Goal: Task Accomplishment & Management: Complete application form

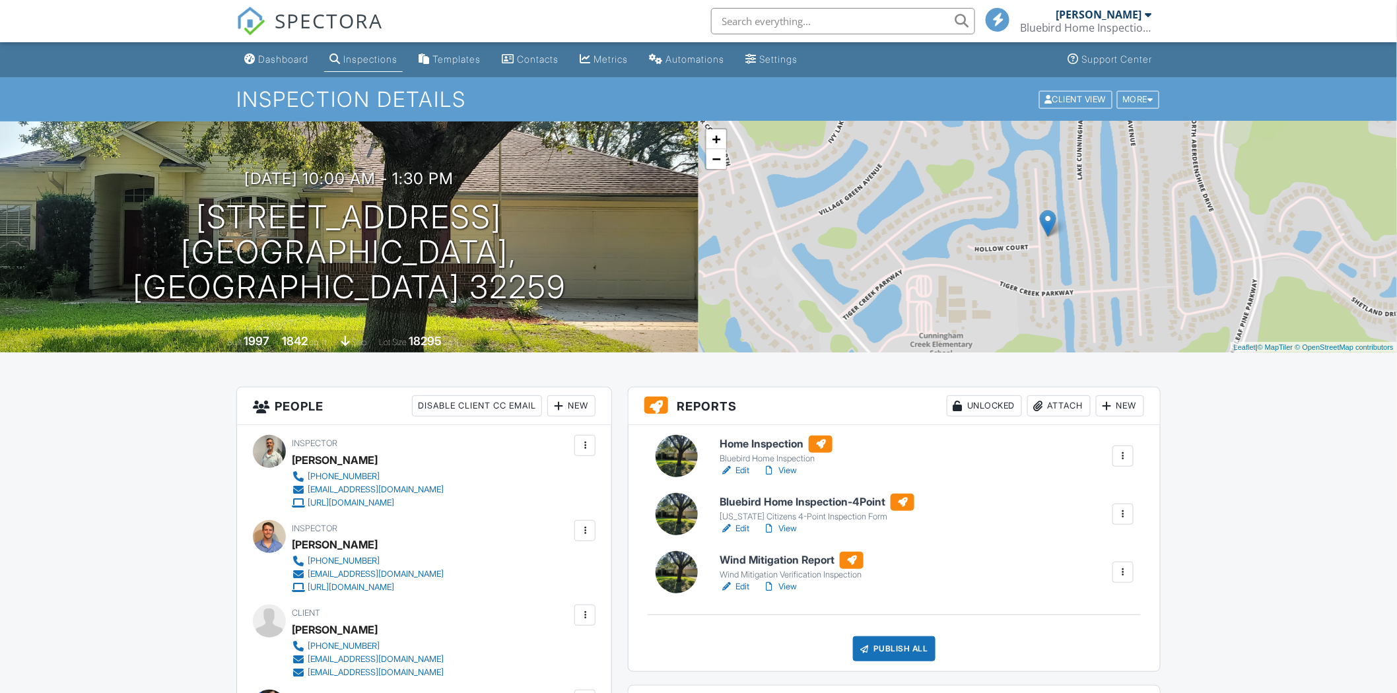
click at [753, 450] on h6 "Home Inspection" at bounding box center [775, 444] width 113 height 17
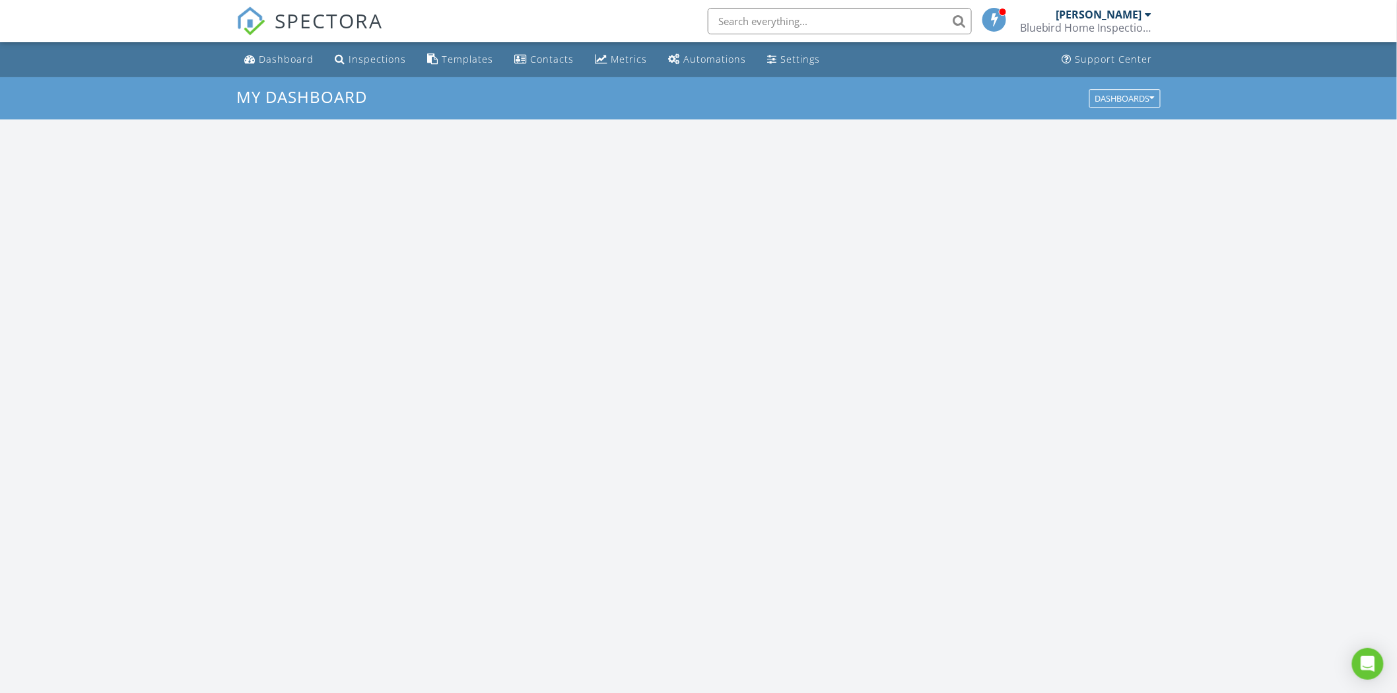
scroll to position [1222, 1417]
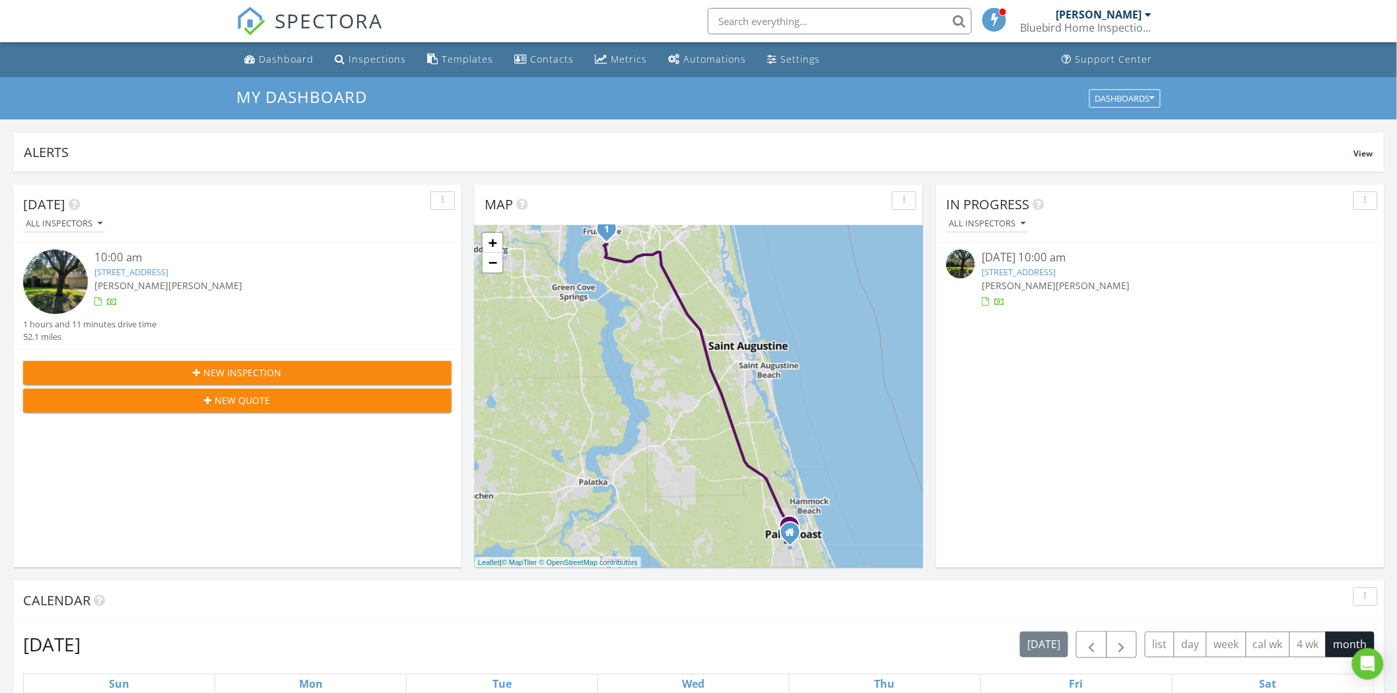
click at [150, 281] on span "[PERSON_NAME]" at bounding box center [131, 285] width 74 height 13
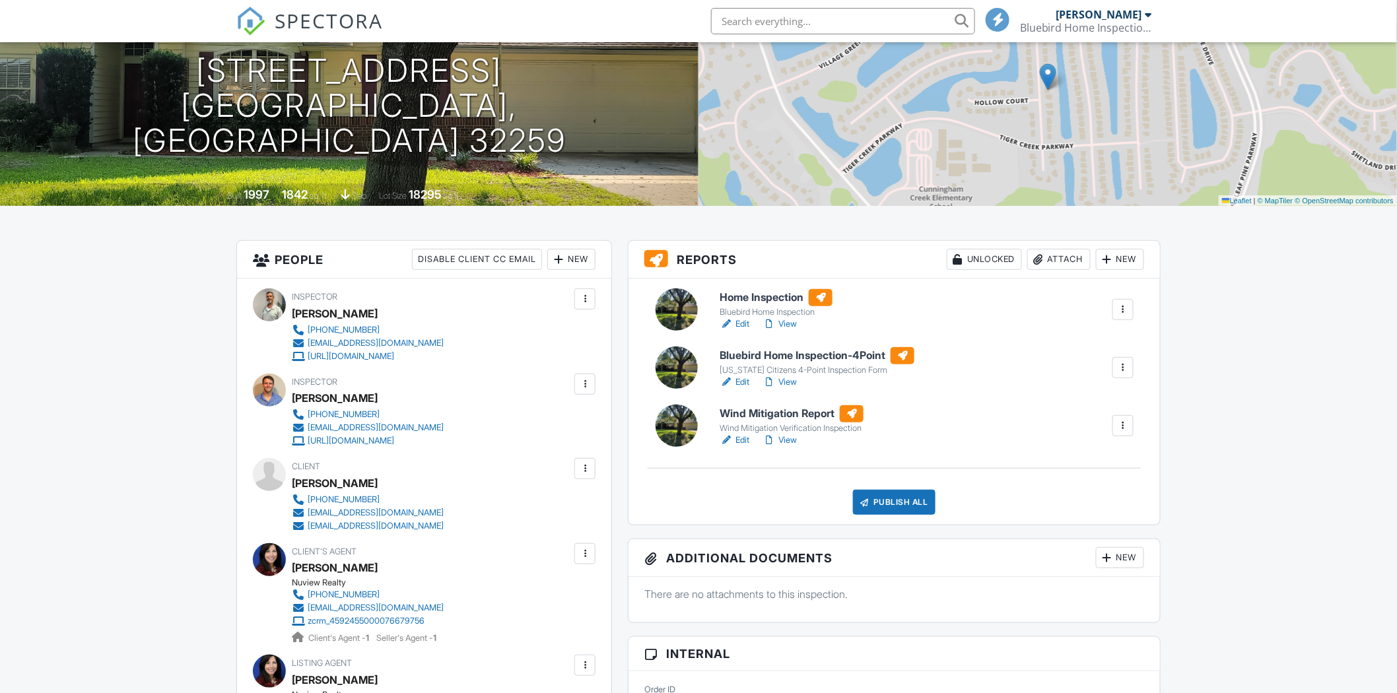
click at [770, 304] on h6 "Home Inspection" at bounding box center [775, 297] width 113 height 17
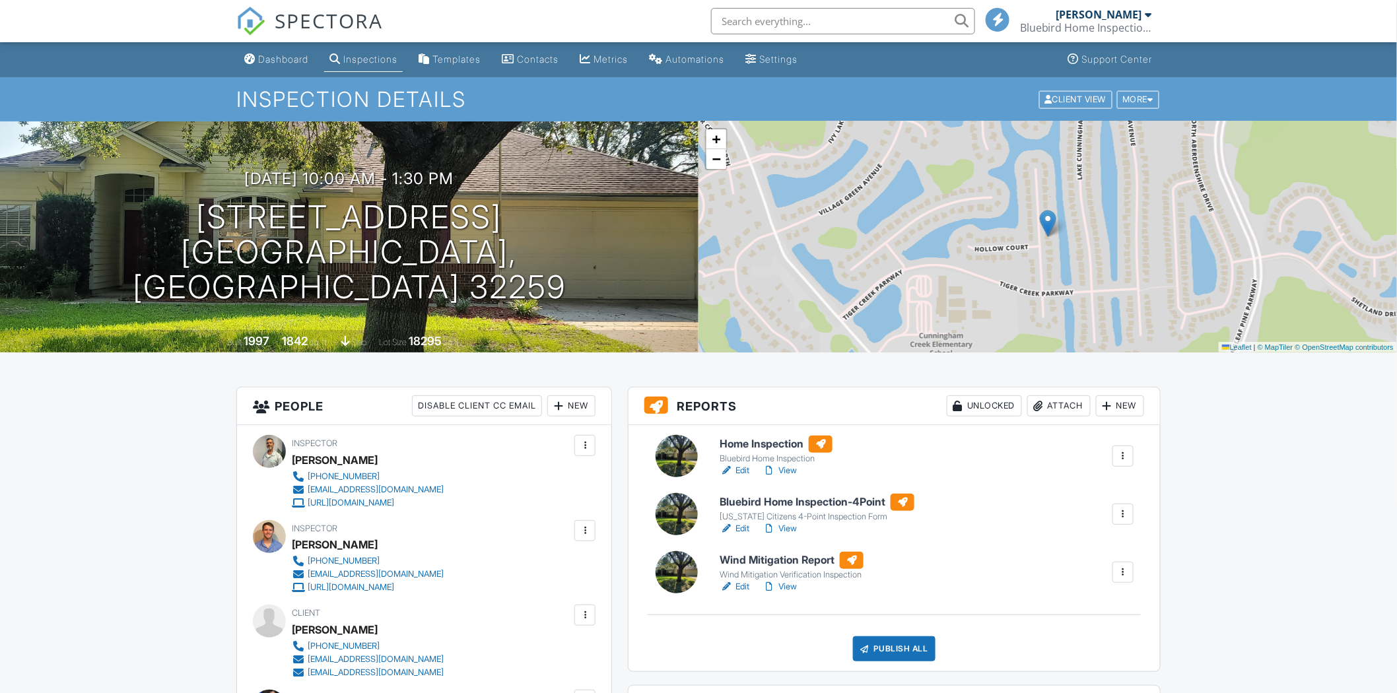
click at [789, 516] on div "[US_STATE] Citizens 4-Point Inspection Form" at bounding box center [816, 517] width 195 height 11
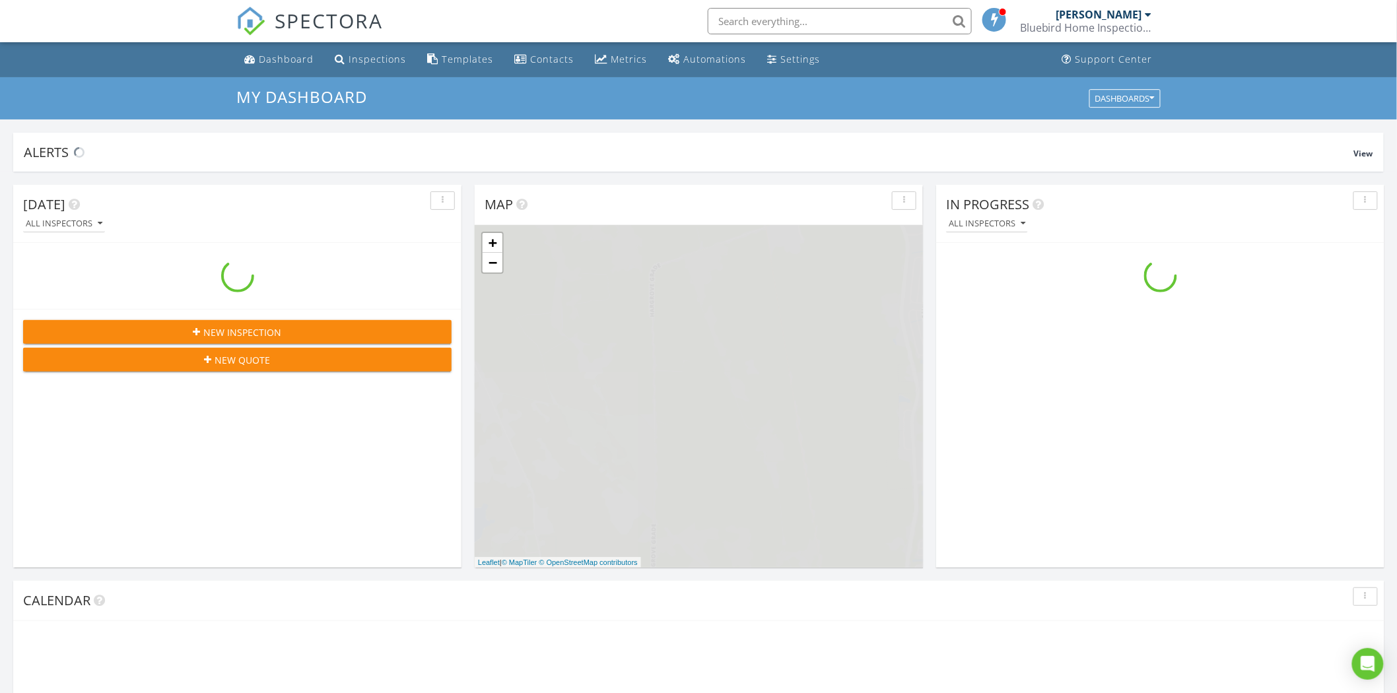
scroll to position [1224, 1420]
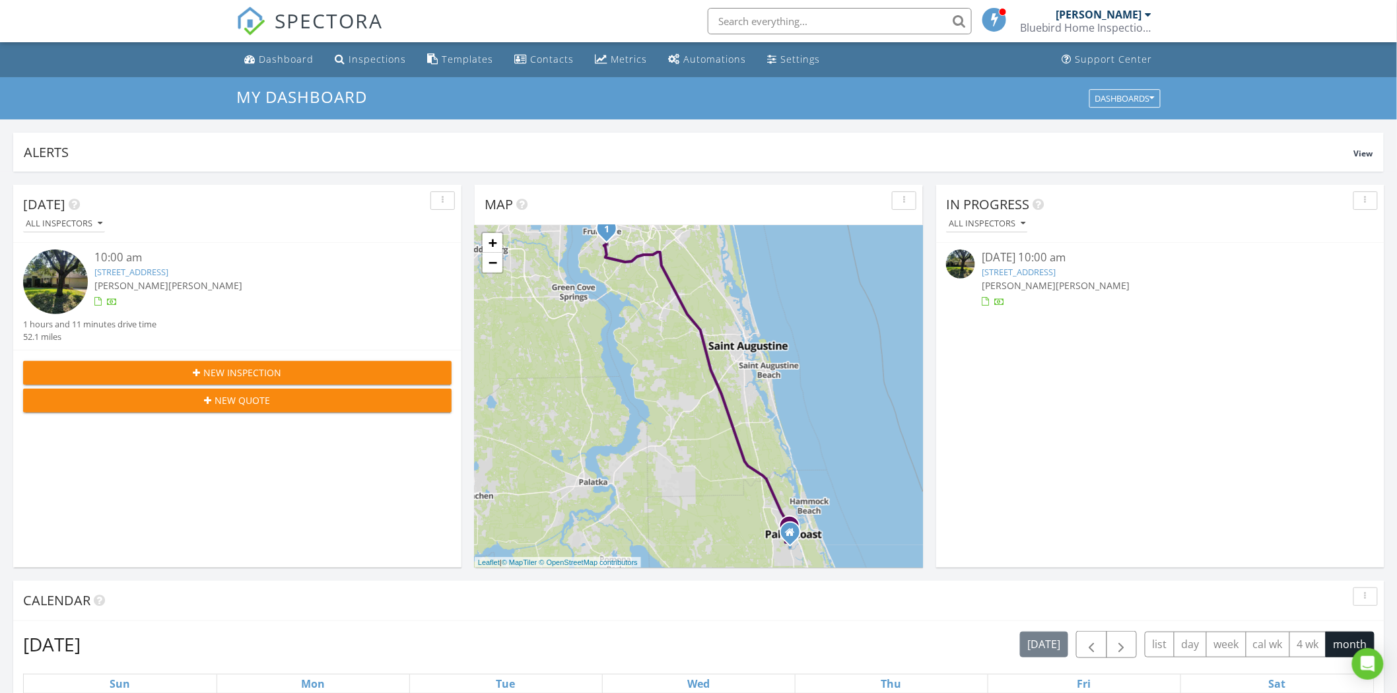
click at [160, 277] on link "424 Bay Point Way N, Jacksonville, FL 32259" at bounding box center [131, 272] width 74 height 12
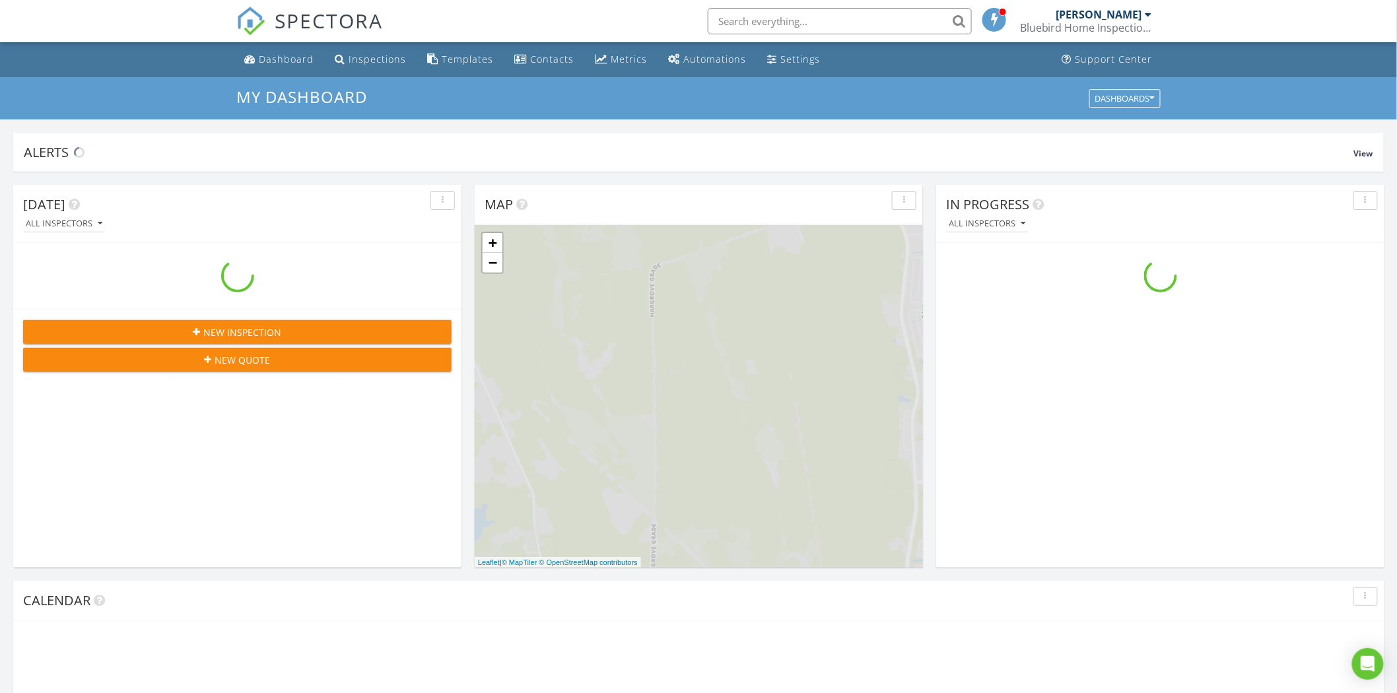
scroll to position [1224, 1420]
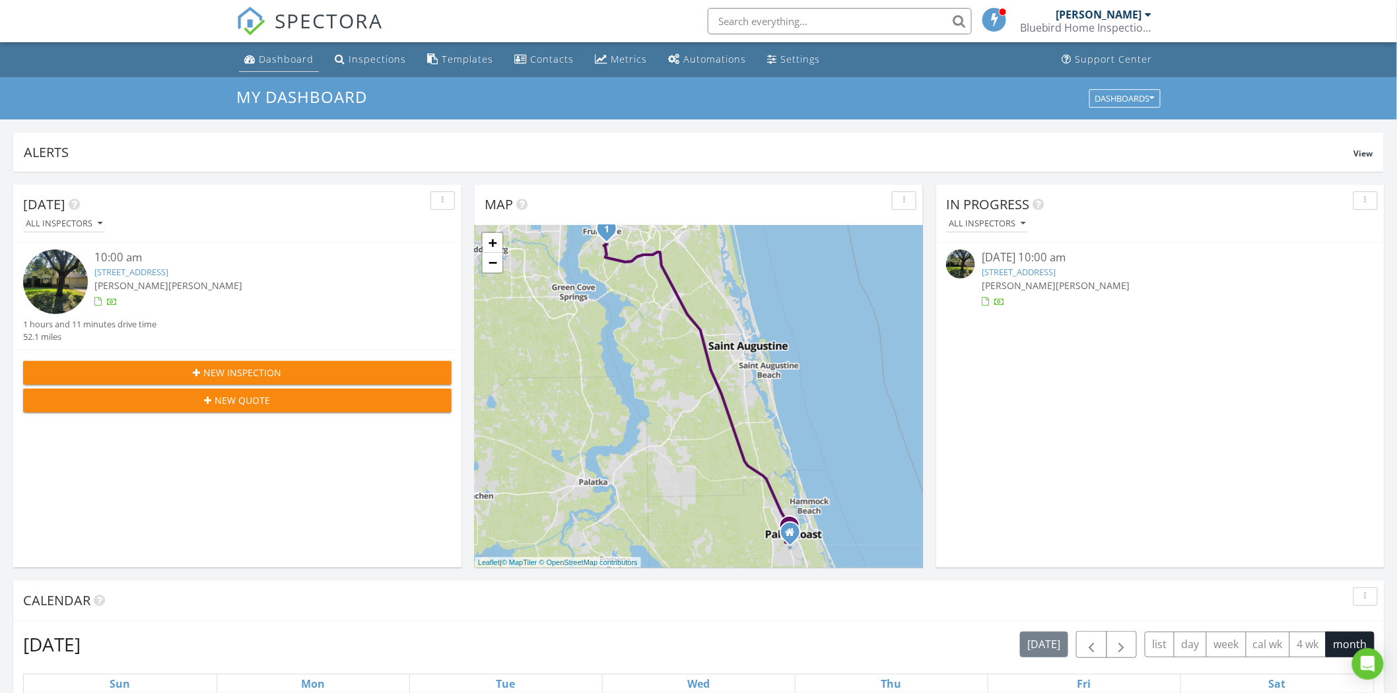
click at [275, 57] on div "Dashboard" at bounding box center [286, 59] width 55 height 13
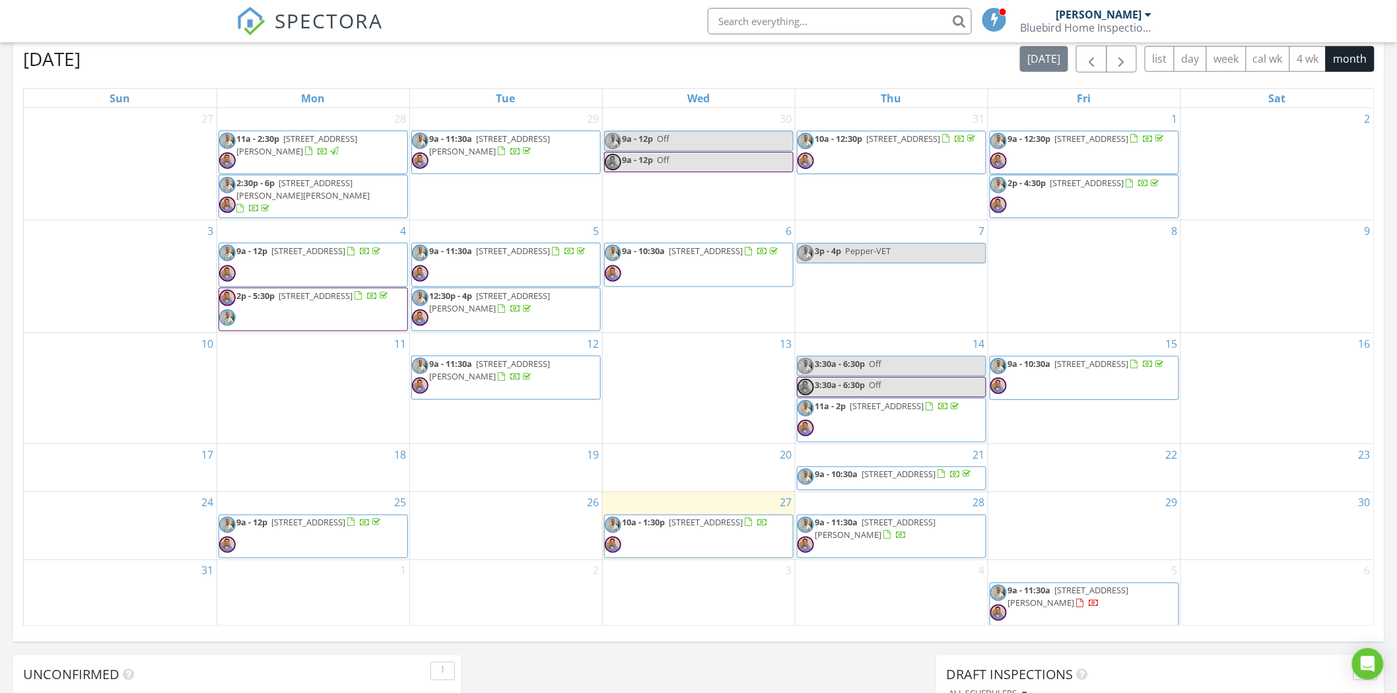
scroll to position [586, 0]
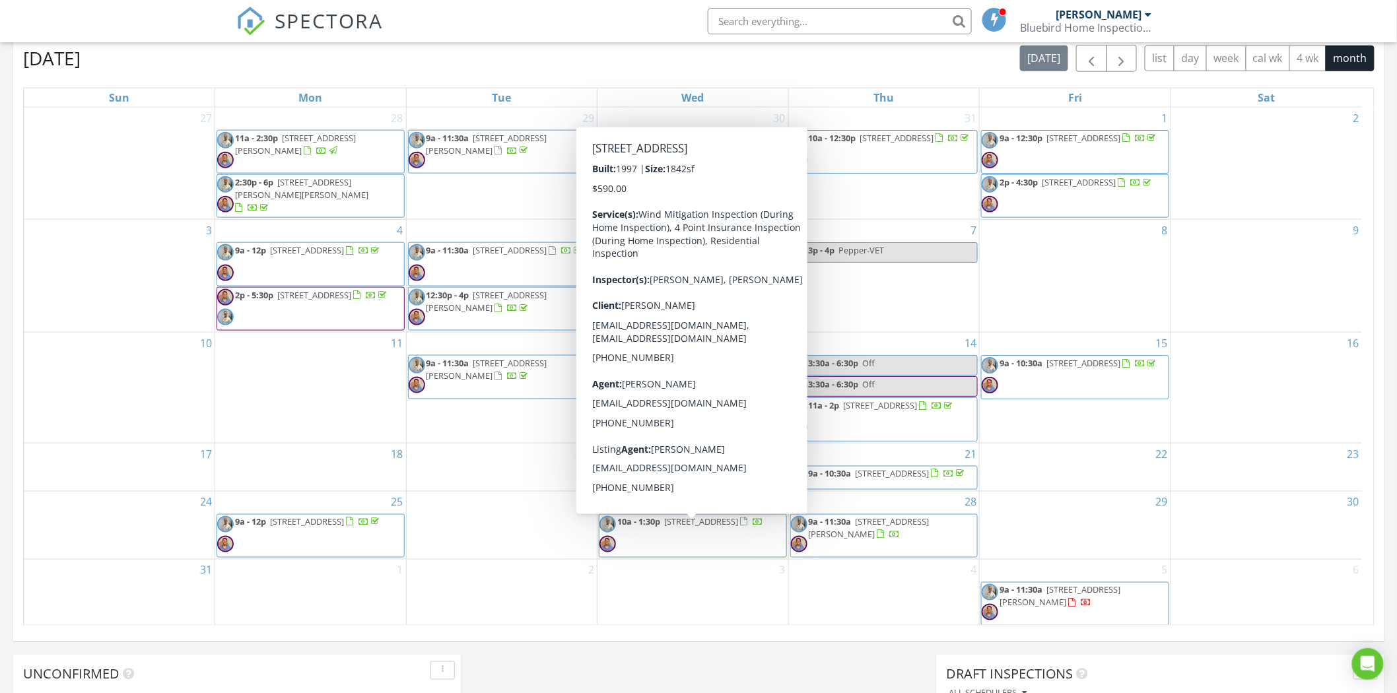
click at [733, 546] on span "10a - 1:30p 424 Bay Point Way N, Jacksonville 32259" at bounding box center [681, 536] width 164 height 40
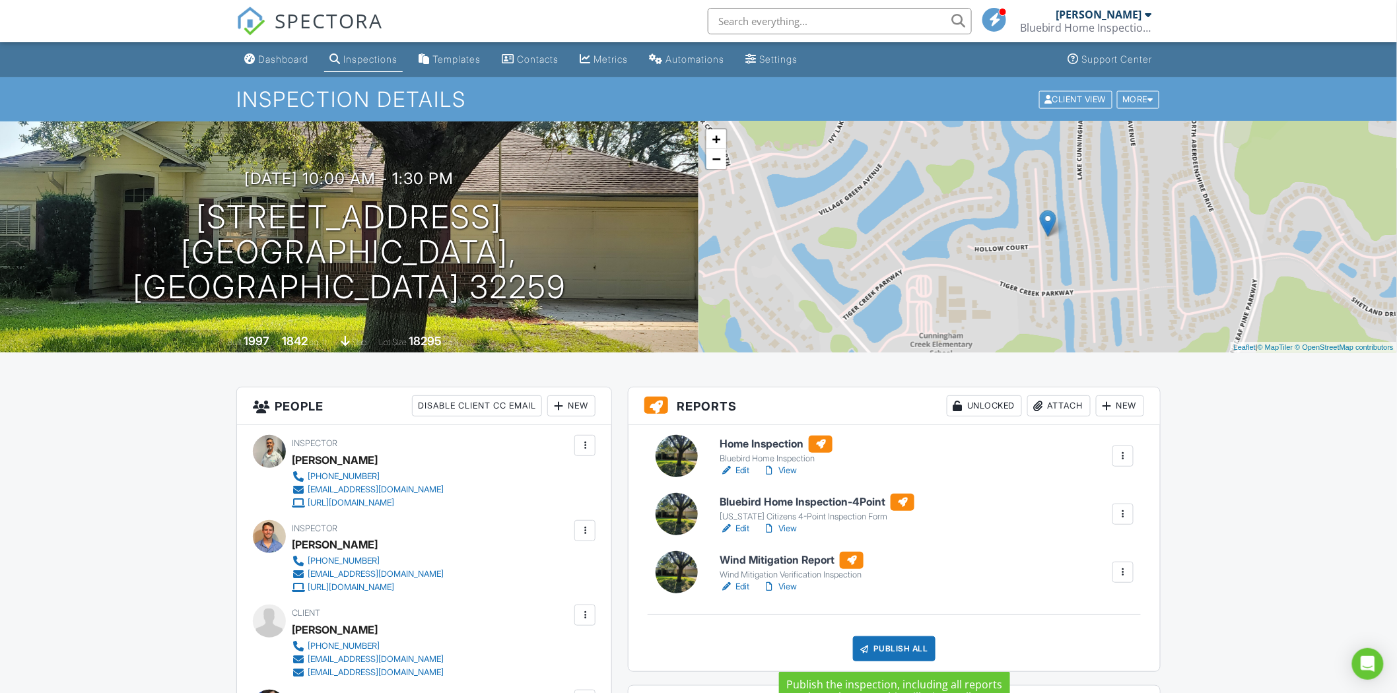
click at [881, 651] on div "Publish All" at bounding box center [894, 648] width 83 height 25
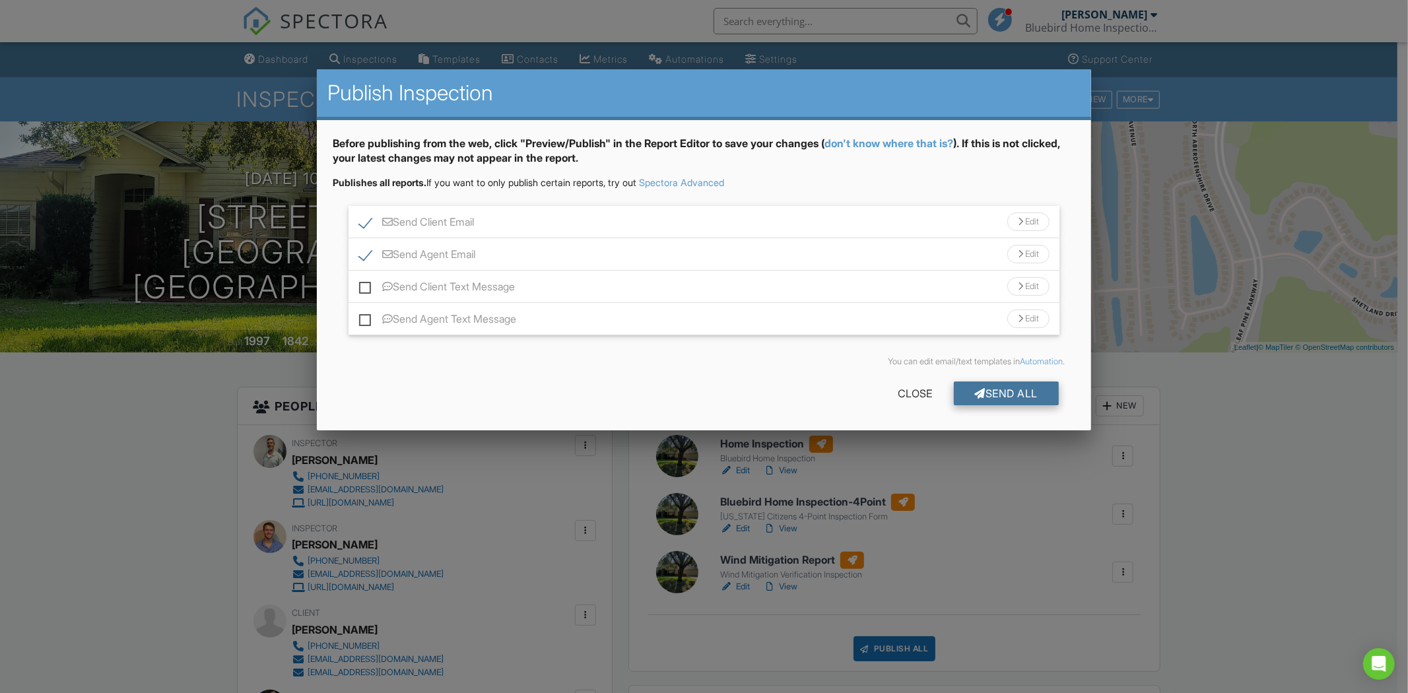
click at [985, 390] on div "Send All" at bounding box center [1007, 394] width 106 height 24
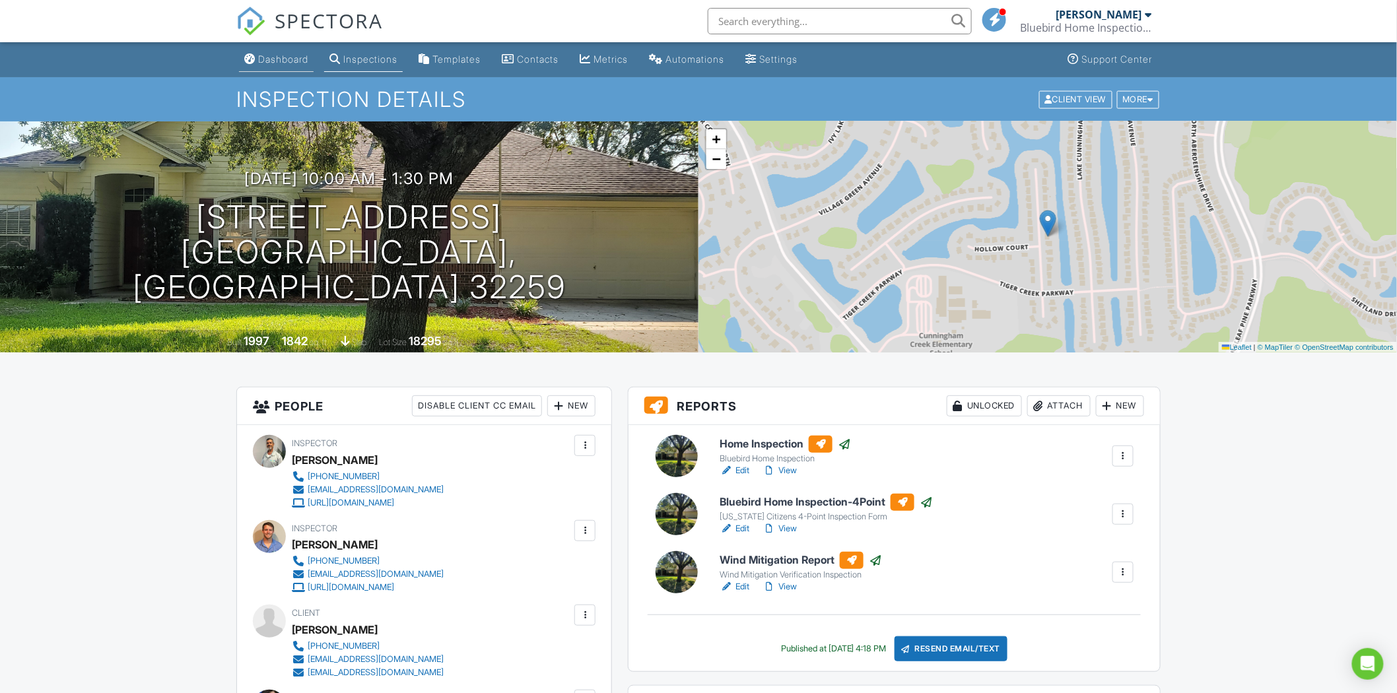
click at [276, 66] on link "Dashboard" at bounding box center [276, 60] width 75 height 24
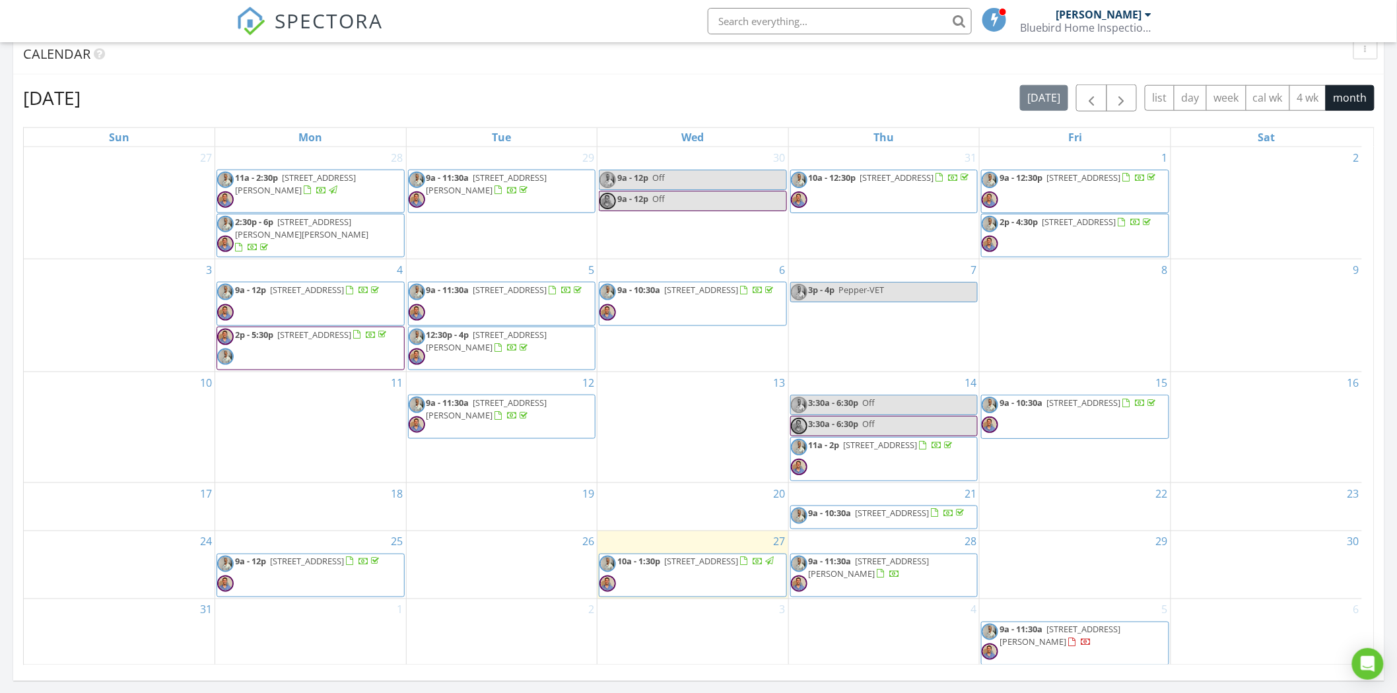
scroll to position [513, 0]
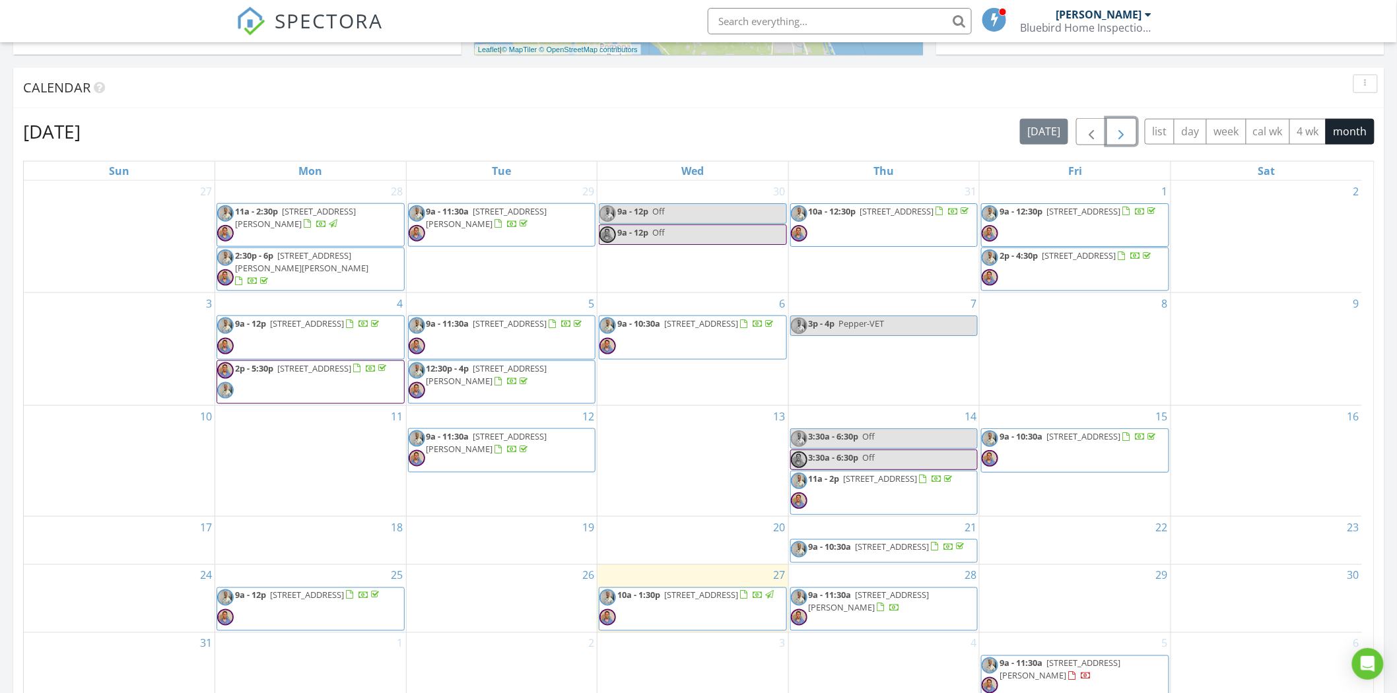
click at [1116, 133] on span "button" at bounding box center [1122, 132] width 16 height 16
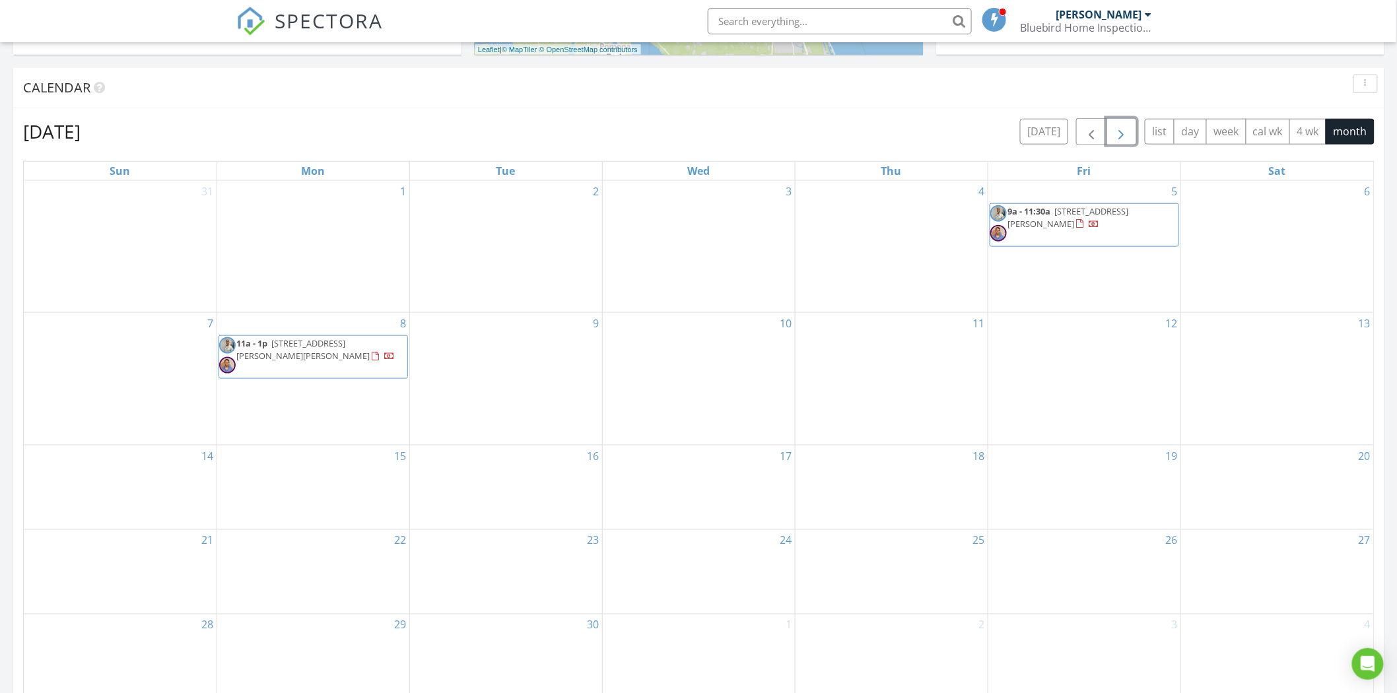
click at [710, 339] on div "10" at bounding box center [699, 379] width 192 height 132
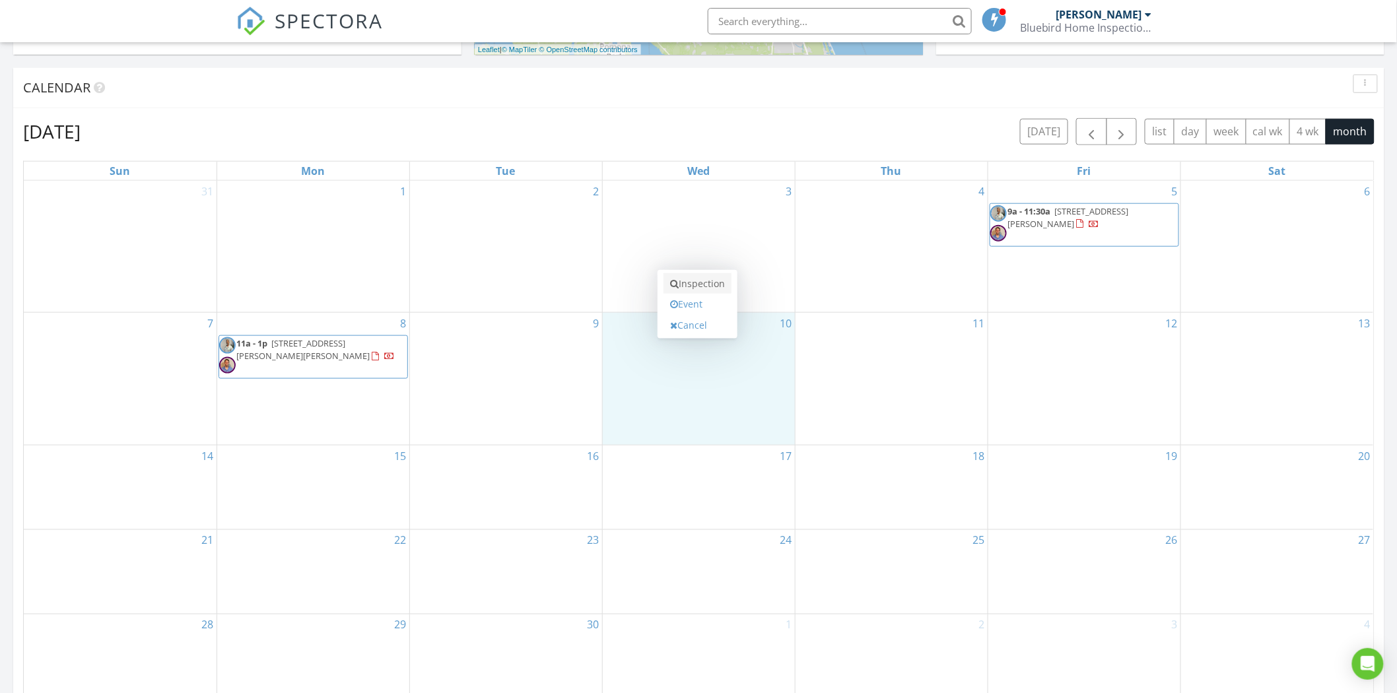
click at [708, 283] on link "Inspection" at bounding box center [697, 283] width 68 height 21
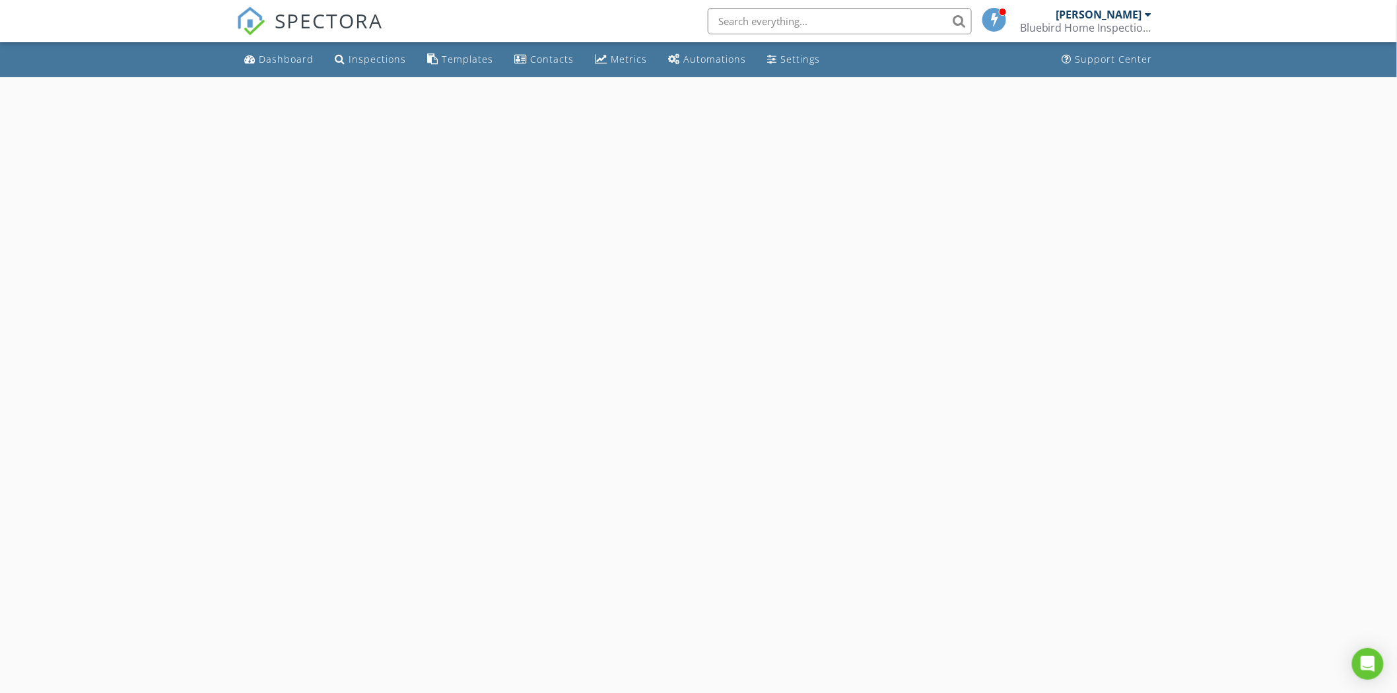
select select "8"
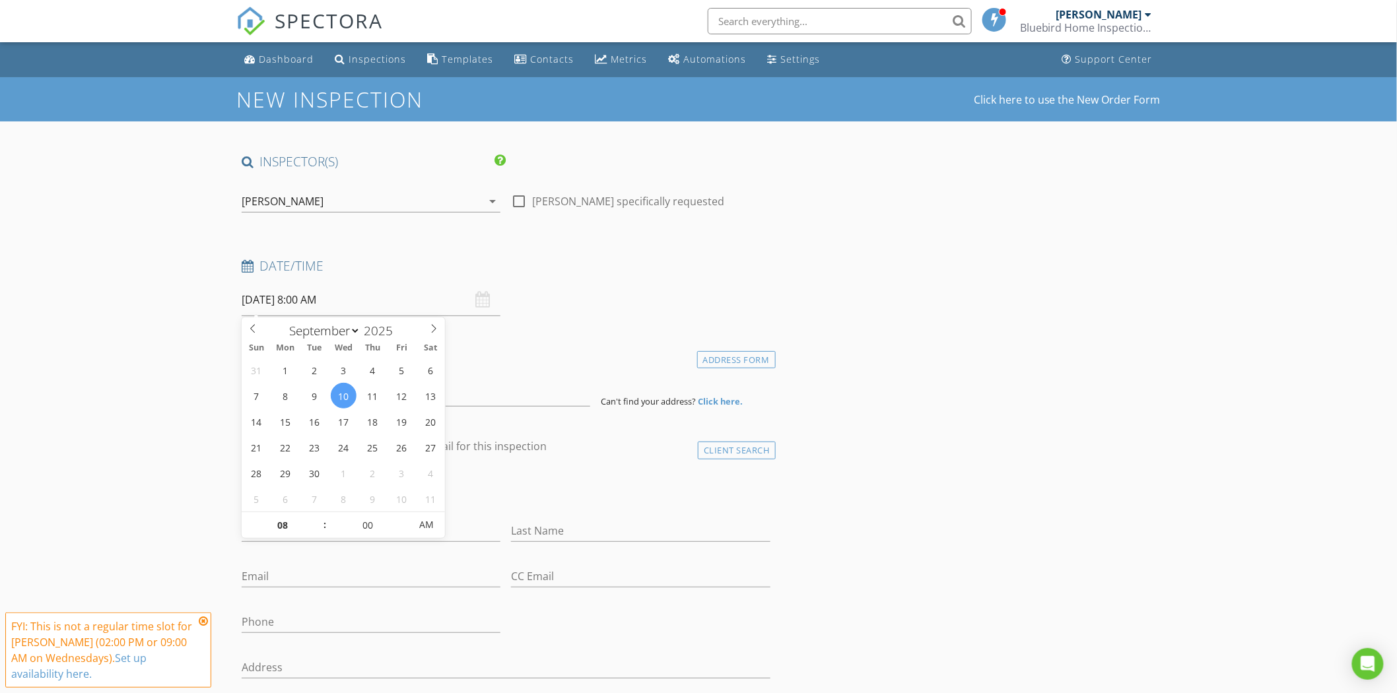
click at [281, 302] on input "09/10/2025 8:00 AM" at bounding box center [371, 300] width 259 height 32
type input "09"
type input "09/10/2025 9:00 AM"
click at [314, 517] on span at bounding box center [318, 518] width 9 height 13
click at [492, 198] on icon "arrow_drop_down" at bounding box center [492, 201] width 16 height 16
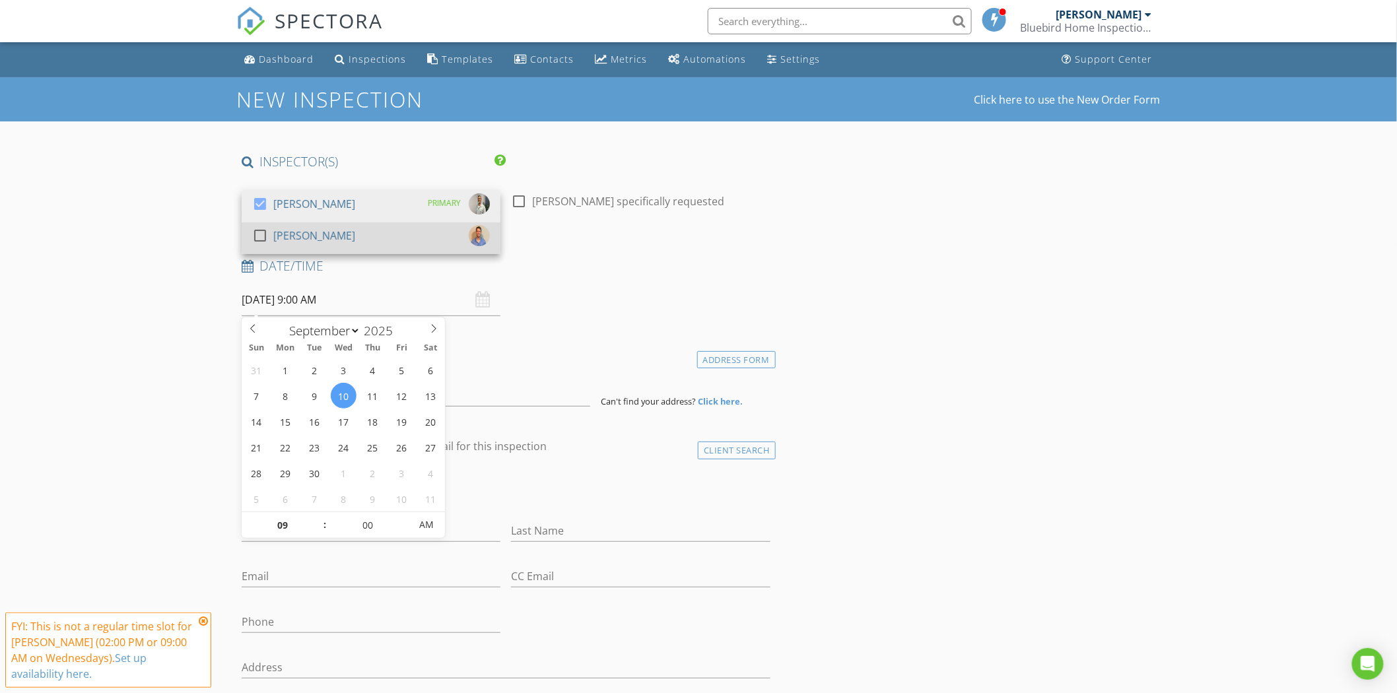
click at [259, 236] on div at bounding box center [260, 235] width 22 height 22
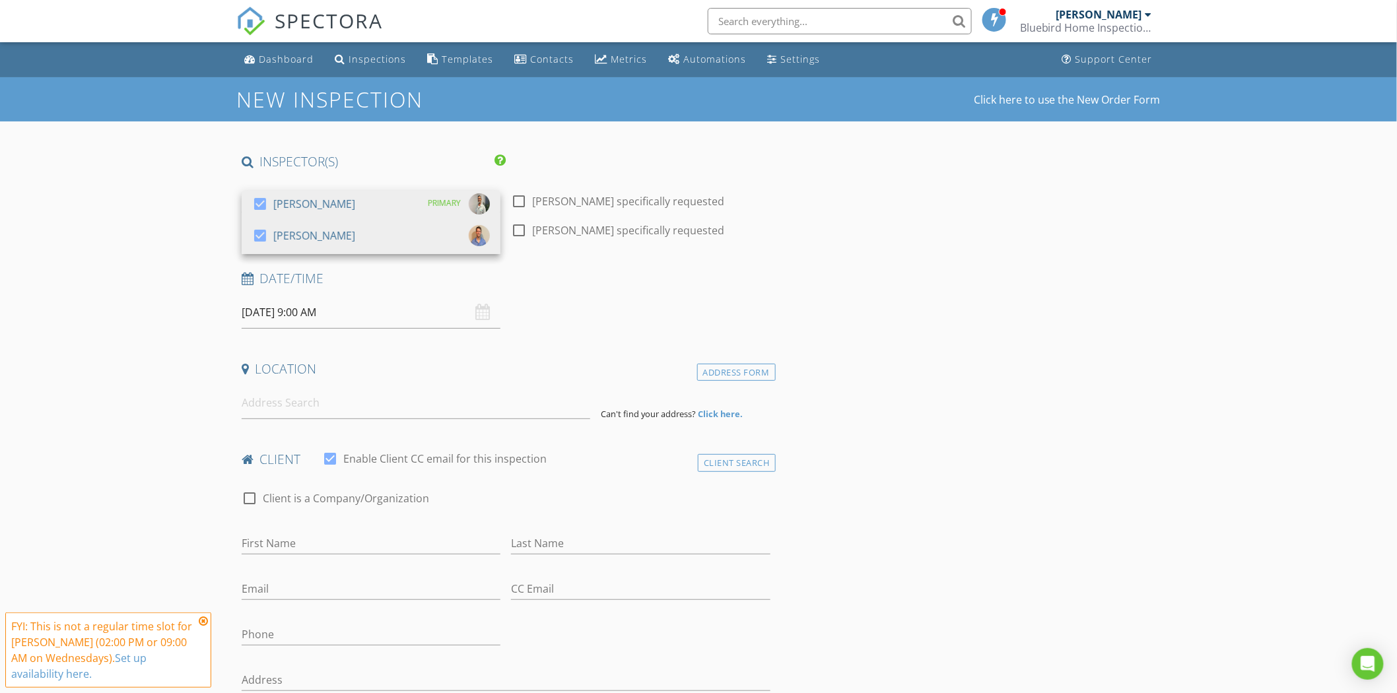
click at [203, 617] on icon at bounding box center [203, 621] width 9 height 11
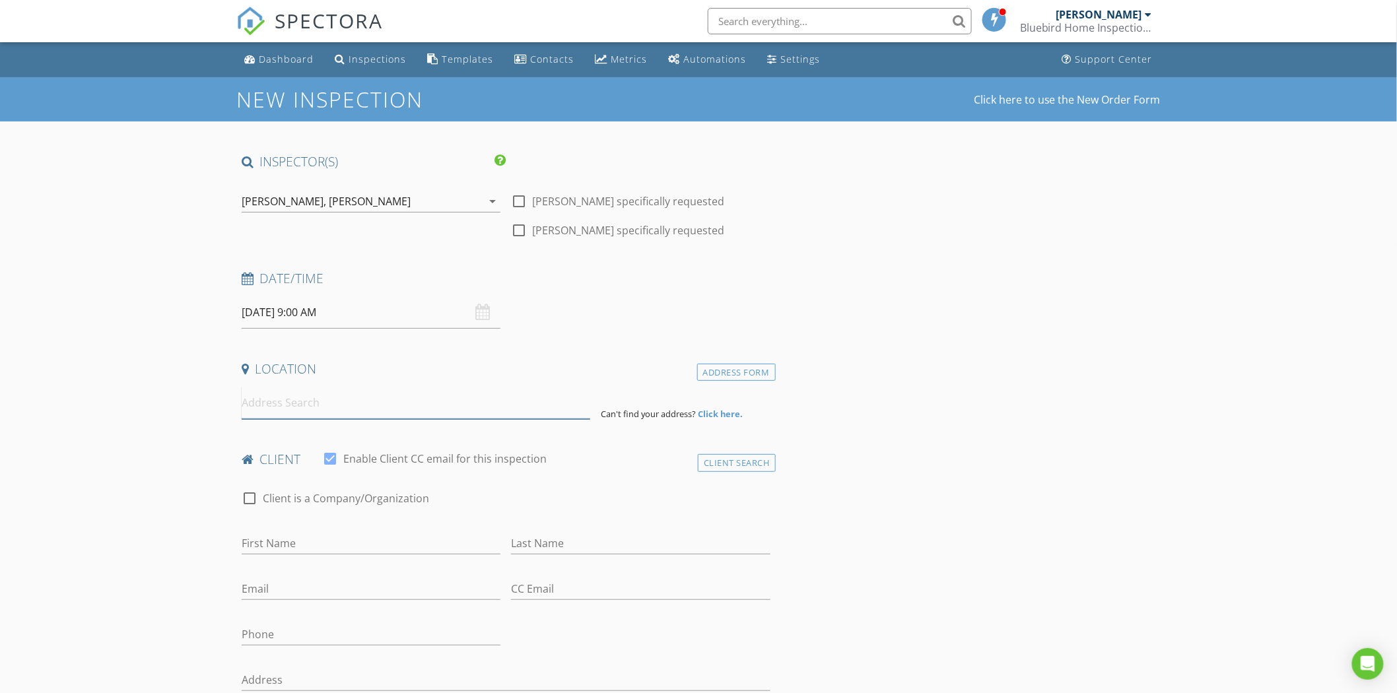
click at [294, 407] on input at bounding box center [416, 403] width 349 height 32
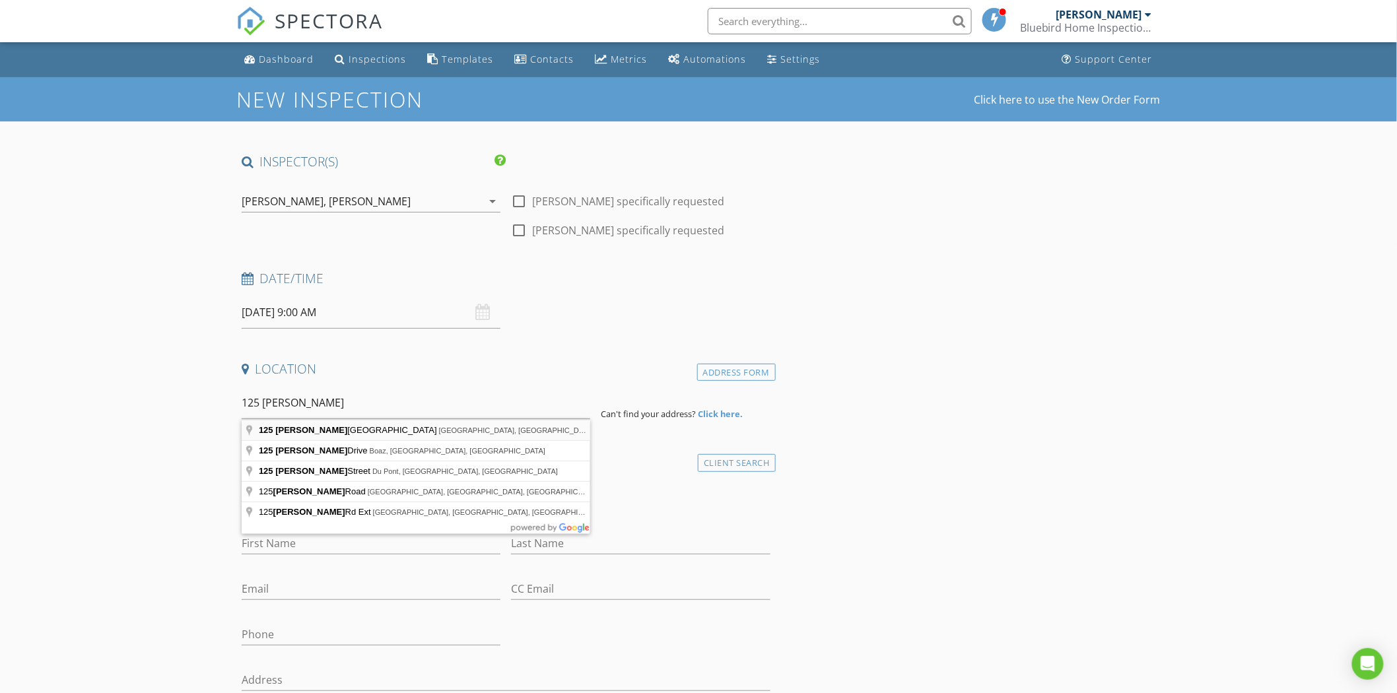
type input "125 Lightsey Crossing Lane, St. Augustine, FL, USA"
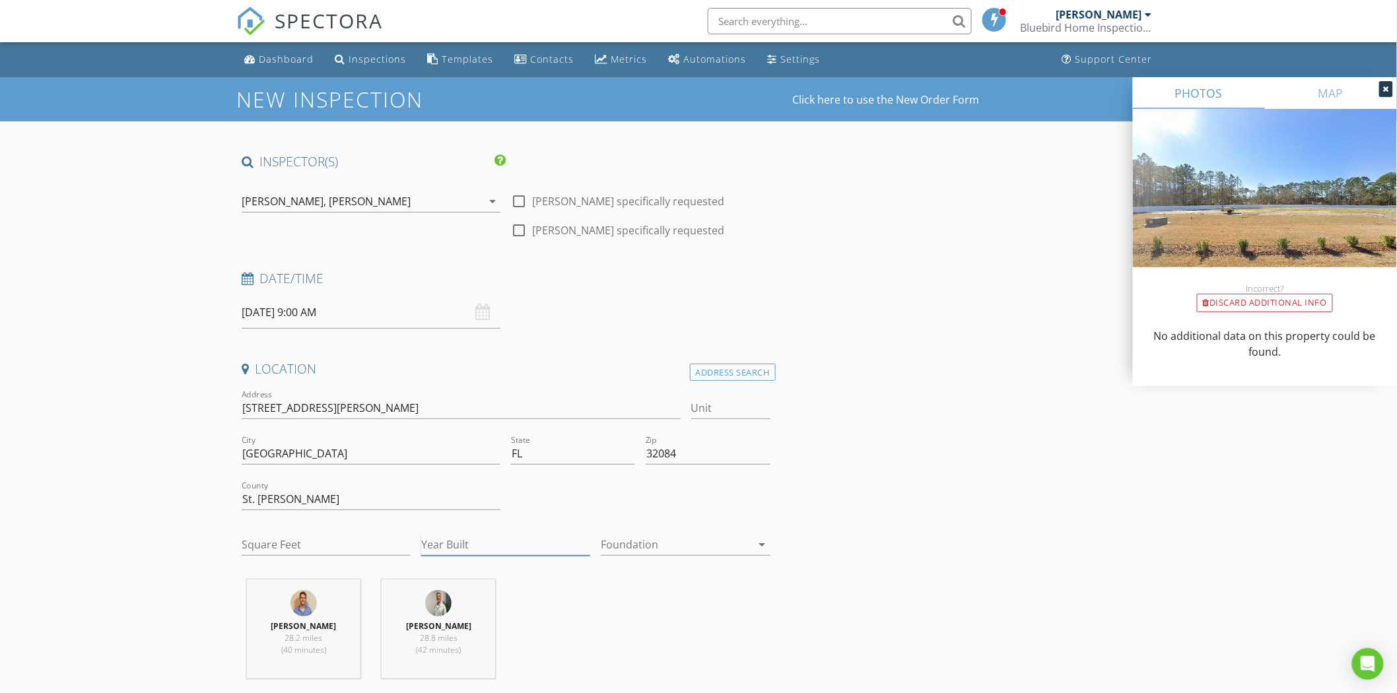
click at [471, 545] on input "Year Built" at bounding box center [505, 545] width 169 height 22
type input "2025"
click at [693, 544] on div at bounding box center [676, 544] width 150 height 21
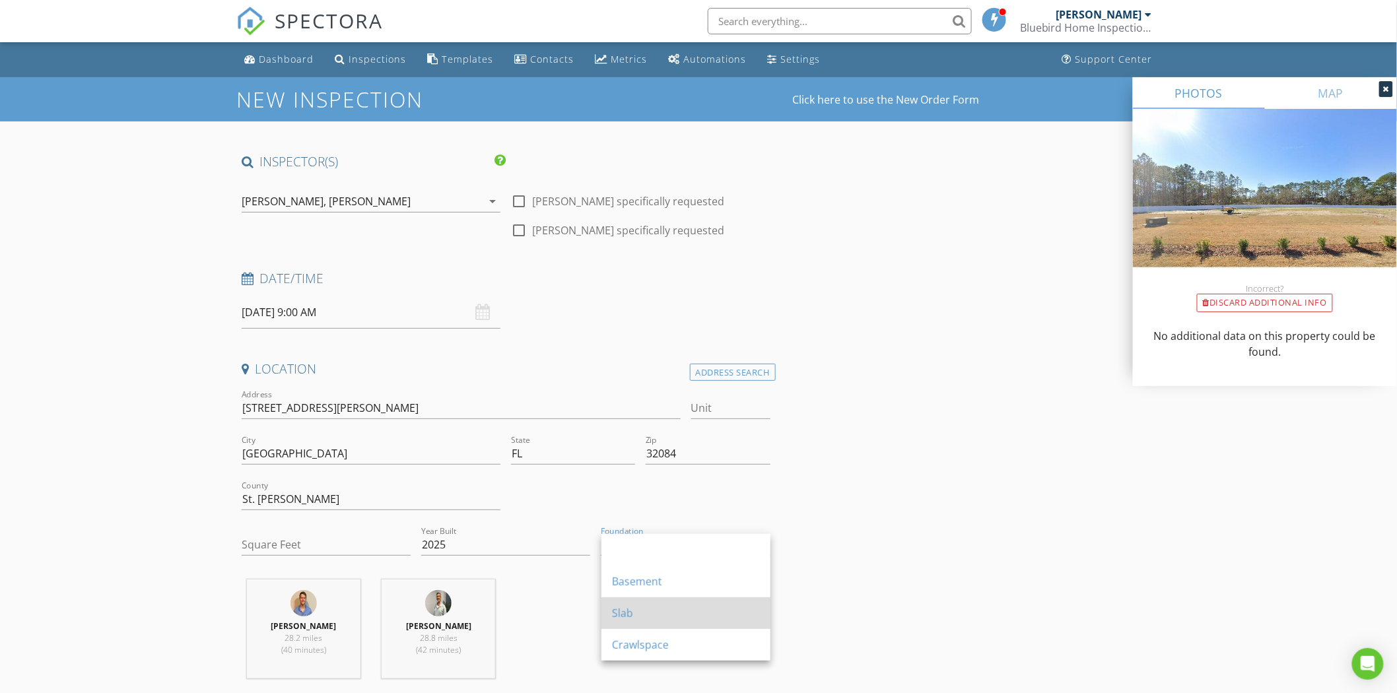
click at [659, 606] on div "Slab" at bounding box center [686, 613] width 148 height 16
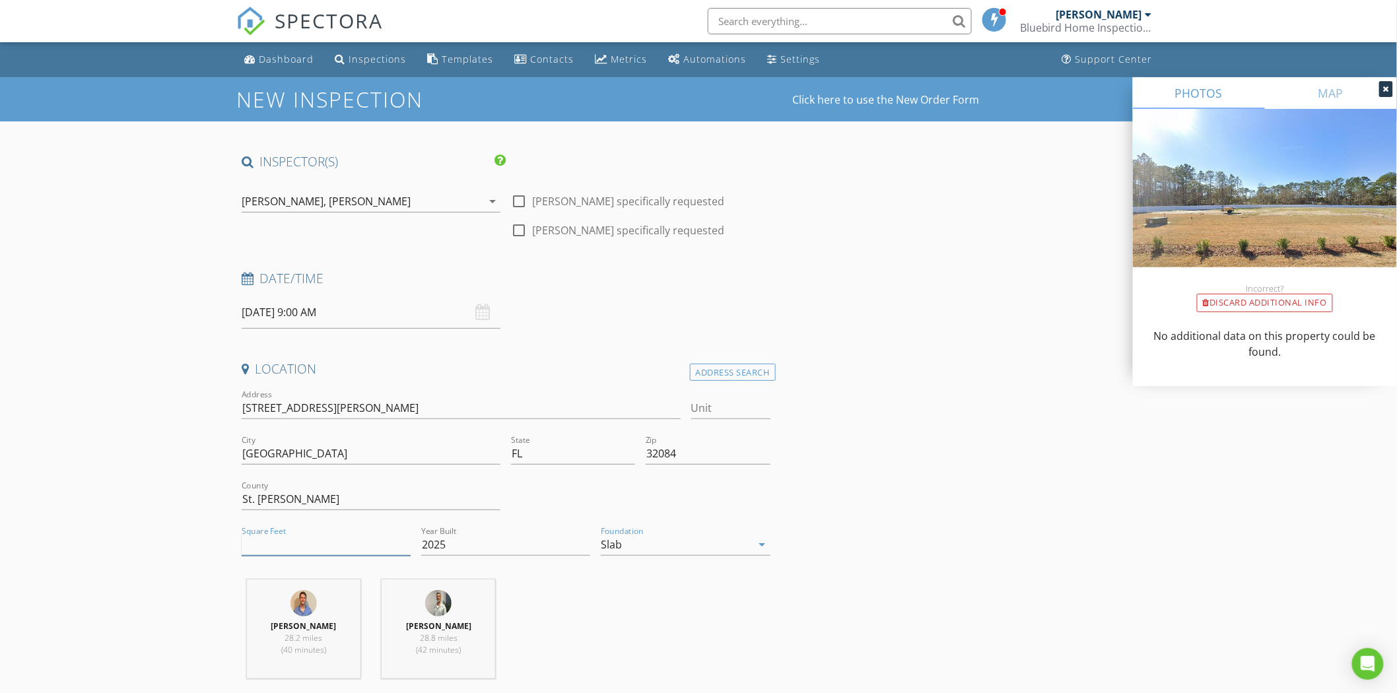
click at [293, 543] on input "Square Feet" at bounding box center [326, 545] width 169 height 22
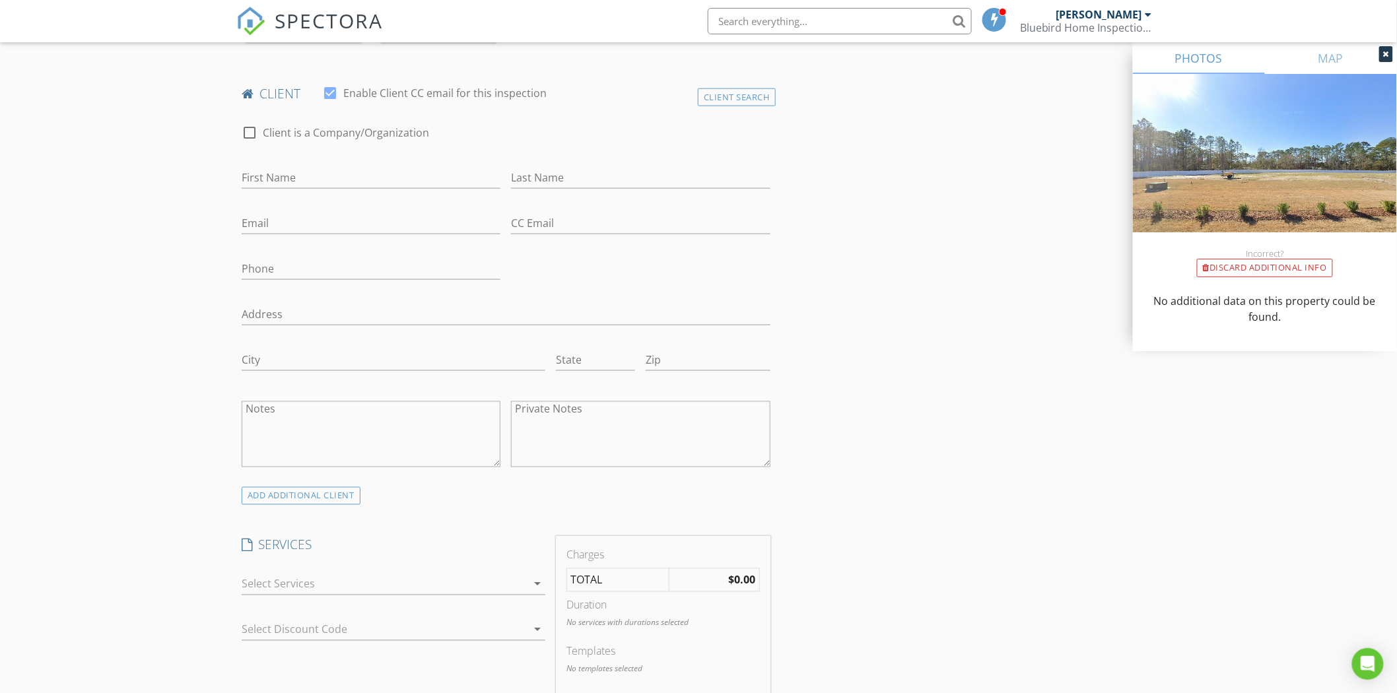
scroll to position [660, 0]
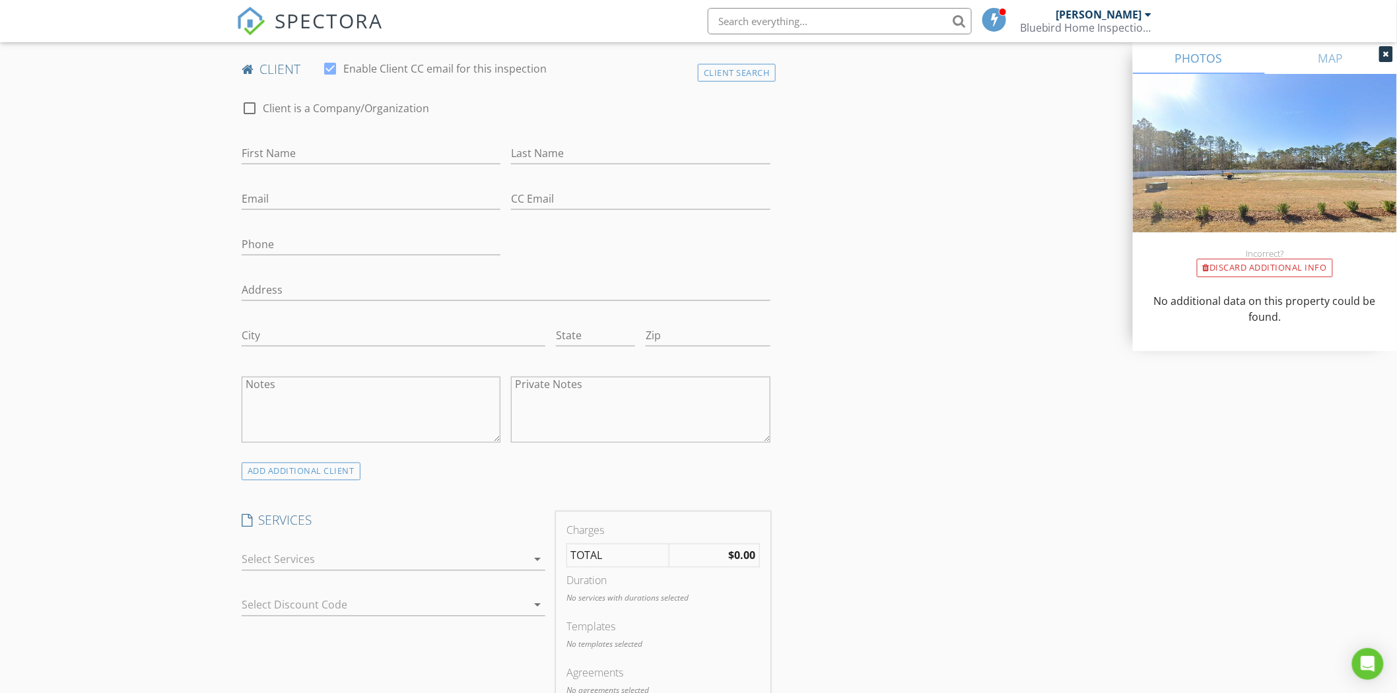
click at [538, 560] on icon "arrow_drop_down" at bounding box center [537, 560] width 16 height 16
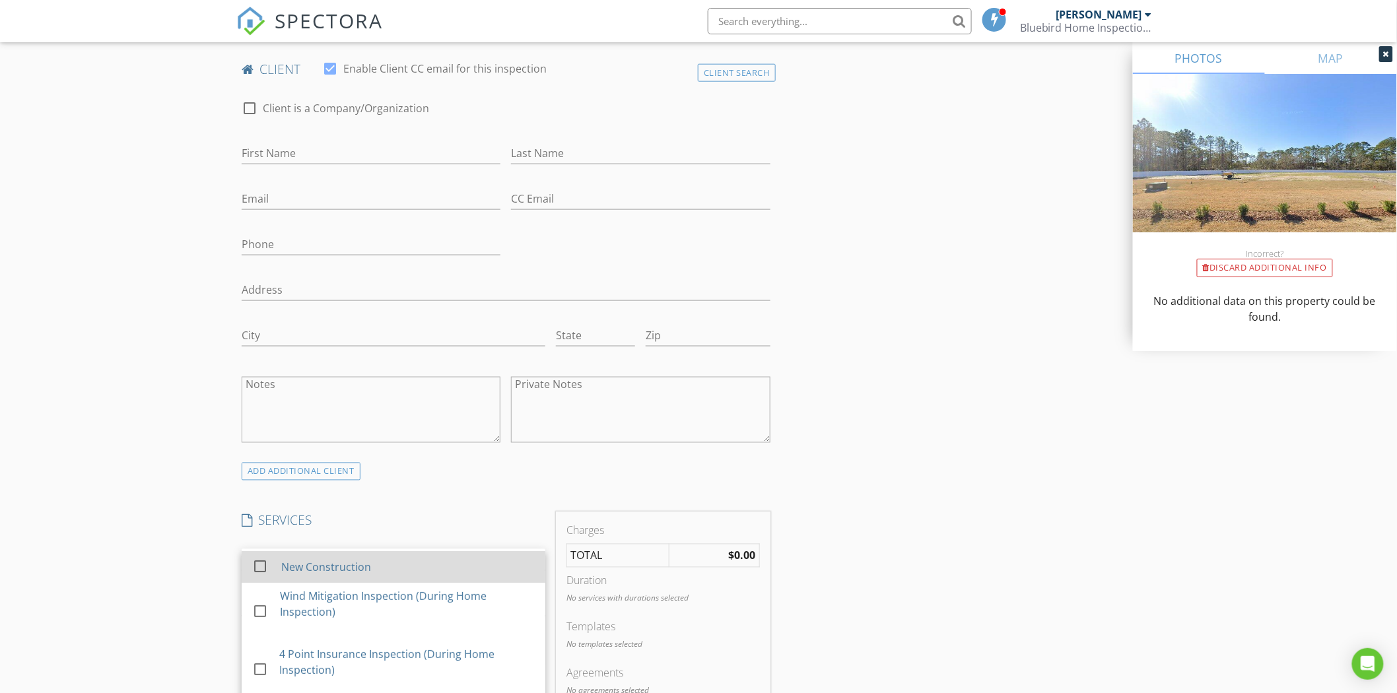
click at [259, 578] on div at bounding box center [260, 566] width 22 height 22
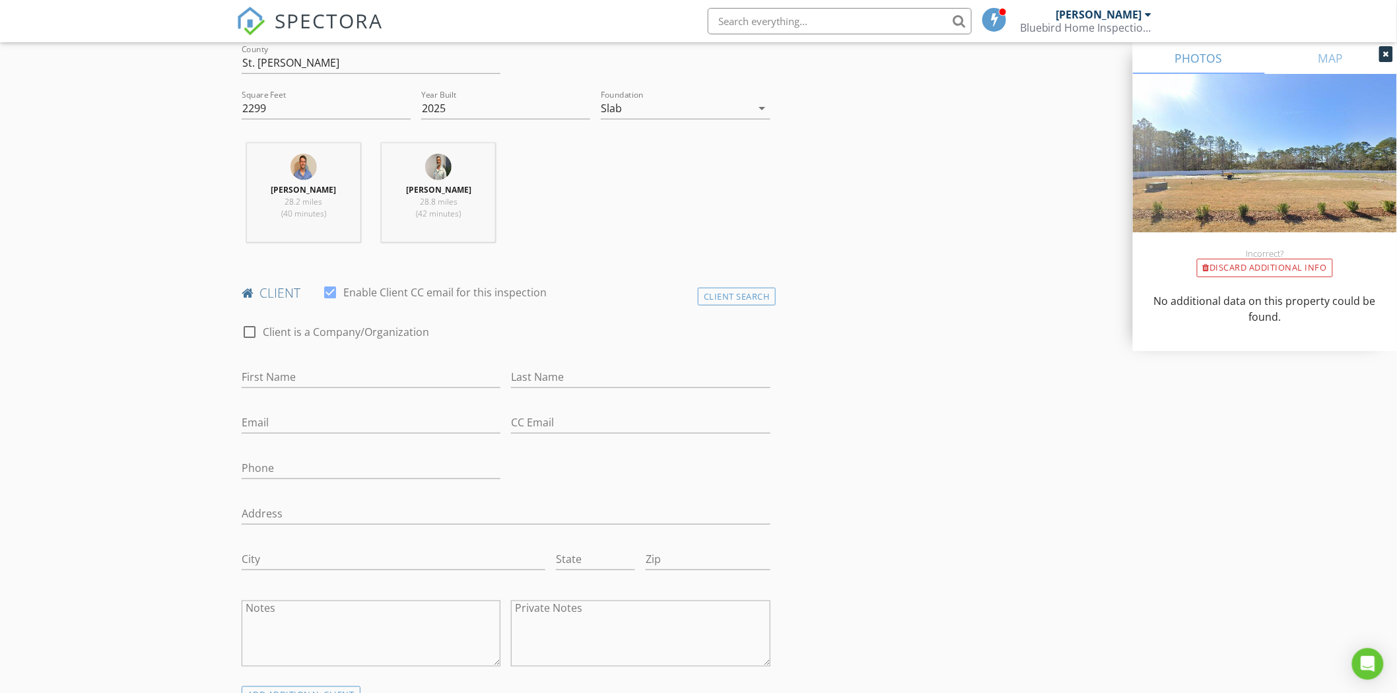
scroll to position [440, 0]
drag, startPoint x: 265, startPoint y: 106, endPoint x: 249, endPoint y: 106, distance: 16.5
click at [249, 106] on input "2299" at bounding box center [326, 105] width 169 height 22
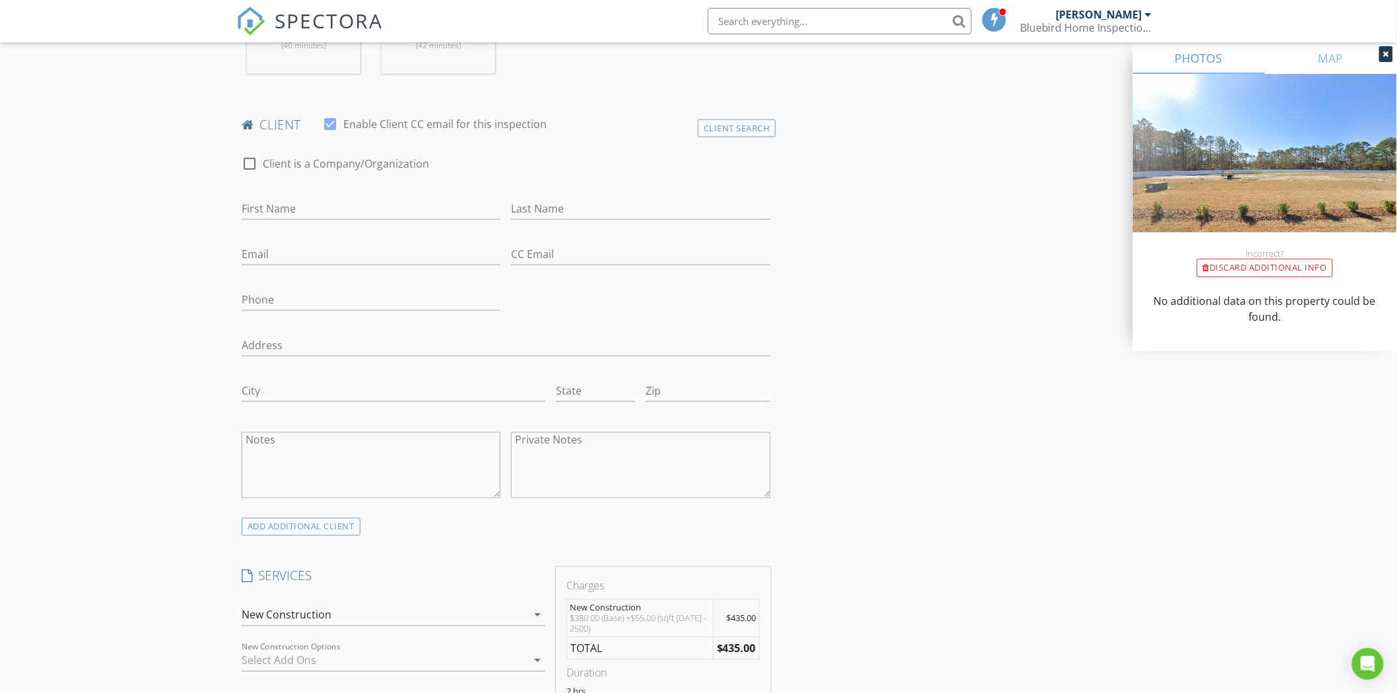
scroll to position [586, 0]
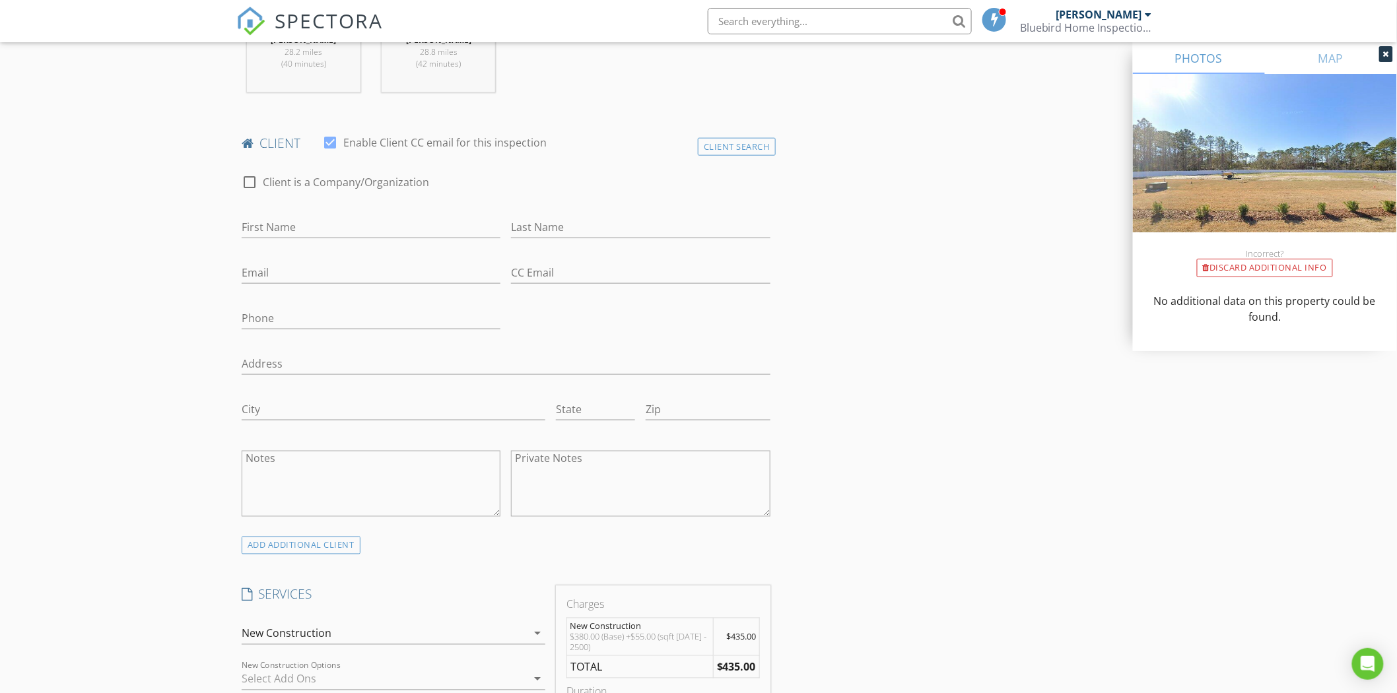
type input "2300"
click at [309, 231] on input "First Name" at bounding box center [371, 228] width 259 height 22
type input "Marlene"
type input "Galarza"
drag, startPoint x: 300, startPoint y: 269, endPoint x: 280, endPoint y: 263, distance: 21.3
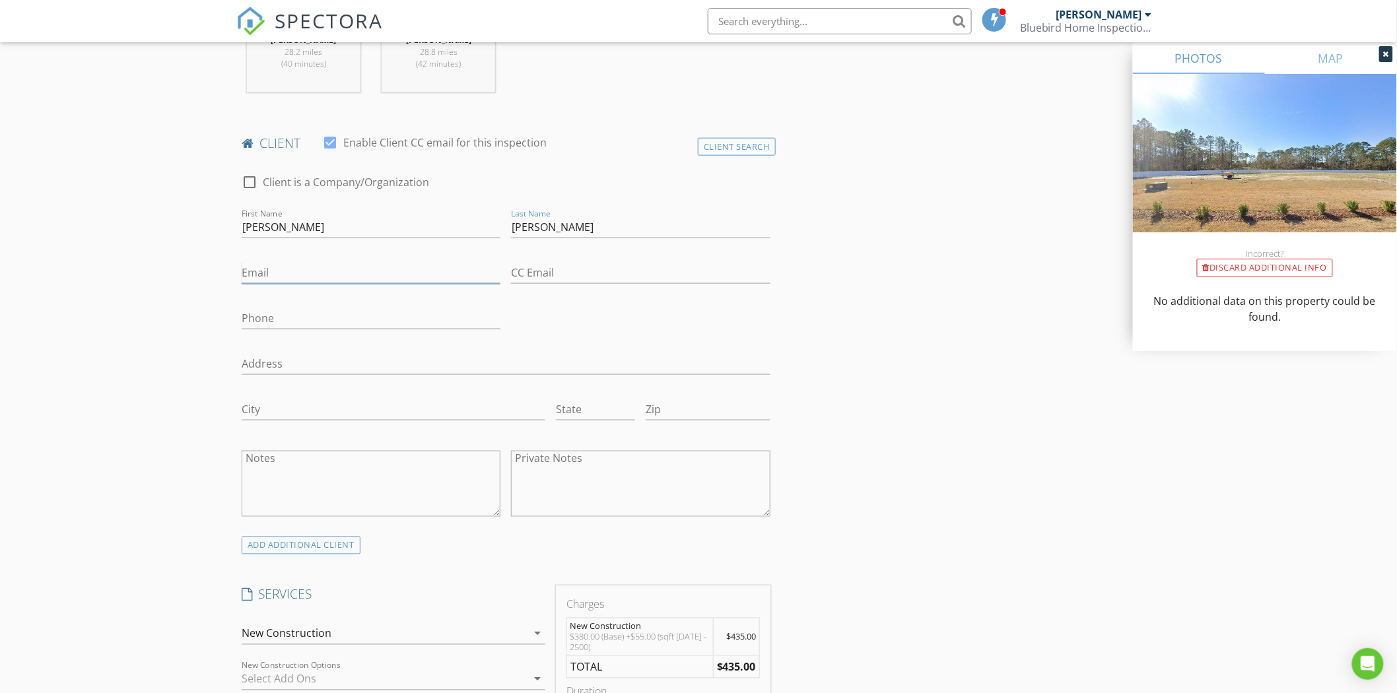
click at [300, 267] on input "Email" at bounding box center [371, 273] width 259 height 22
type input "marlene910@msn.com"
click at [255, 309] on input "Phone" at bounding box center [371, 319] width 259 height 22
type input "646-643-2341"
drag, startPoint x: 260, startPoint y: 359, endPoint x: 252, endPoint y: 357, distance: 8.2
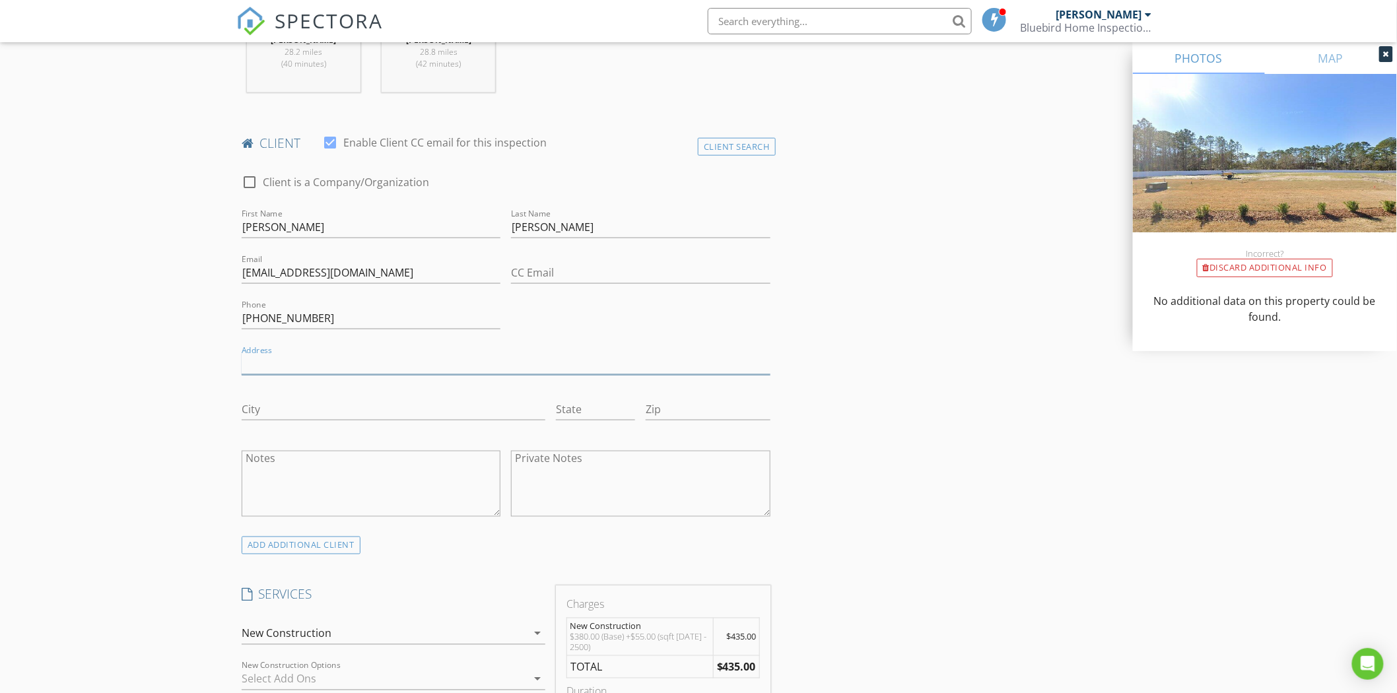
click at [255, 358] on input "Address" at bounding box center [506, 364] width 529 height 22
type input "125 Lightsey Crossing Lane"
type input "St Augustine"
type input "FL"
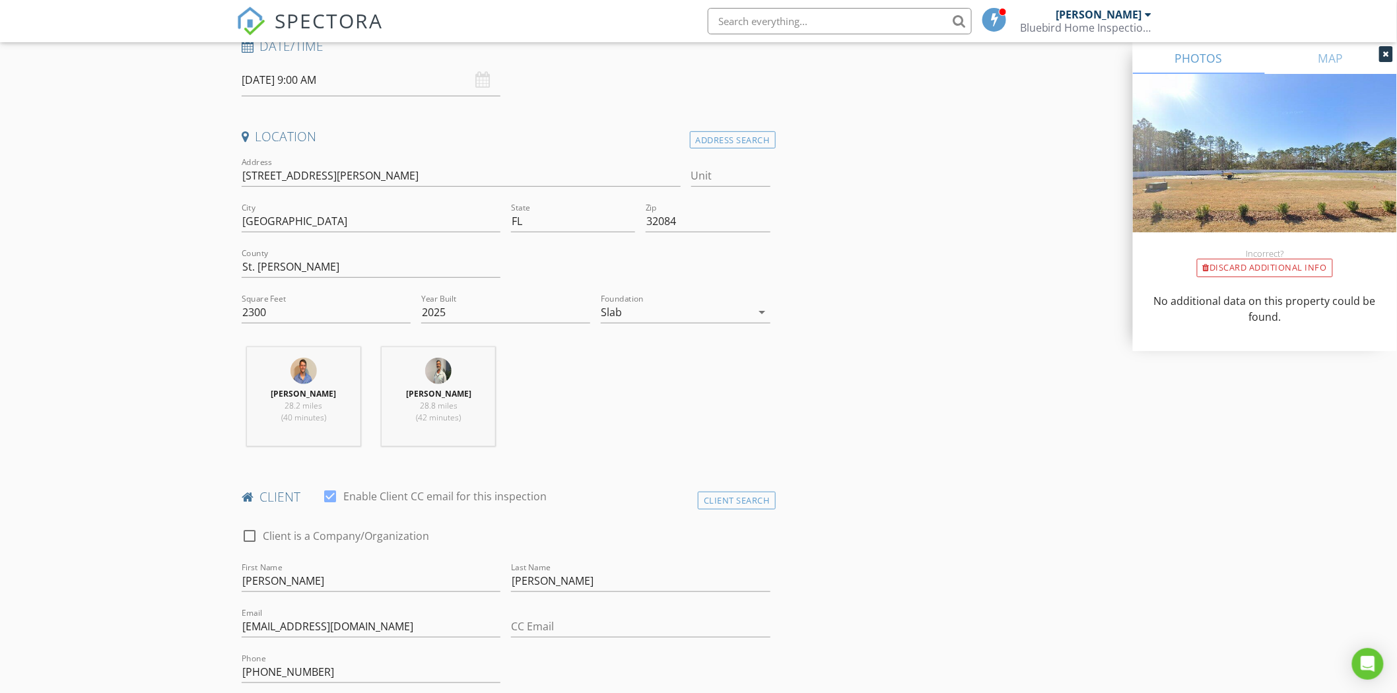
scroll to position [220, 0]
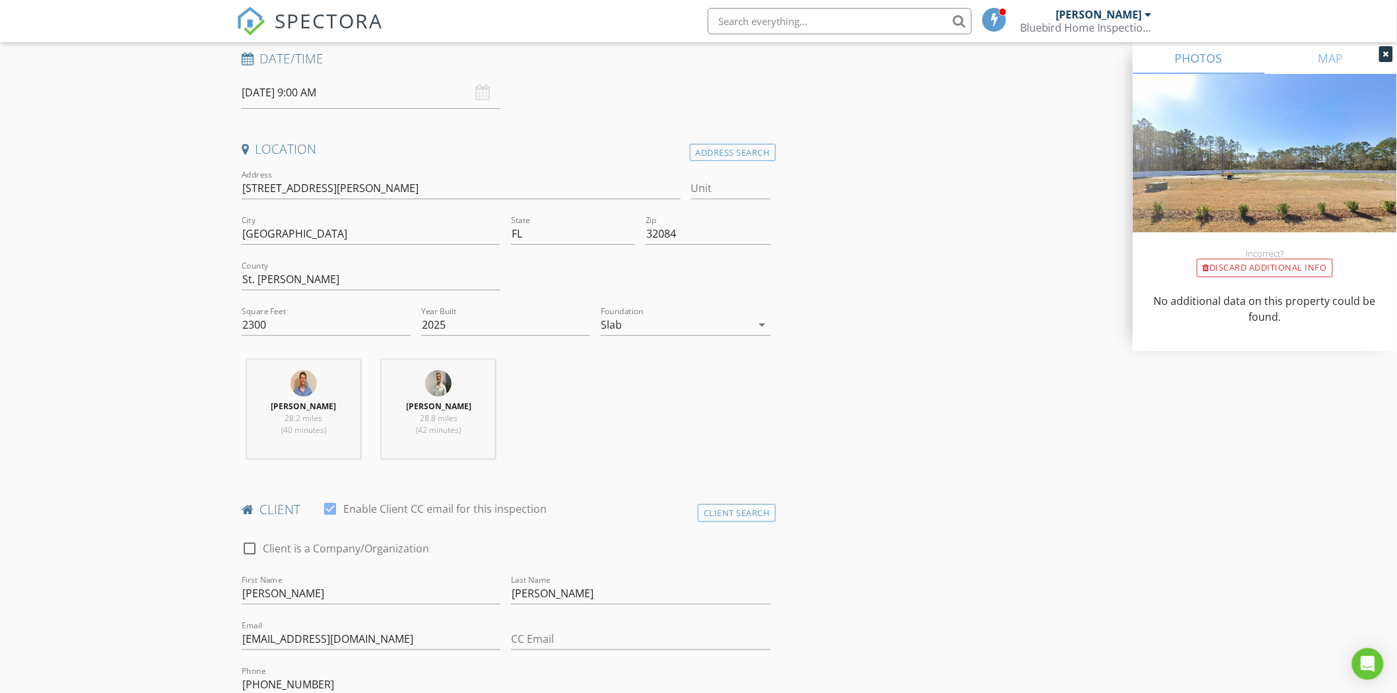
type input "32084"
click at [308, 189] on input "125 Lightsey Xing Ln" at bounding box center [461, 189] width 439 height 22
type input "125 Lightsey Crossing Ln"
click at [354, 191] on input "125 Lightsey Crossing Ln" at bounding box center [461, 189] width 439 height 22
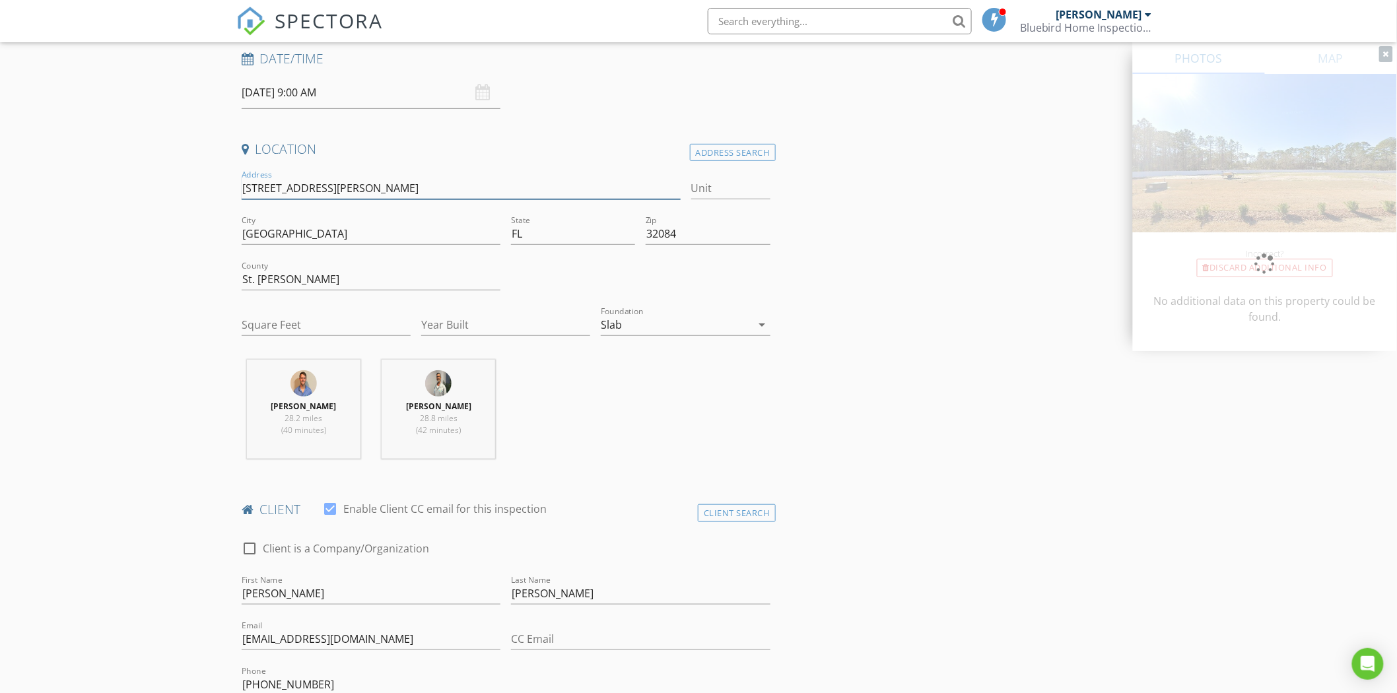
type input "125 Lightsey Crossing Lanen"
click at [288, 317] on input "Square Feet" at bounding box center [326, 325] width 169 height 22
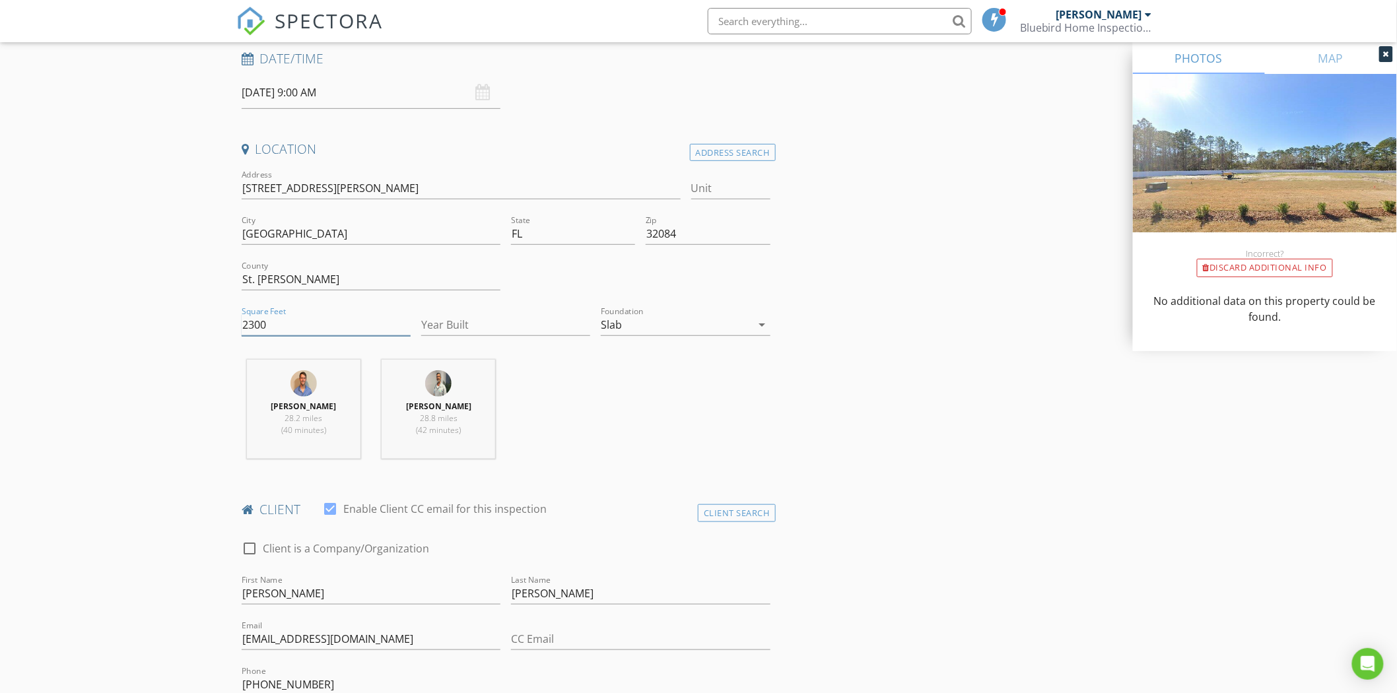
type input "2300"
drag, startPoint x: 478, startPoint y: 319, endPoint x: 466, endPoint y: 322, distance: 12.2
click at [477, 319] on input "Year Built" at bounding box center [505, 325] width 169 height 22
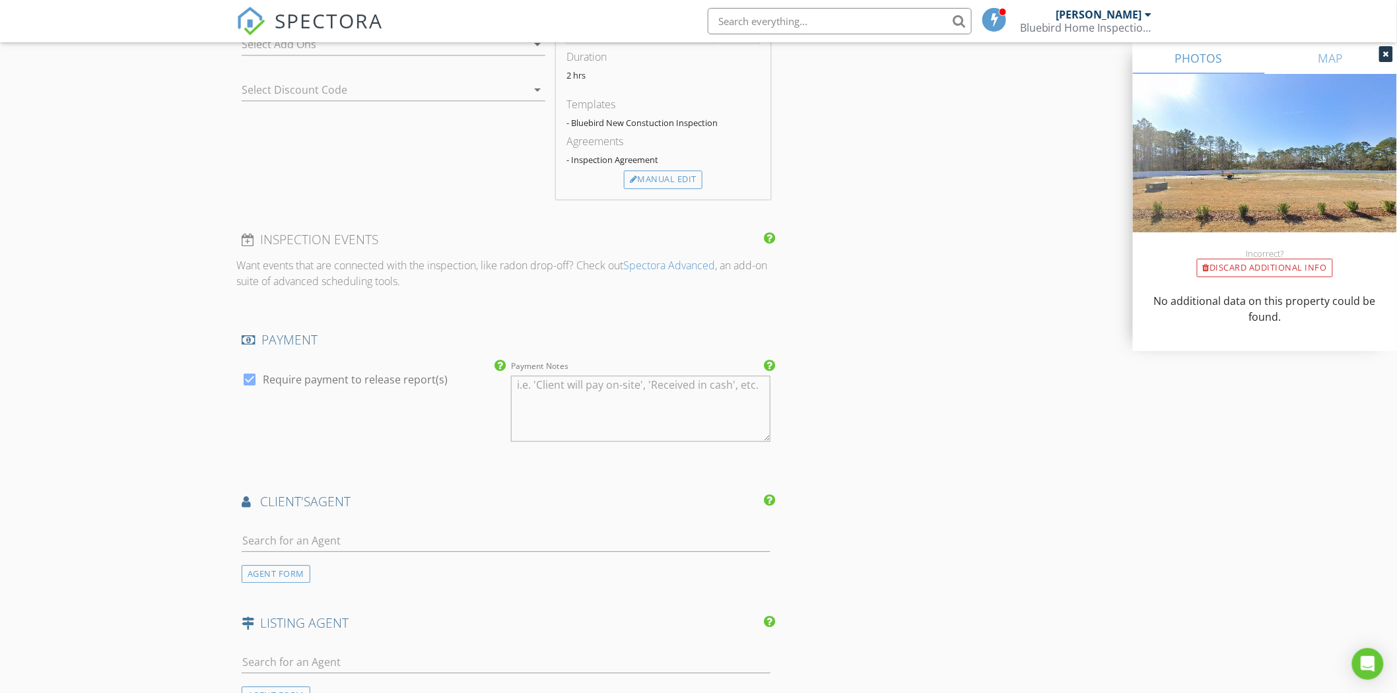
scroll to position [1246, 0]
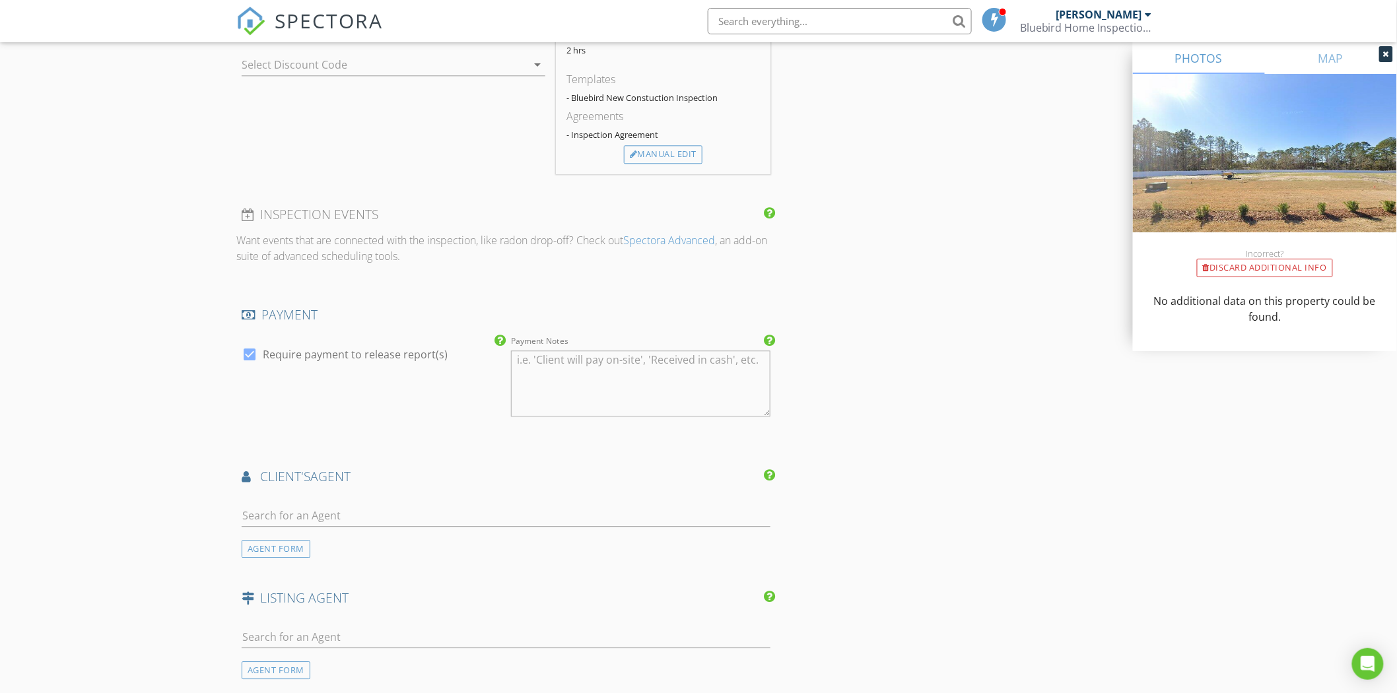
type input "2024"
click at [290, 514] on input "text" at bounding box center [506, 516] width 529 height 22
drag, startPoint x: 269, startPoint y: 516, endPoint x: 218, endPoint y: 513, distance: 51.6
click at [218, 513] on div "New Inspection Click here to use the New Order Form INSPECTOR(S) check_box Bobb…" at bounding box center [698, 22] width 1397 height 2383
type input "d"
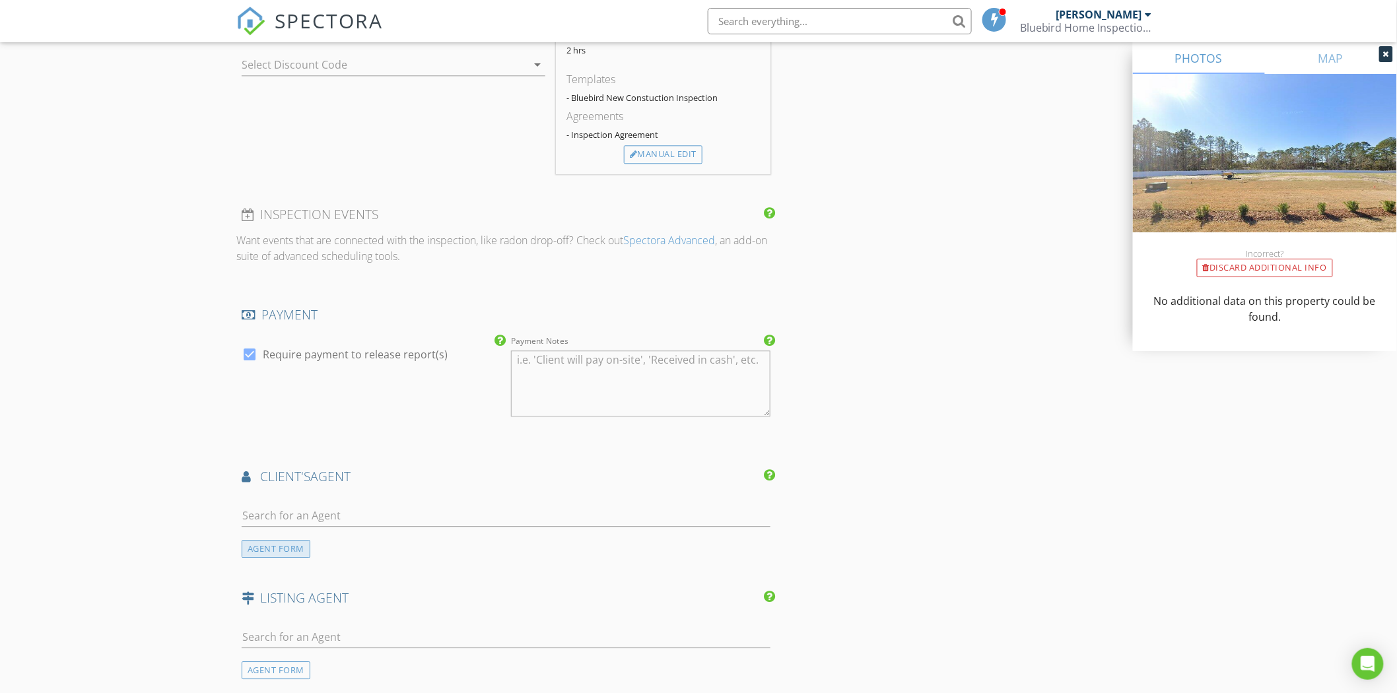
click at [284, 549] on div "AGENT FORM" at bounding box center [276, 549] width 69 height 18
click at [262, 518] on input "First Name" at bounding box center [371, 516] width 259 height 22
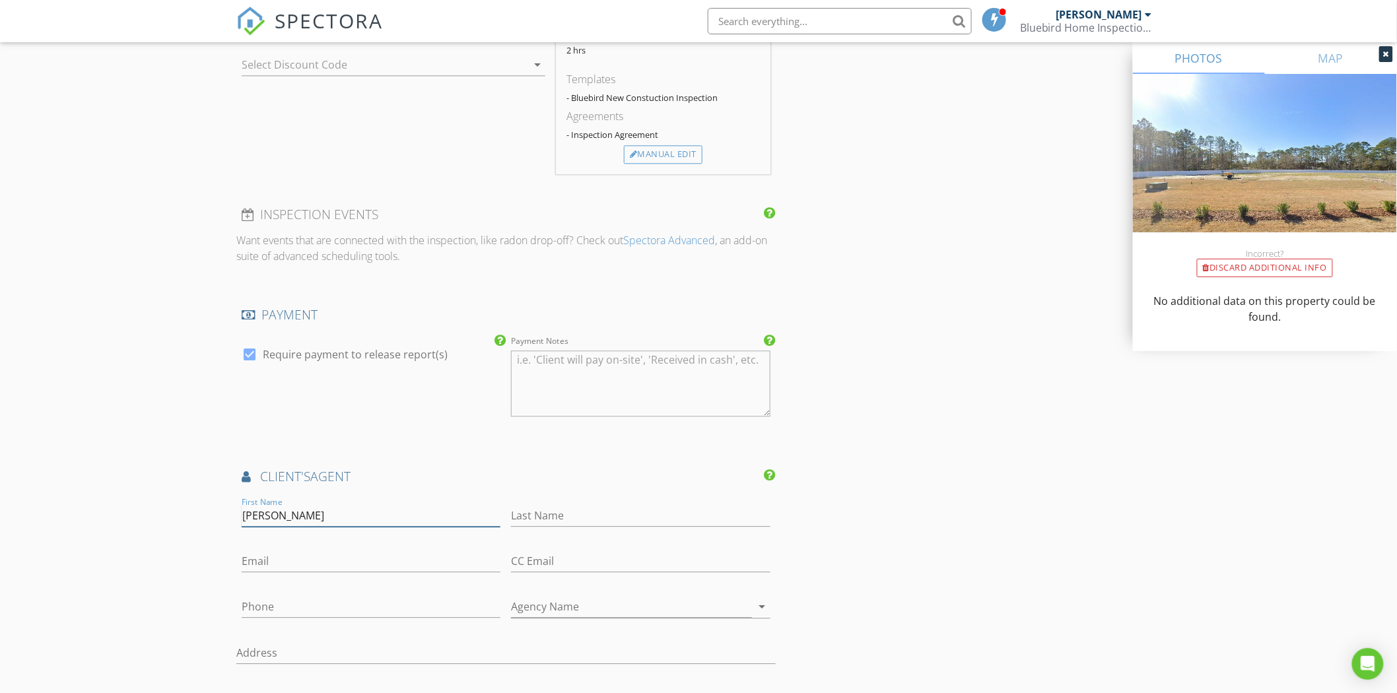
type input "Nancy"
type input "DeLellis"
drag, startPoint x: 325, startPoint y: 558, endPoint x: 292, endPoint y: 540, distance: 37.8
click at [325, 558] on input "Email" at bounding box center [371, 562] width 259 height 22
type input "[EMAIL_ADDRESS][DOMAIN_NAME]"
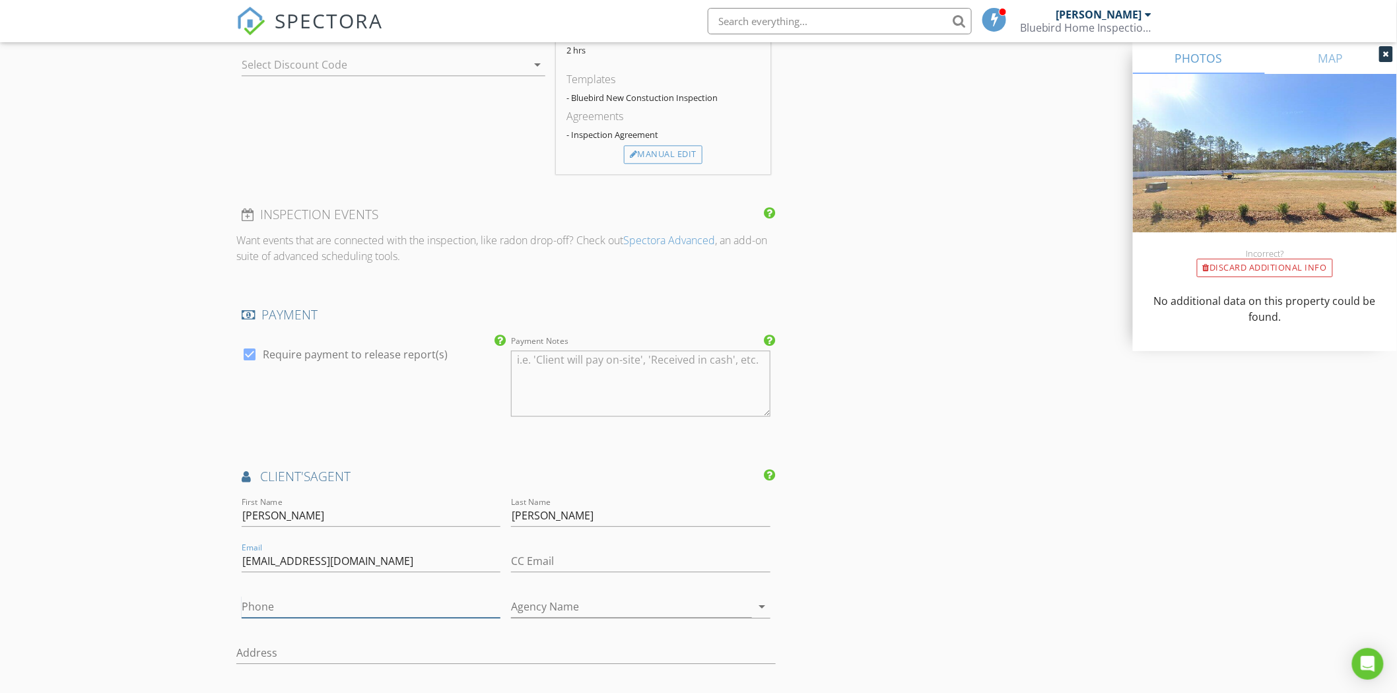
click at [267, 604] on input "Phone" at bounding box center [371, 607] width 259 height 22
type input "904-712-2963"
click at [537, 608] on input "Agency Name" at bounding box center [631, 607] width 240 height 22
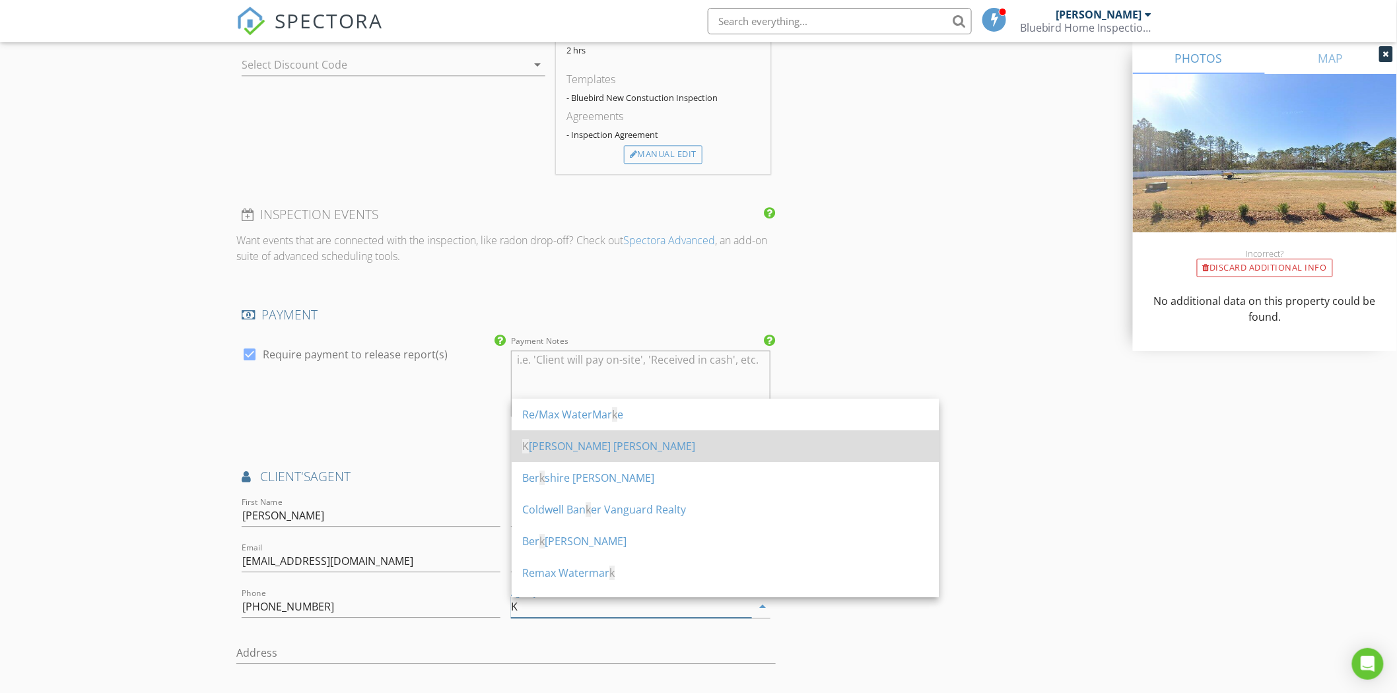
click at [574, 445] on div "K eller Williams" at bounding box center [725, 446] width 406 height 16
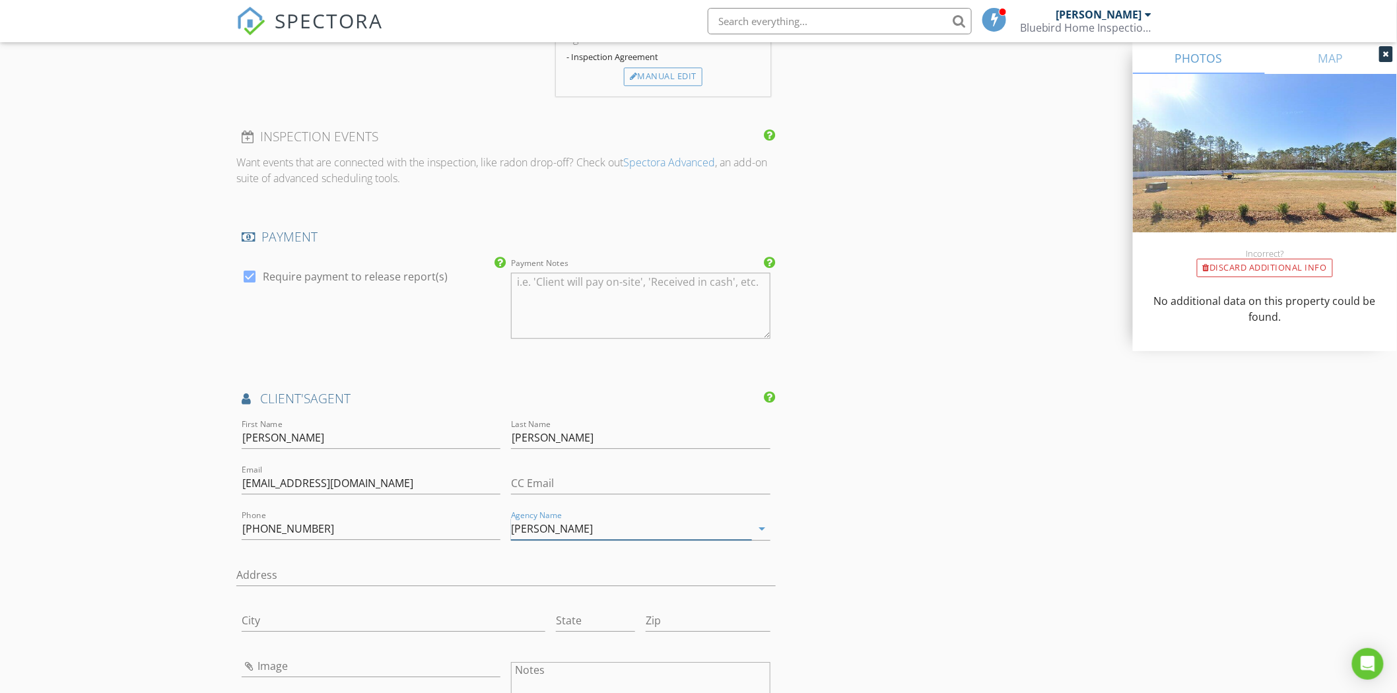
scroll to position [1393, 0]
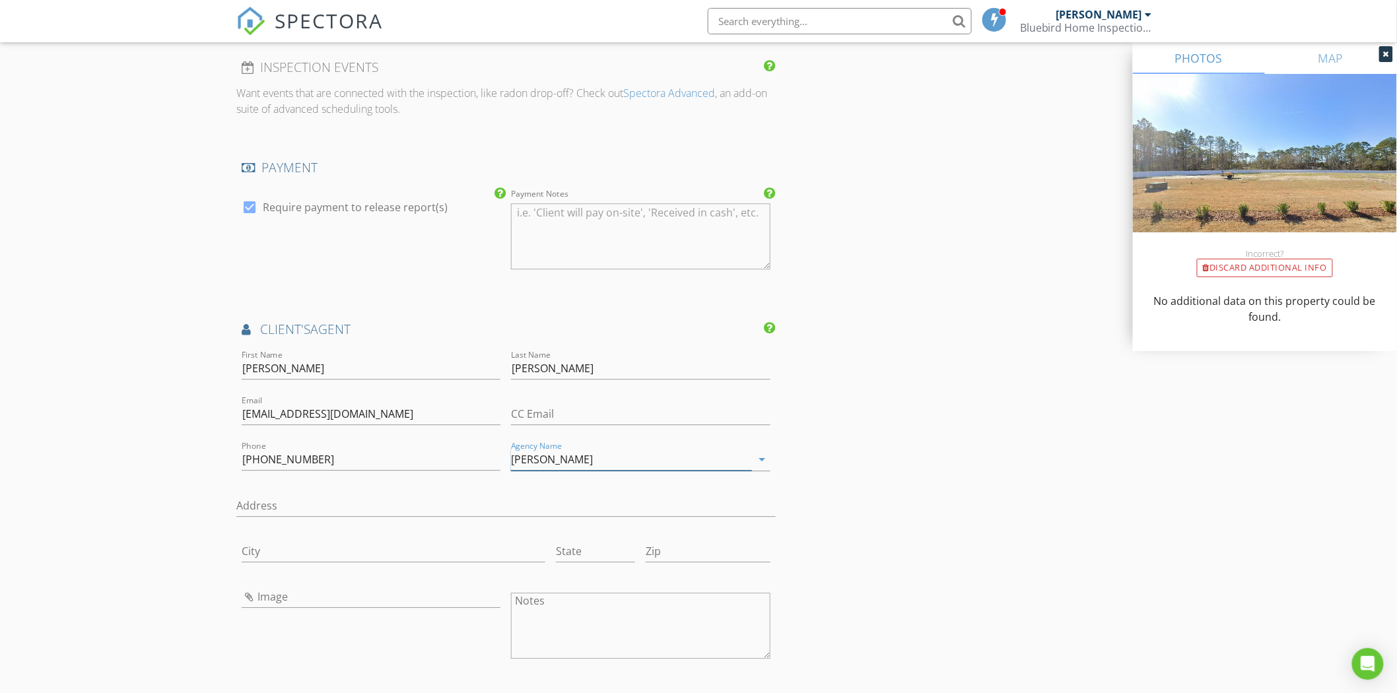
type input "Keller Williams"
click at [259, 595] on input "Image" at bounding box center [371, 597] width 259 height 22
type input "nancy-delellis (1).jpg"
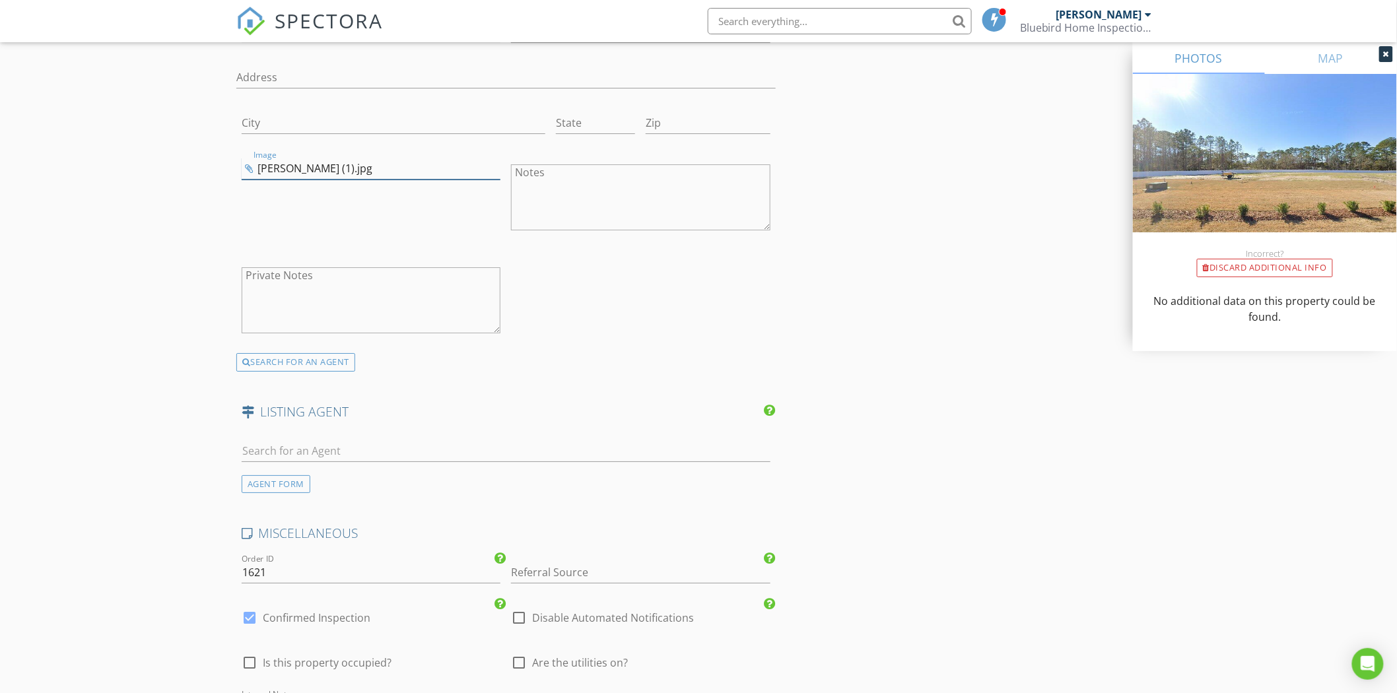
scroll to position [1906, 0]
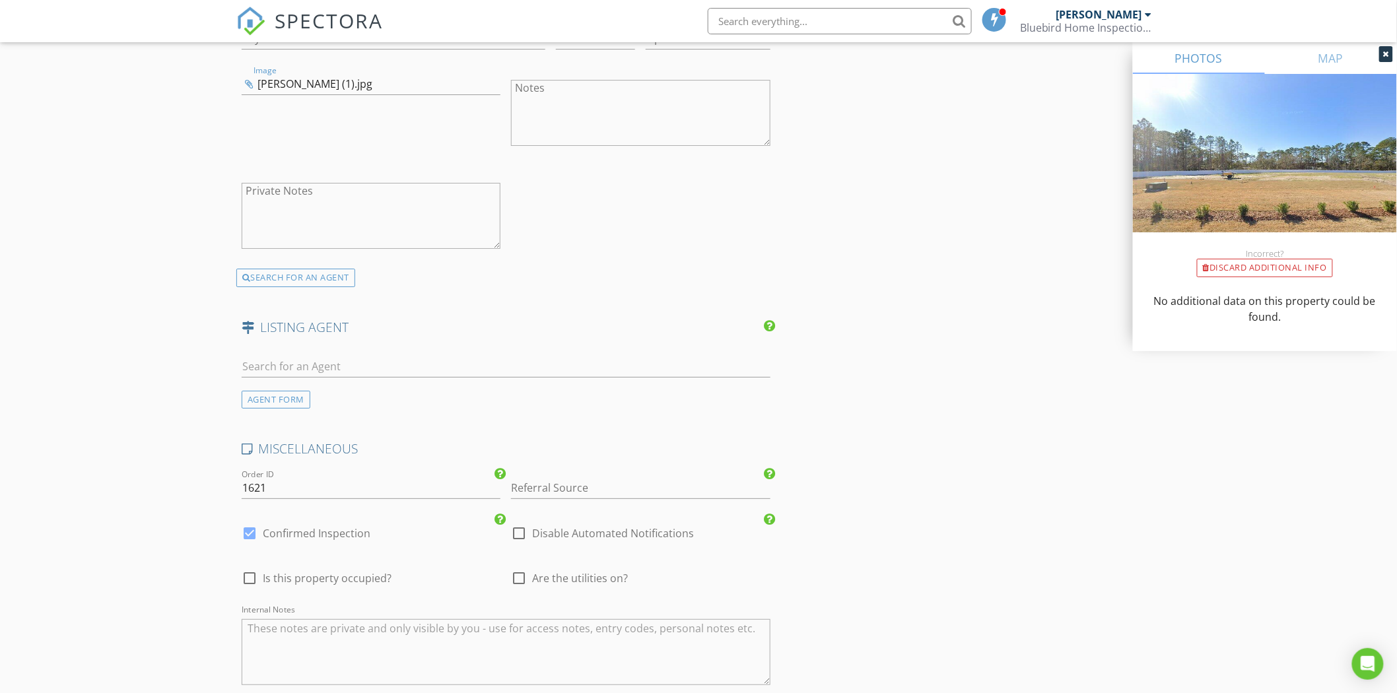
click at [520, 576] on div at bounding box center [519, 578] width 22 height 22
checkbox input "true"
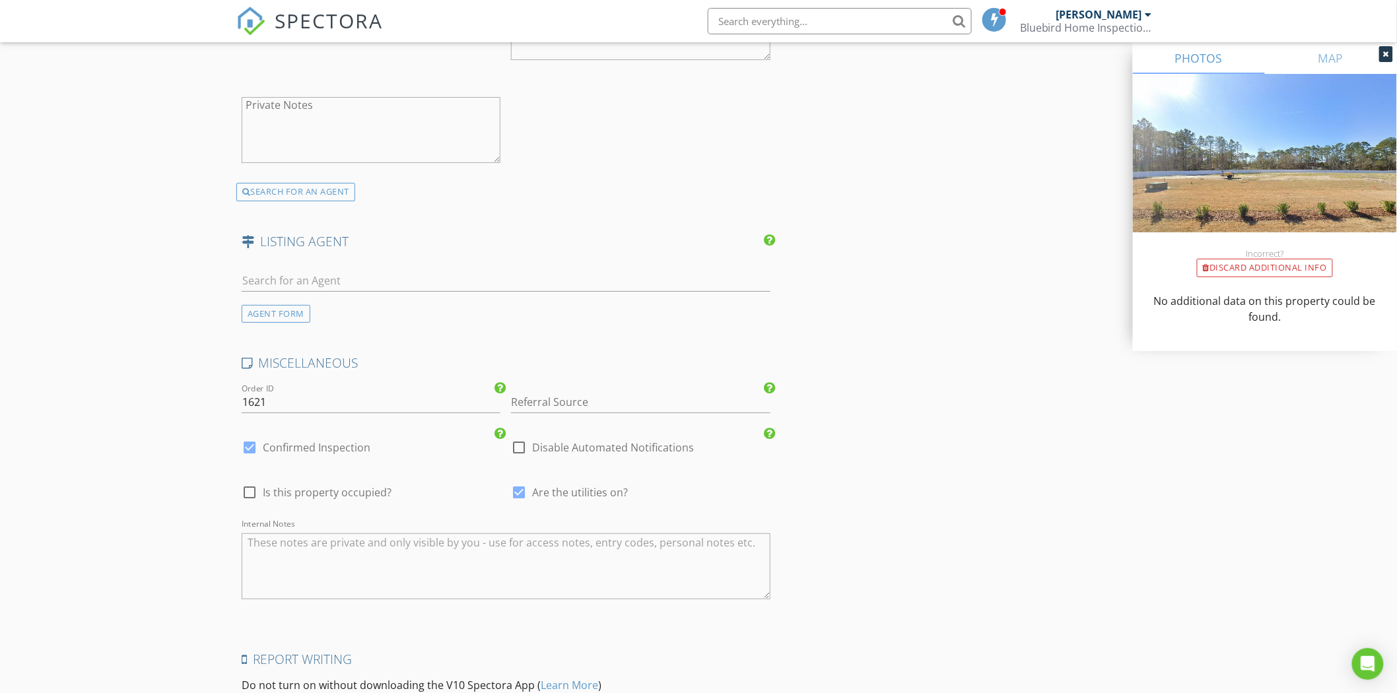
scroll to position [2157, 0]
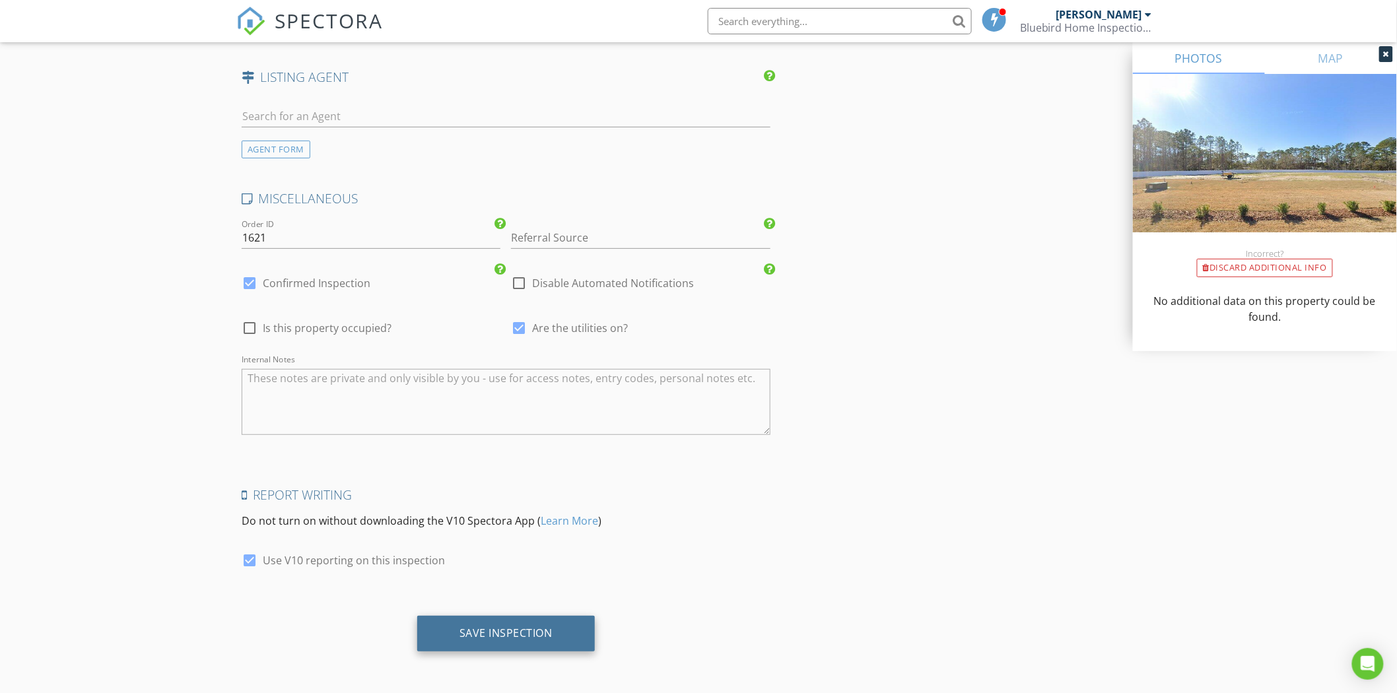
click at [487, 634] on div "Save Inspection" at bounding box center [505, 632] width 93 height 13
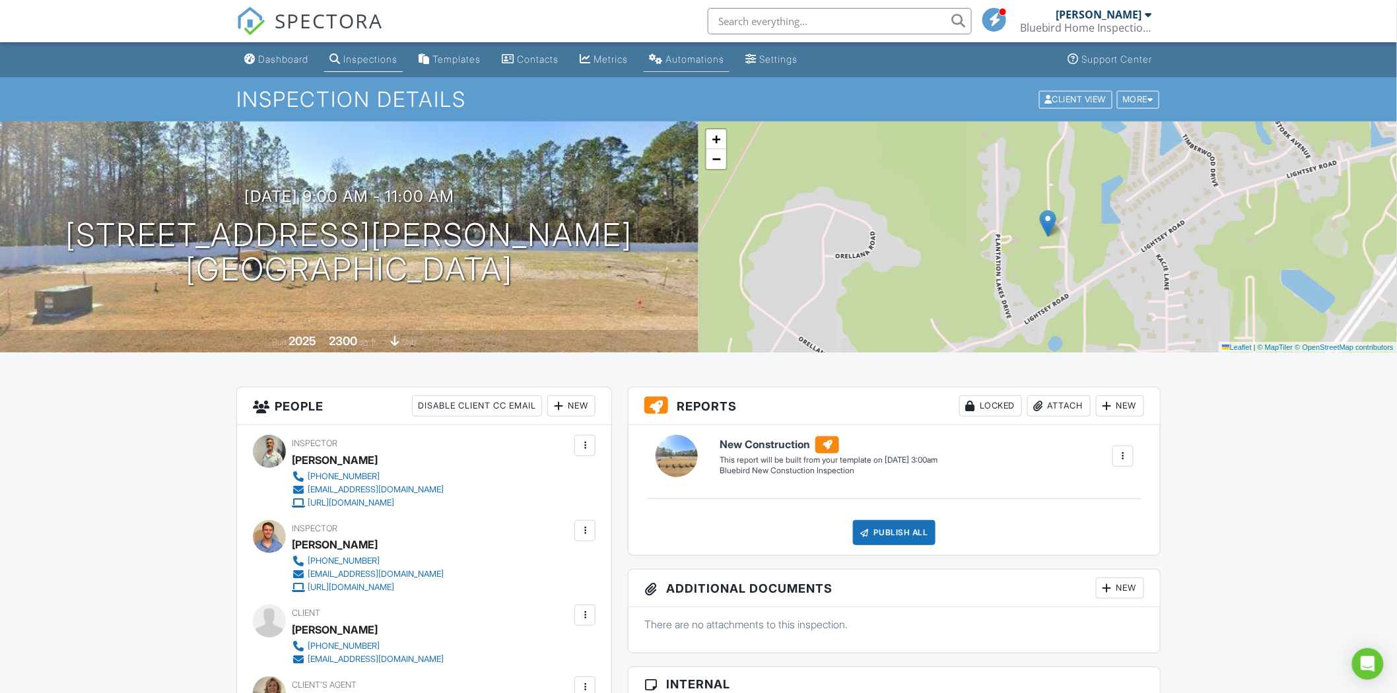
click at [663, 56] on div "Automations (Basic)" at bounding box center [656, 58] width 14 height 11
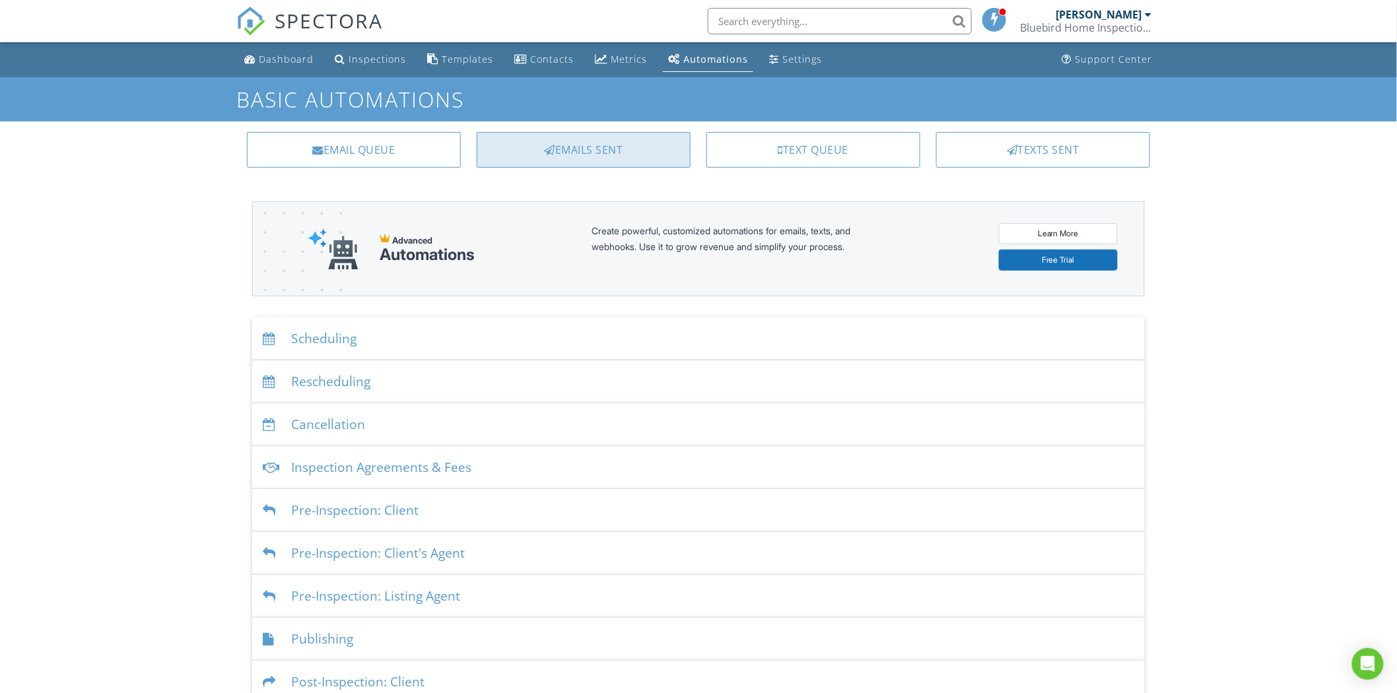
click at [644, 152] on div "Emails Sent" at bounding box center [584, 150] width 214 height 36
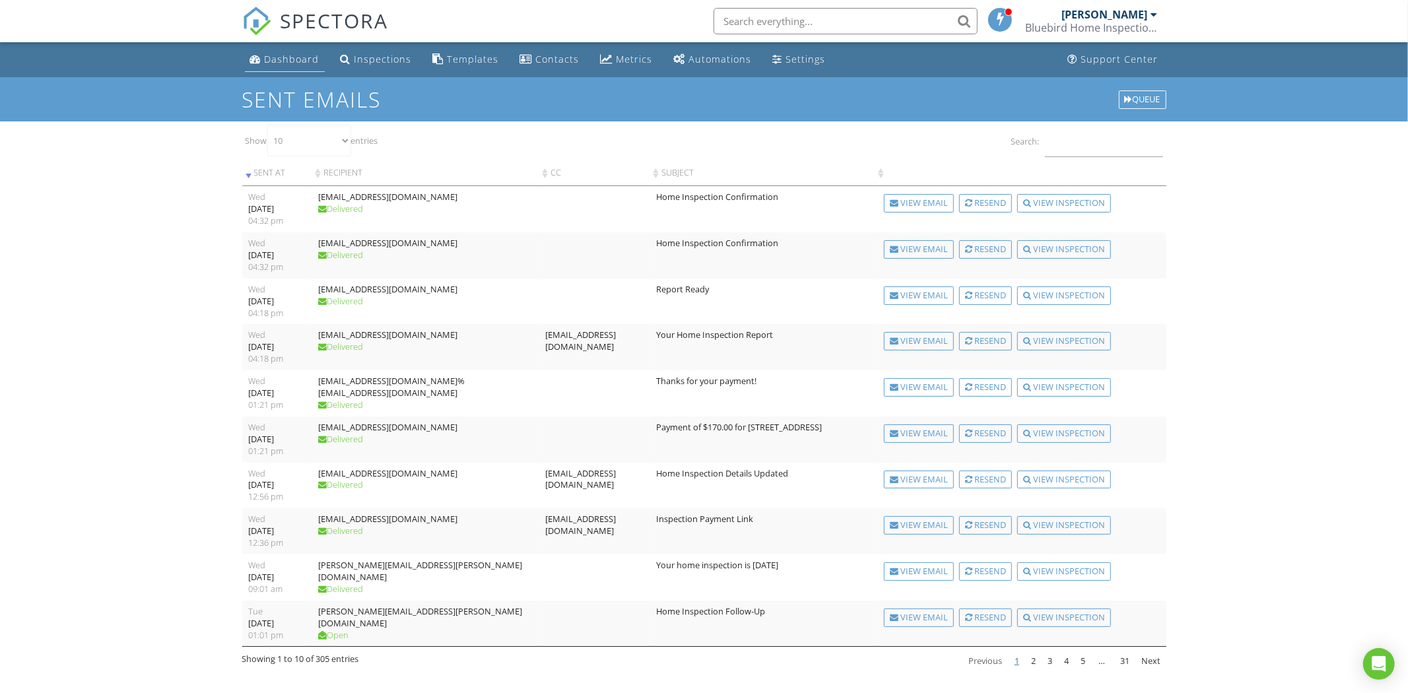
click at [290, 57] on div "Dashboard" at bounding box center [292, 59] width 55 height 13
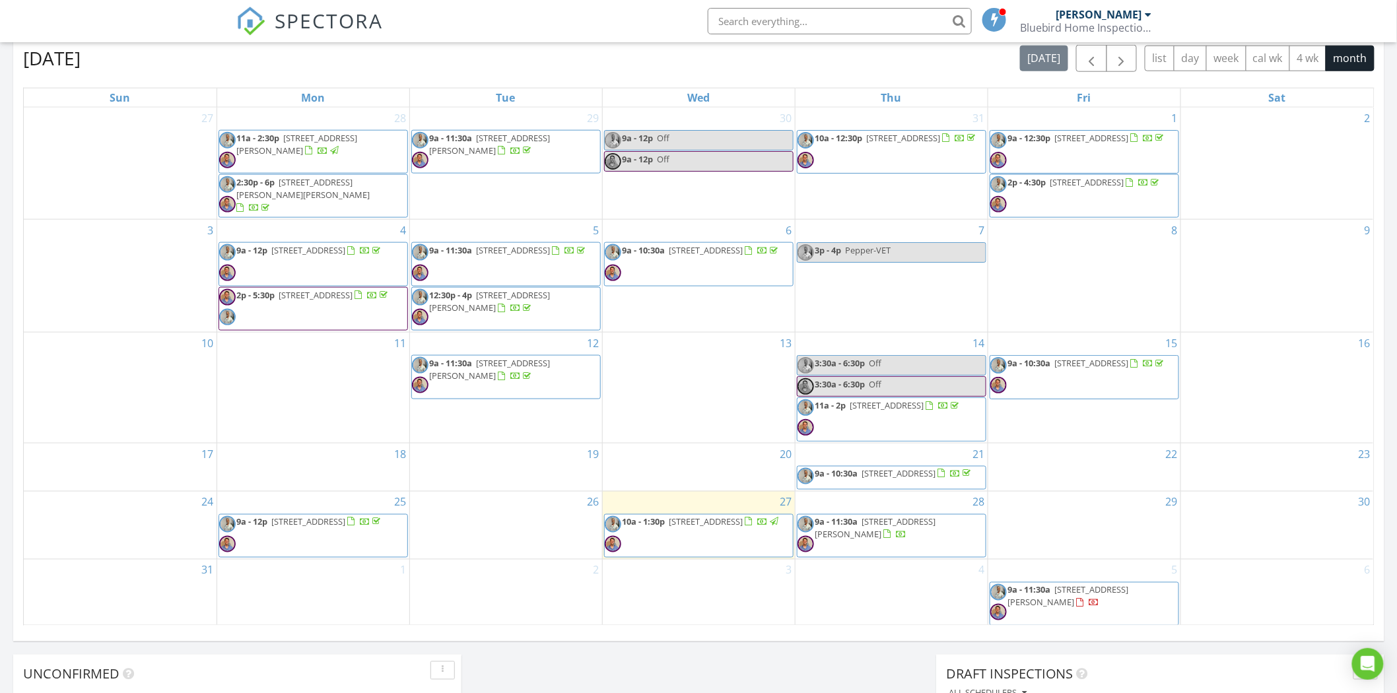
scroll to position [660, 0]
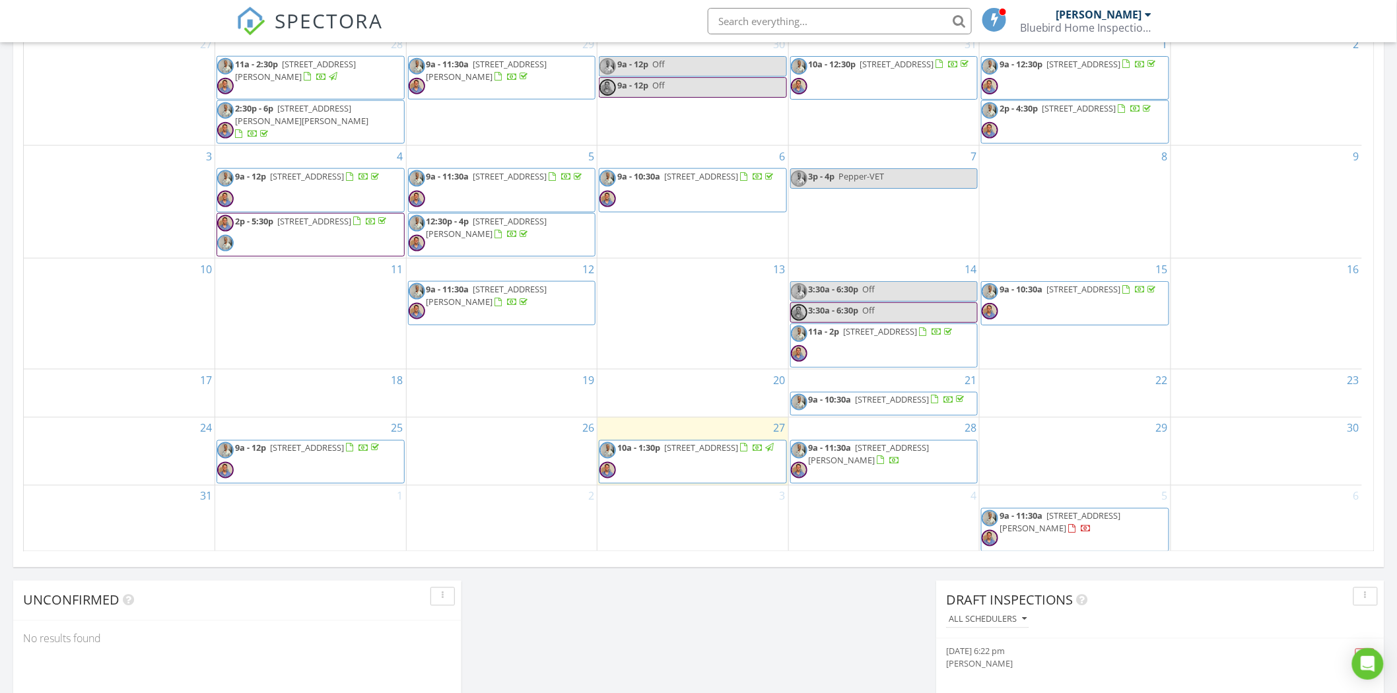
click at [876, 428] on div "28 9a - 11:30a [STREET_ADDRESS][PERSON_NAME]" at bounding box center [884, 451] width 191 height 67
click at [886, 376] on link "Inspection" at bounding box center [881, 374] width 68 height 21
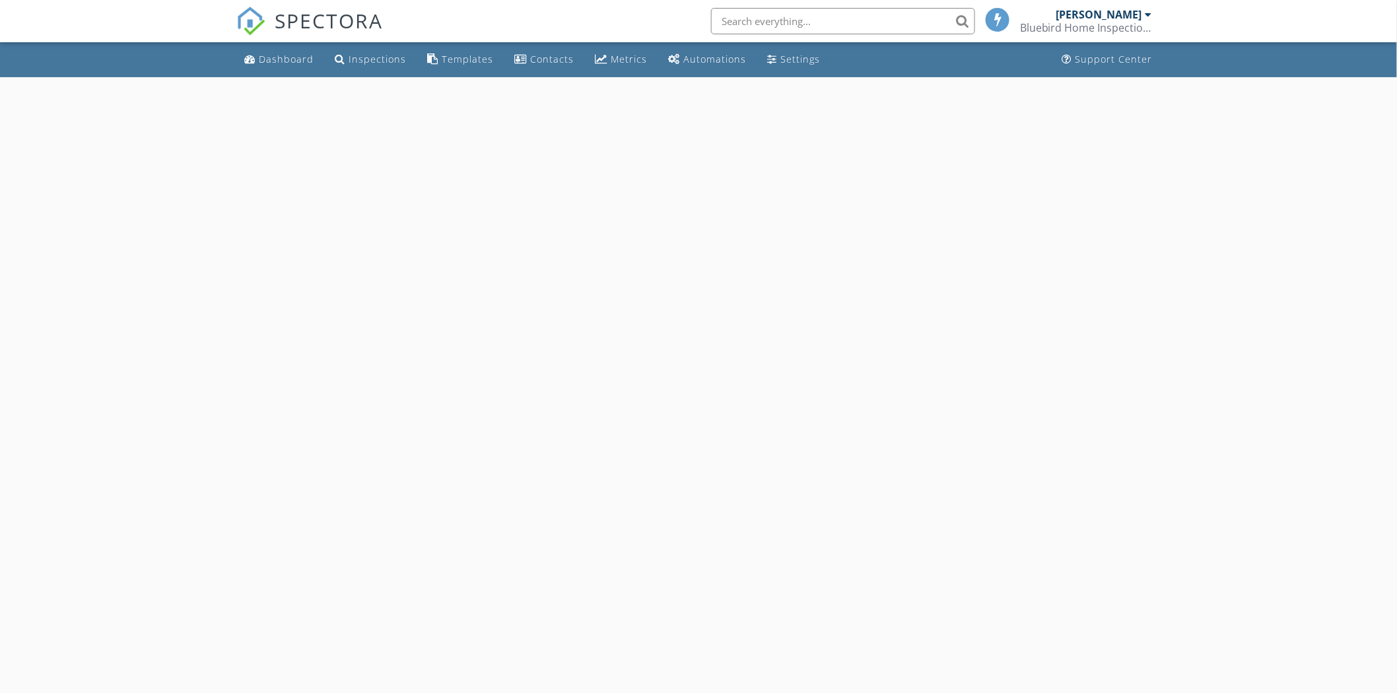
select select "7"
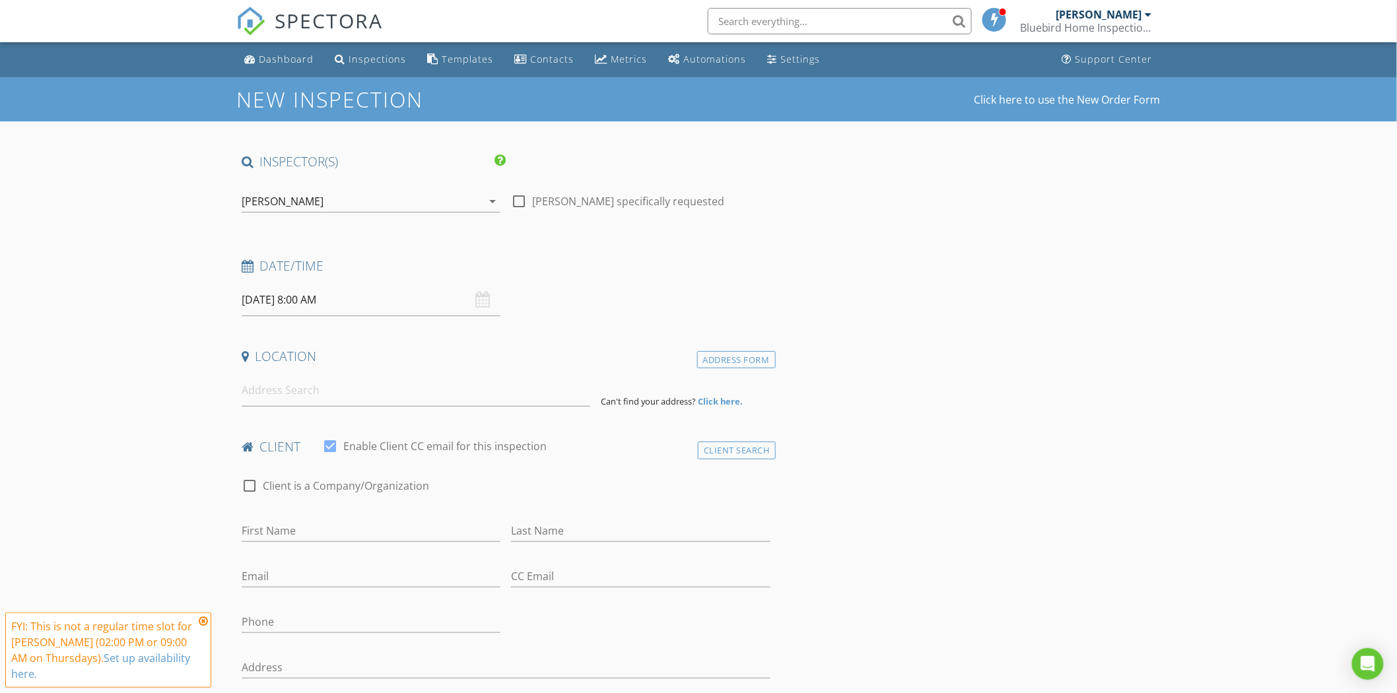
click at [286, 299] on input "[DATE] 8:00 AM" at bounding box center [371, 300] width 259 height 32
type input "09"
type input "08/28/2025 9:00 AM"
click at [318, 517] on span at bounding box center [318, 518] width 9 height 13
type input "10"
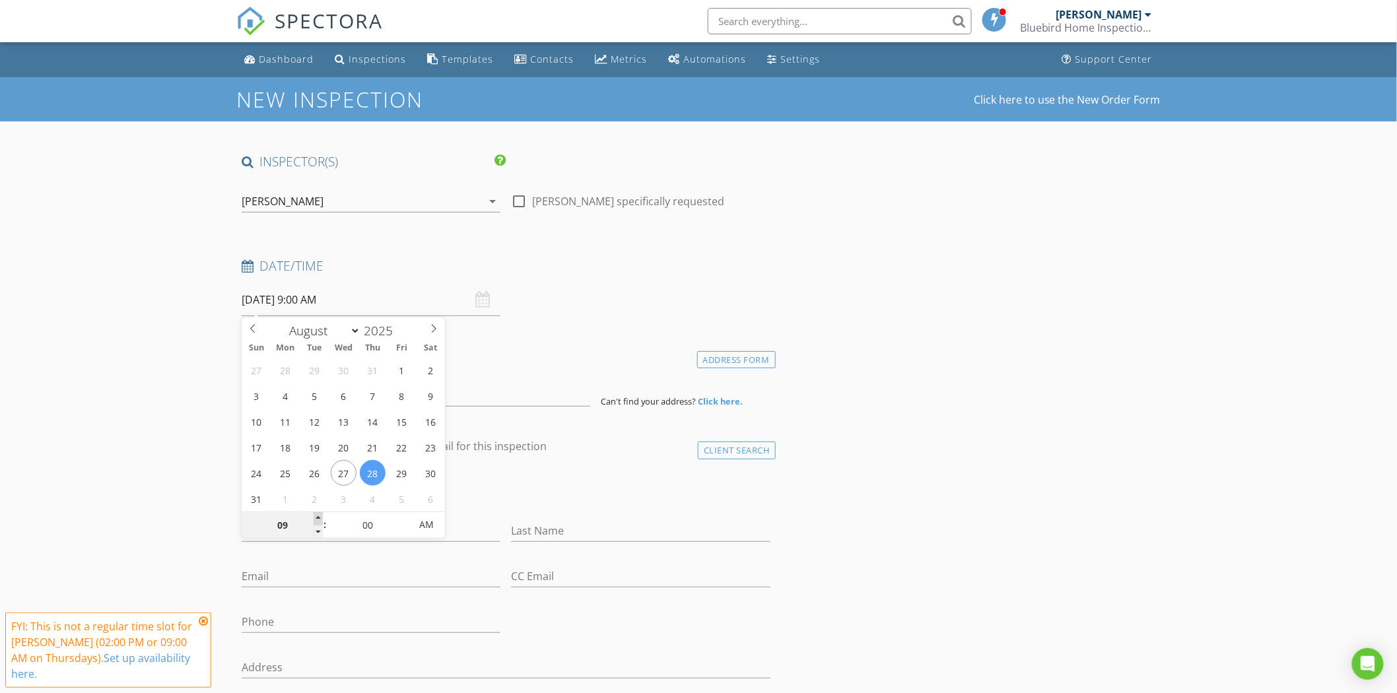
type input "08/28/2025 10:00 AM"
click at [318, 517] on span at bounding box center [318, 518] width 9 height 13
type input "11"
type input "08/28/2025 11:00 AM"
click at [318, 517] on span at bounding box center [318, 518] width 9 height 13
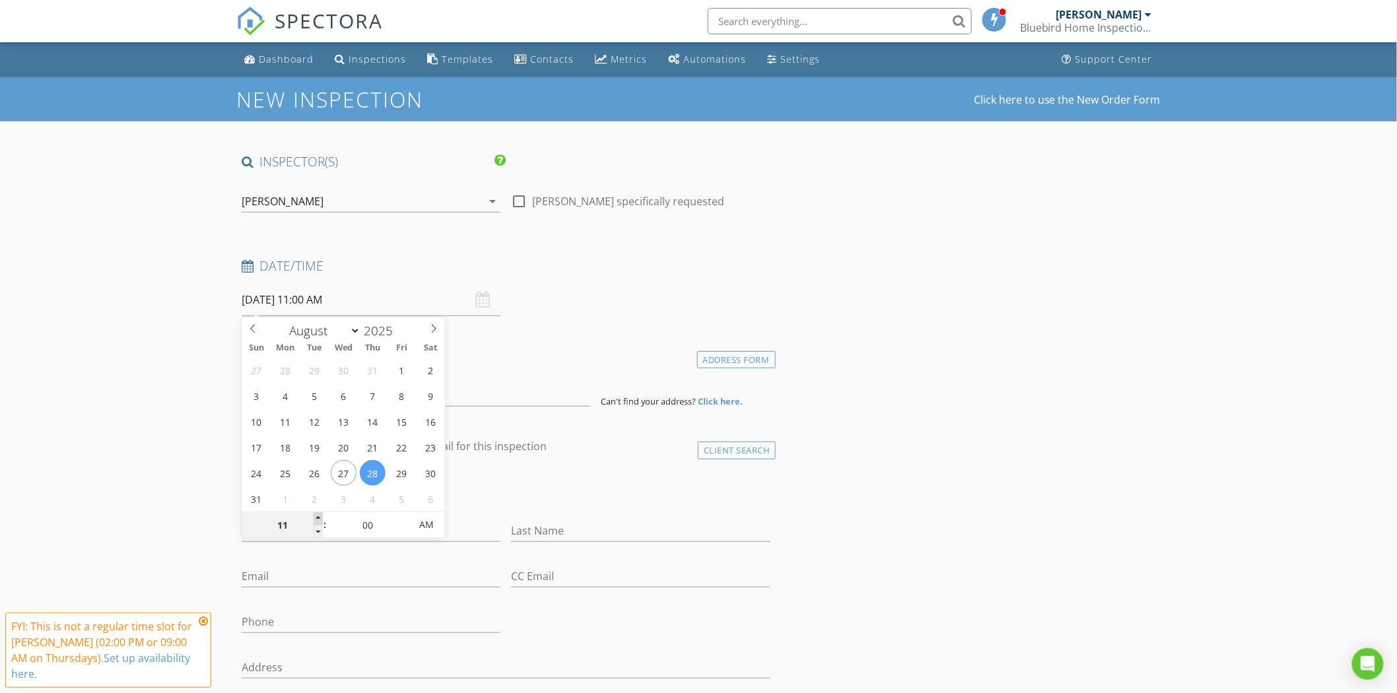
type input "12"
type input "08/28/2025 12:00 PM"
click at [318, 517] on span at bounding box center [318, 518] width 9 height 13
type input "05"
type input "08/28/2025 12:05 PM"
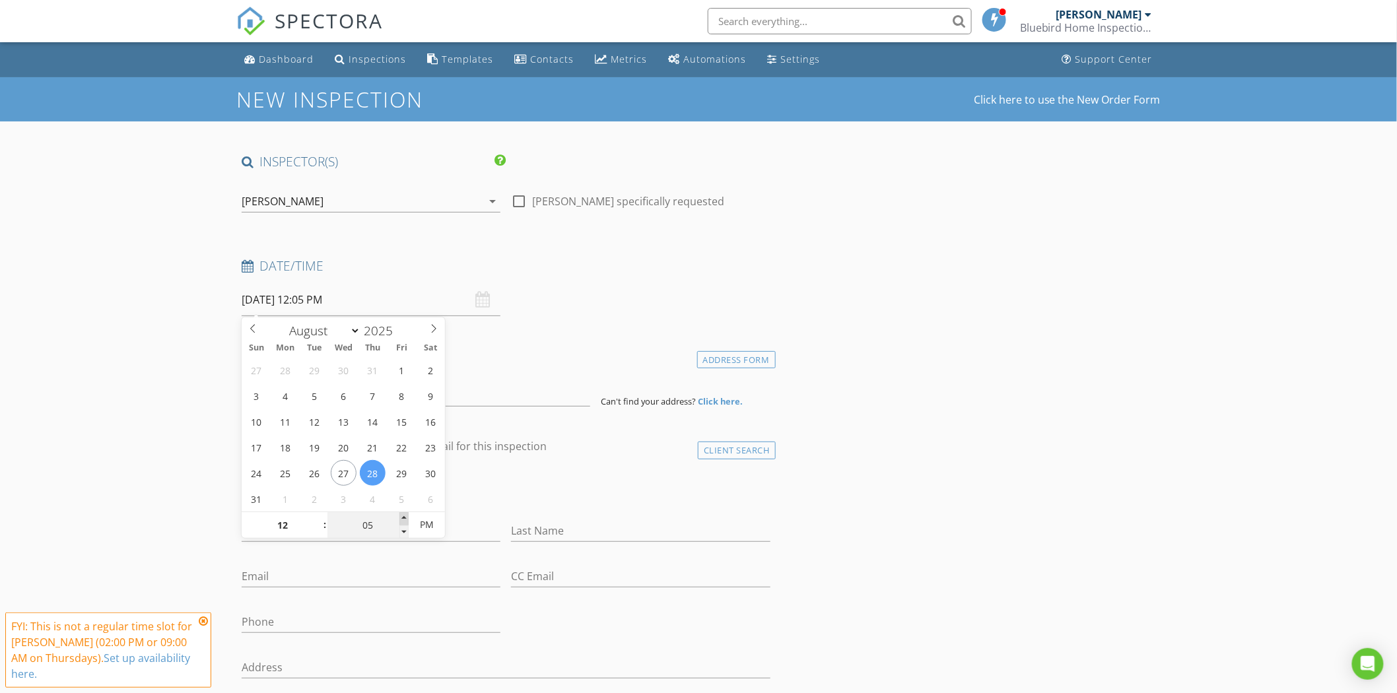
click at [401, 517] on span at bounding box center [403, 518] width 9 height 13
type input "10"
type input "08/28/2025 12:10 PM"
click at [401, 517] on span at bounding box center [403, 518] width 9 height 13
type input "15"
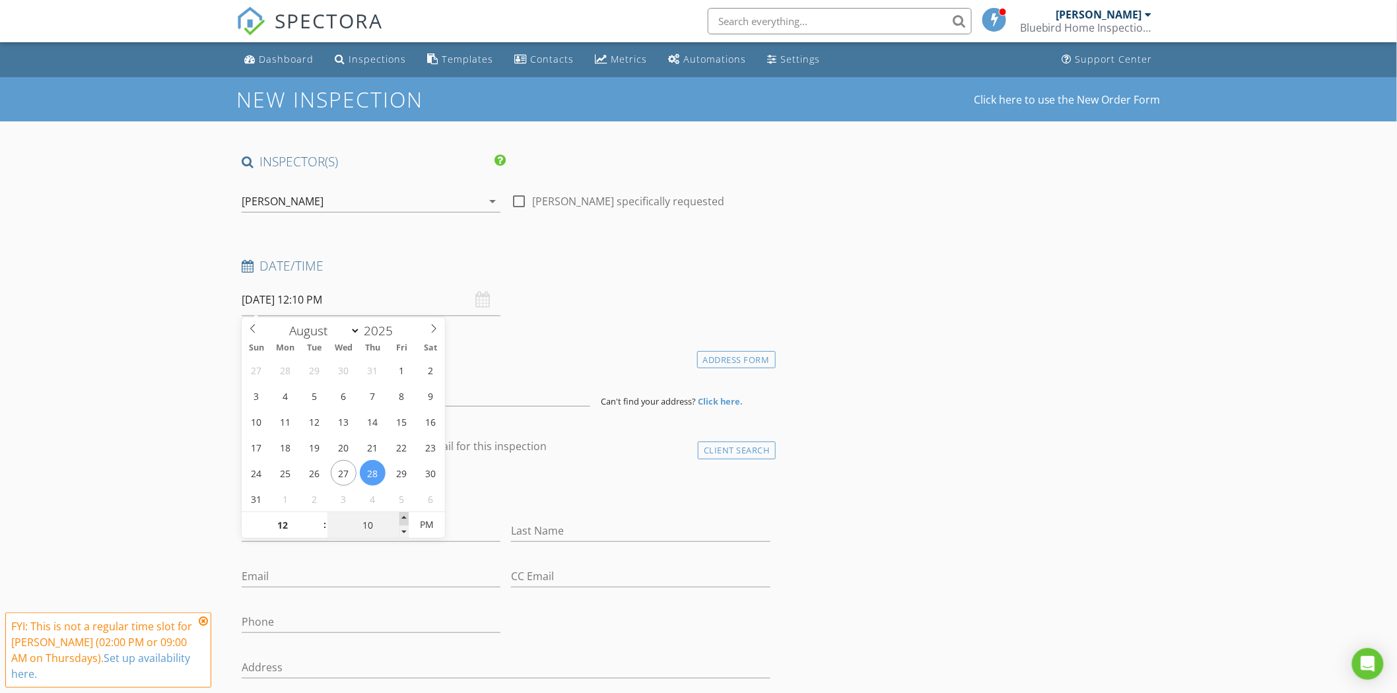
type input "08/28/2025 12:15 PM"
click at [401, 517] on span at bounding box center [403, 518] width 9 height 13
type input "20"
type input "08/28/2025 12:20 PM"
click at [401, 517] on span at bounding box center [403, 518] width 9 height 13
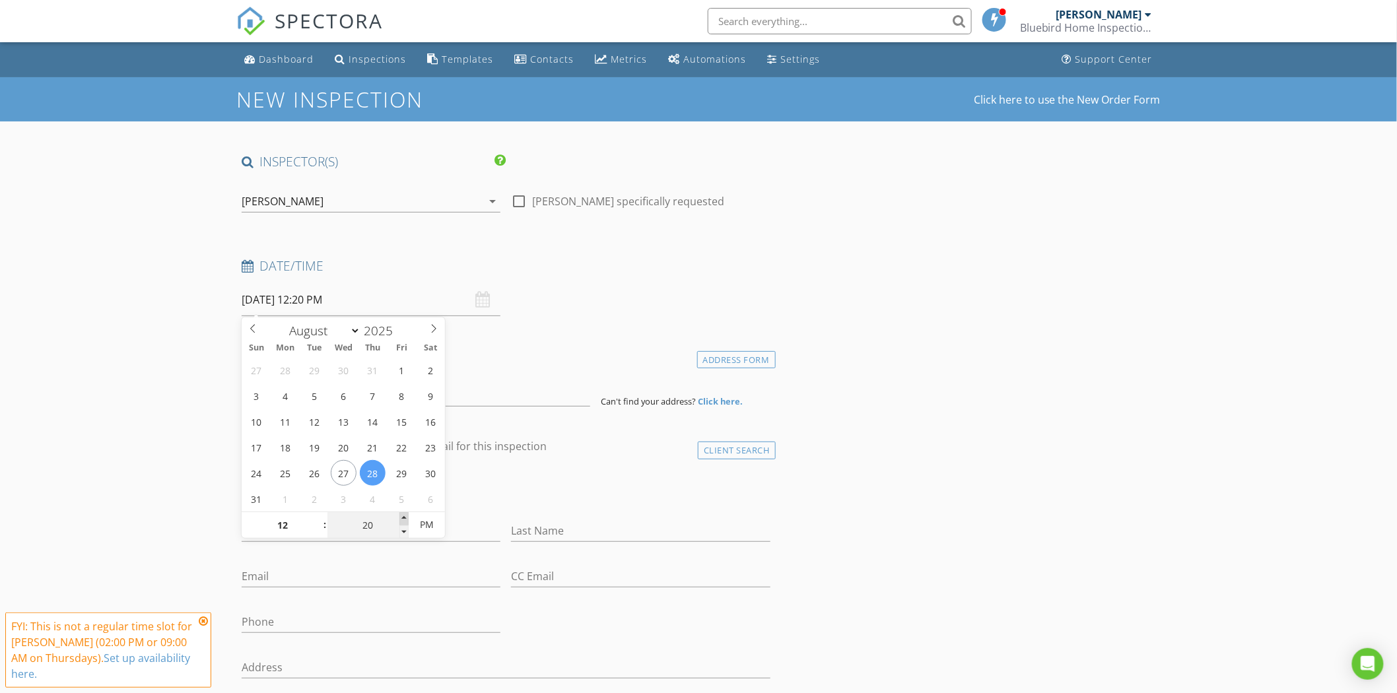
type input "25"
type input "08/28/2025 12:25 PM"
click at [401, 516] on span at bounding box center [403, 518] width 9 height 13
type input "30"
type input "[DATE] 12:30 PM"
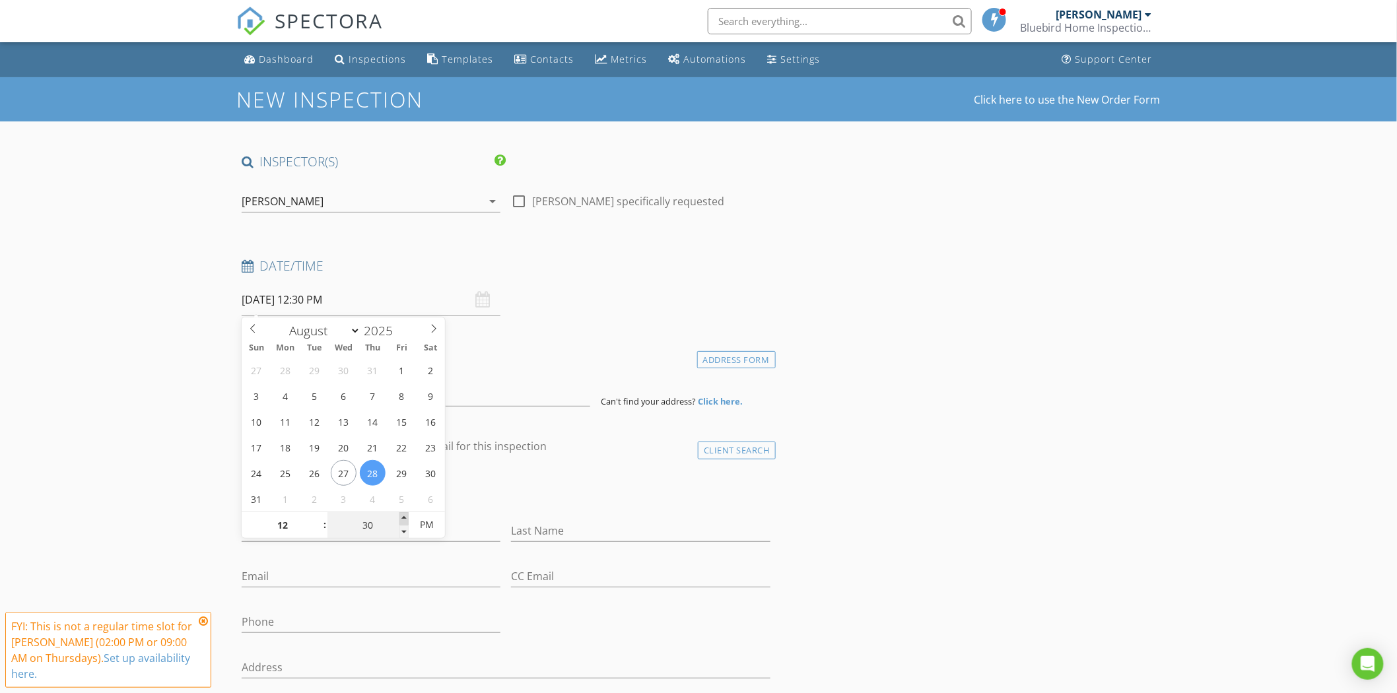
click at [401, 515] on span at bounding box center [403, 518] width 9 height 13
click at [201, 619] on icon at bounding box center [203, 621] width 9 height 11
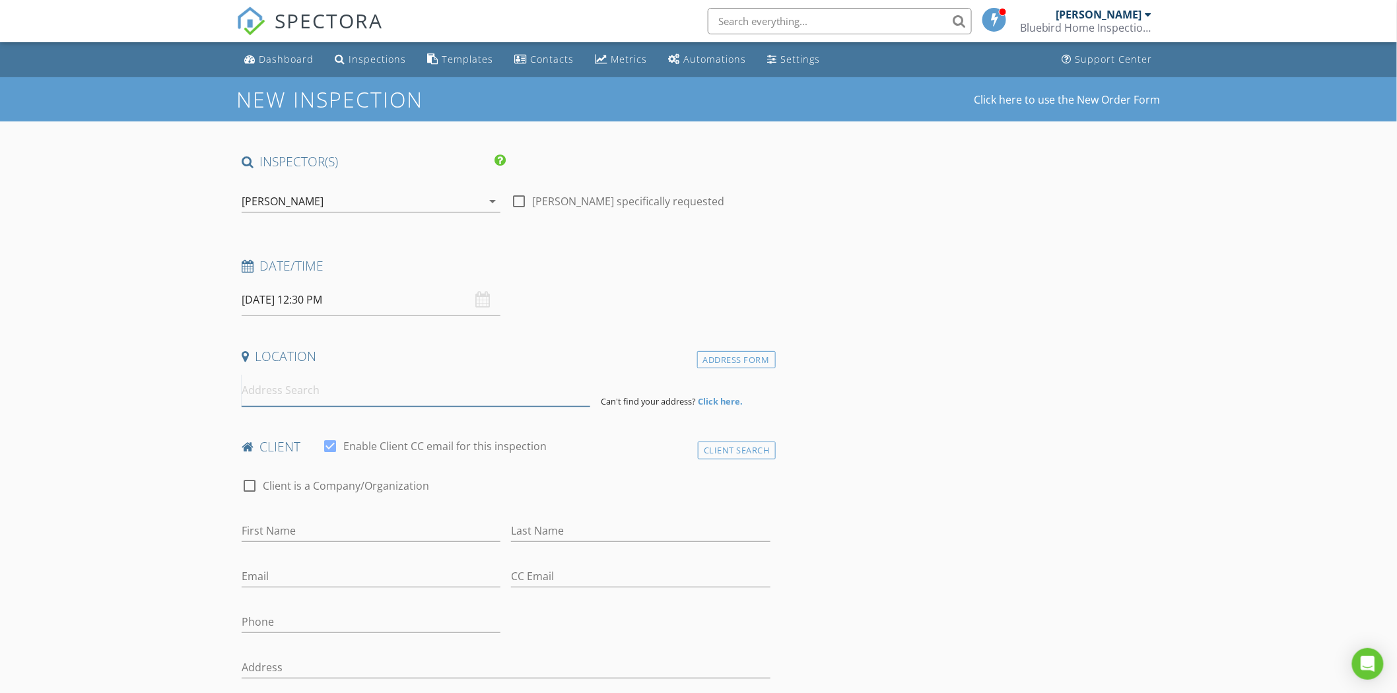
click at [259, 393] on input at bounding box center [416, 390] width 349 height 32
type input "11 Capri Court, Palm Coast, FL, USA"
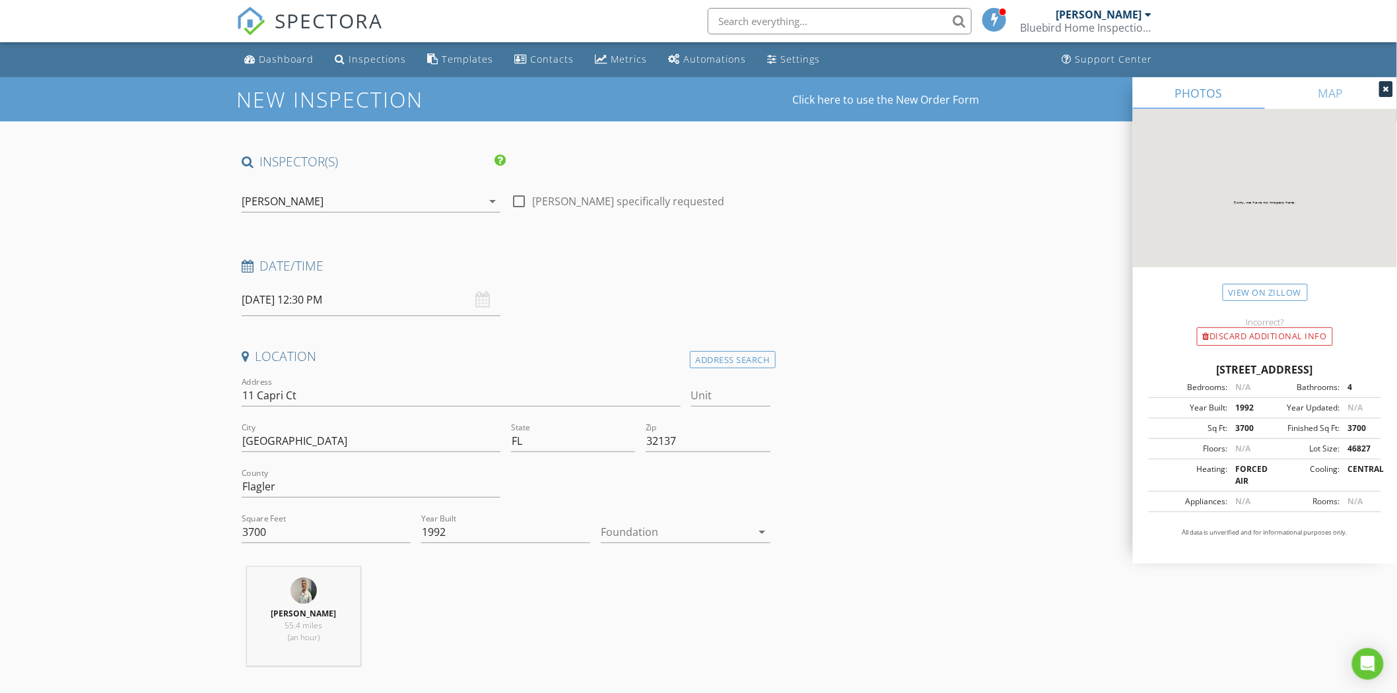
click at [657, 536] on div at bounding box center [676, 531] width 150 height 21
click at [630, 595] on div "Slab" at bounding box center [686, 601] width 148 height 16
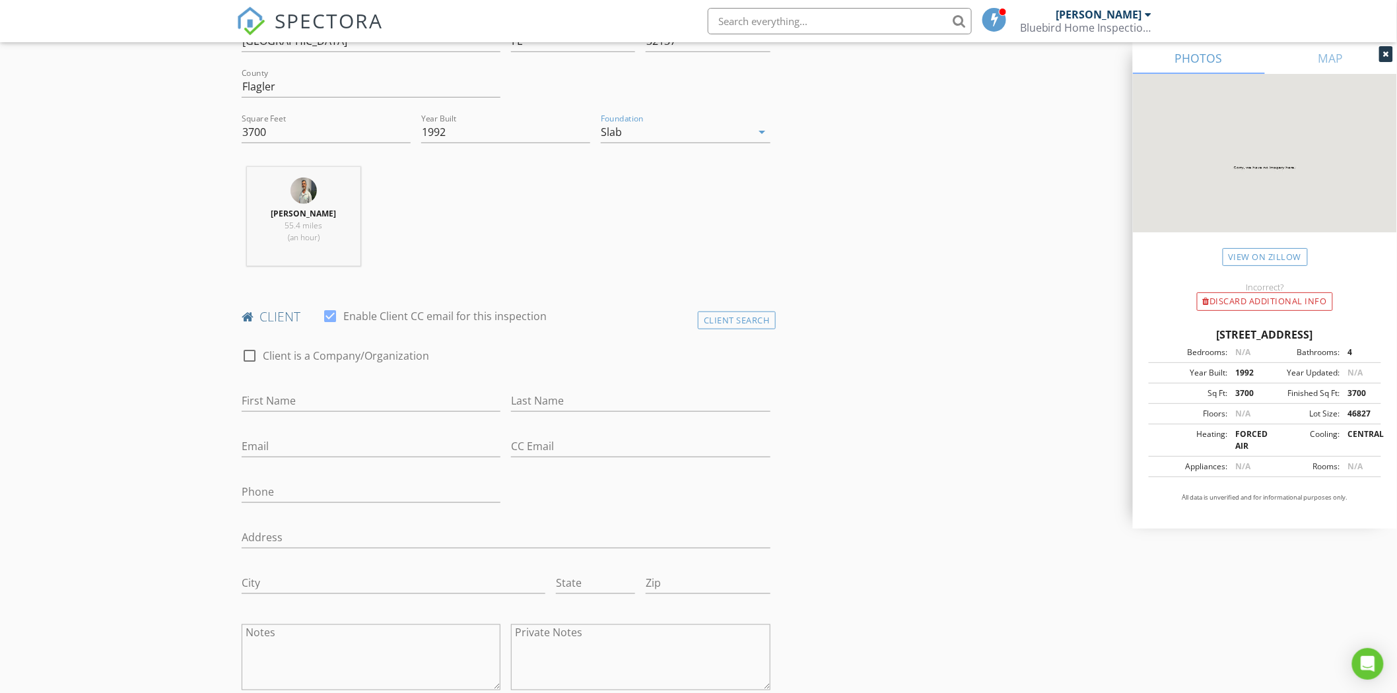
scroll to position [440, 0]
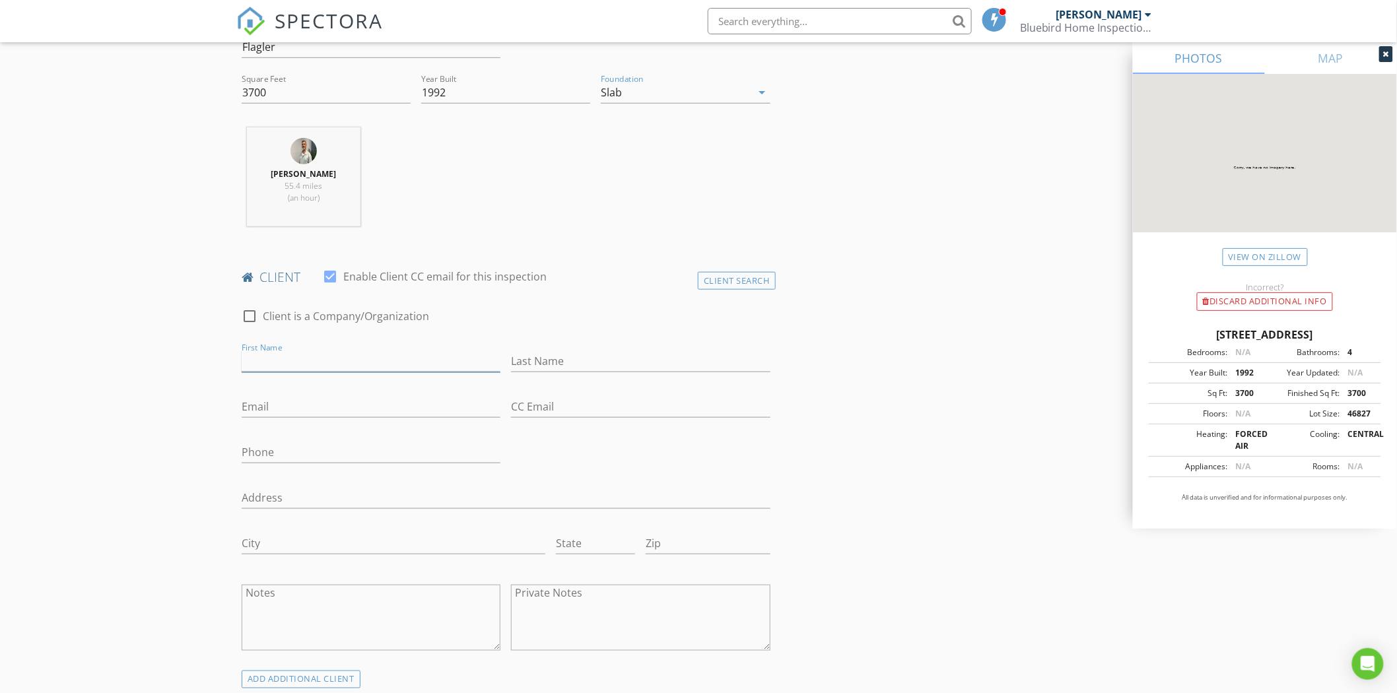
click at [317, 363] on input "First Name" at bounding box center [371, 361] width 259 height 22
type input "Jane"
type input "Ingrey"
type input "[PERSON_NAME][EMAIL_ADDRESS][DOMAIN_NAME]"
drag, startPoint x: 286, startPoint y: 447, endPoint x: 277, endPoint y: 440, distance: 11.4
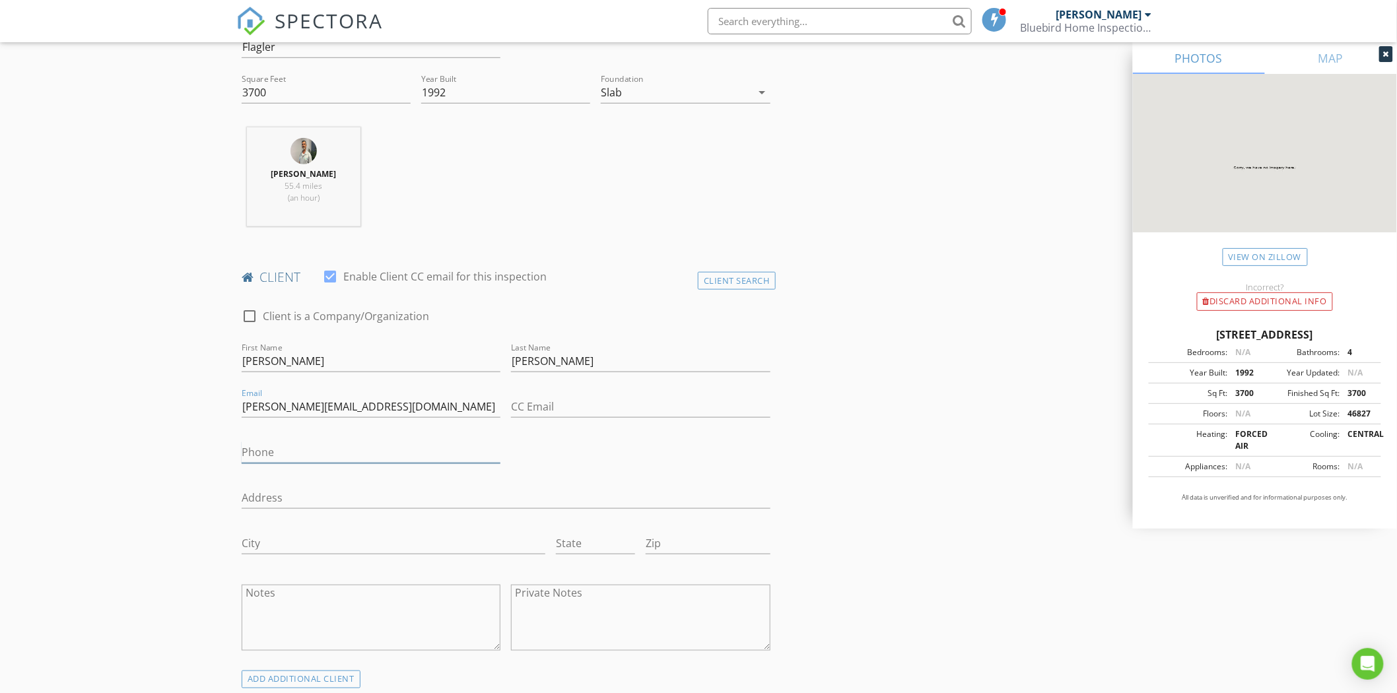
click at [286, 447] on input "Phone" at bounding box center [371, 453] width 259 height 22
type input "[PHONE_NUMBER]"
click at [256, 500] on input "Address" at bounding box center [506, 498] width 529 height 22
type input "11Capri Court"
type input "Palm Coast"
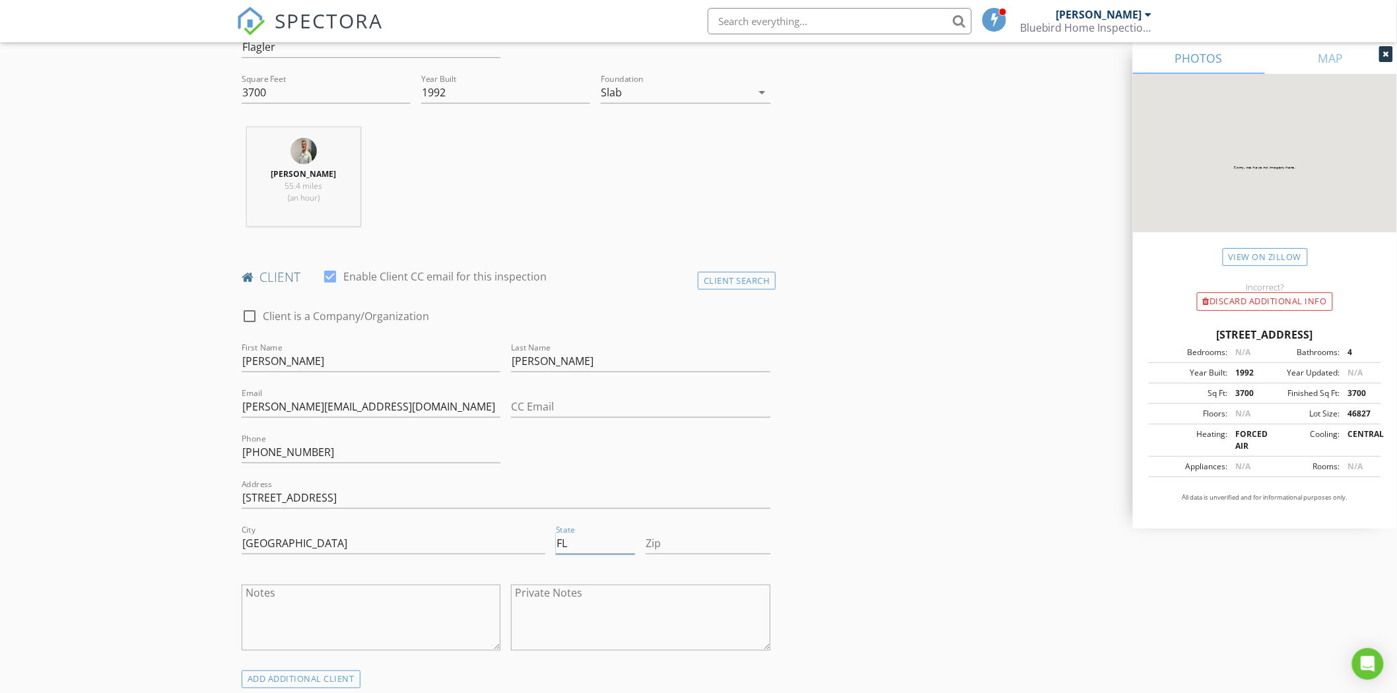
type input "FL"
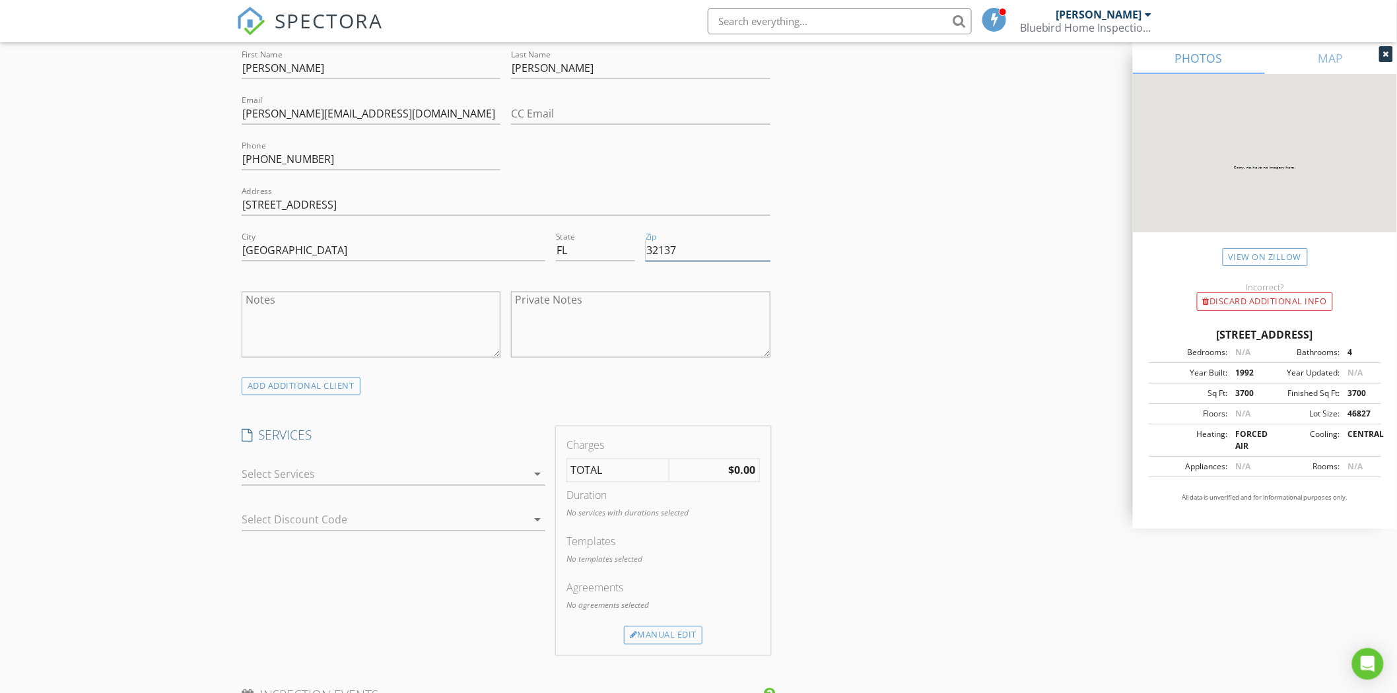
scroll to position [733, 0]
type input "32137"
click at [539, 473] on icon "arrow_drop_down" at bounding box center [537, 474] width 16 height 16
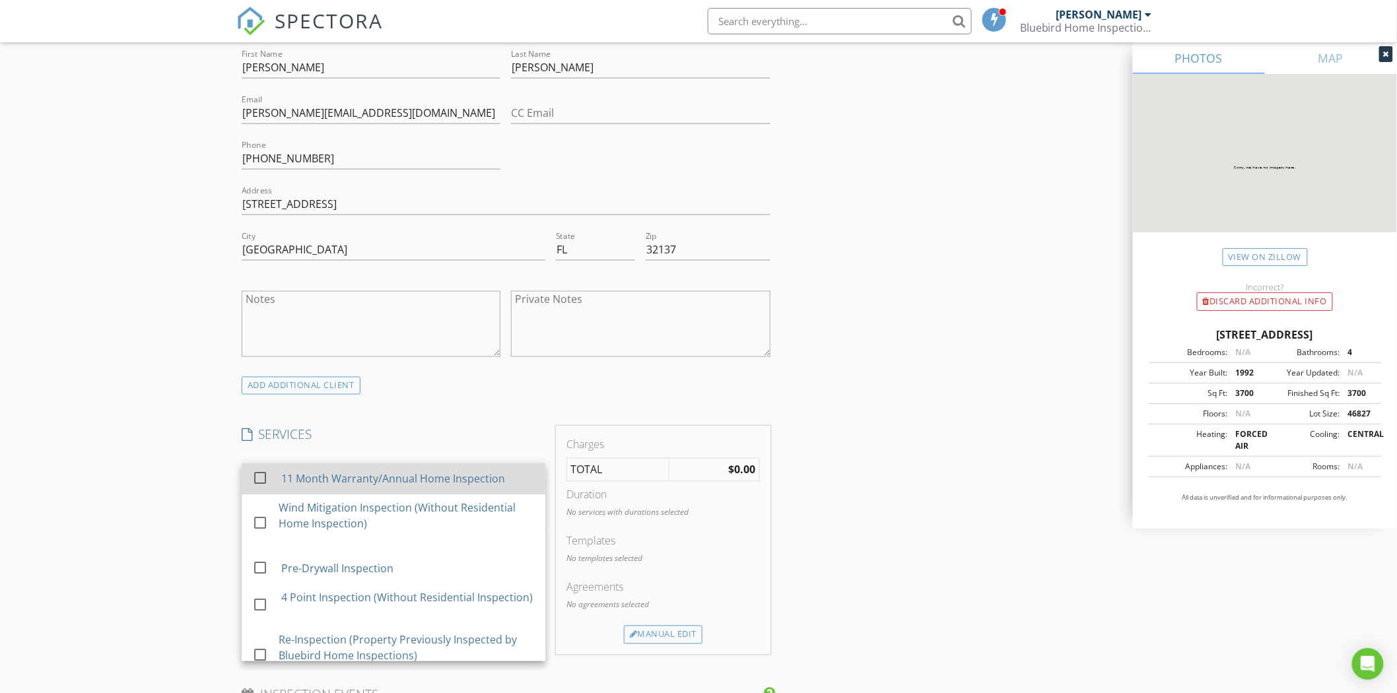
click at [257, 475] on div at bounding box center [260, 478] width 22 height 22
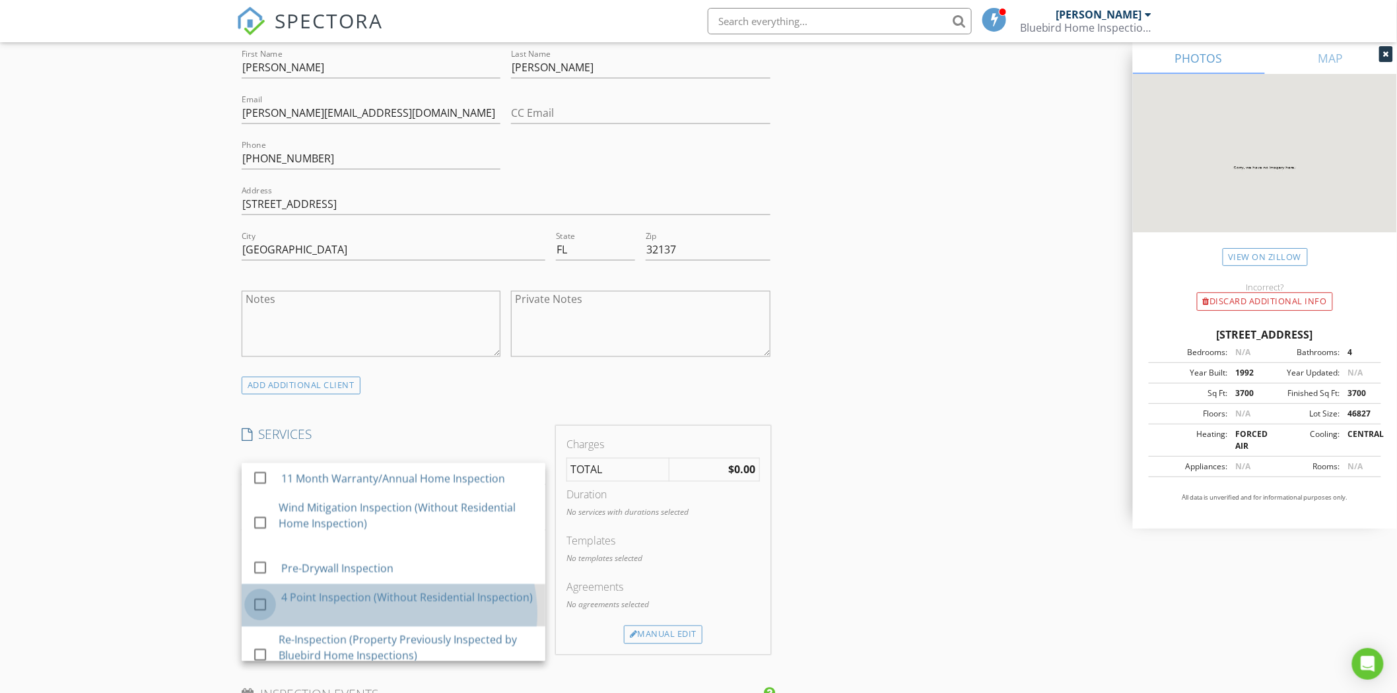
click at [265, 611] on div at bounding box center [260, 605] width 22 height 22
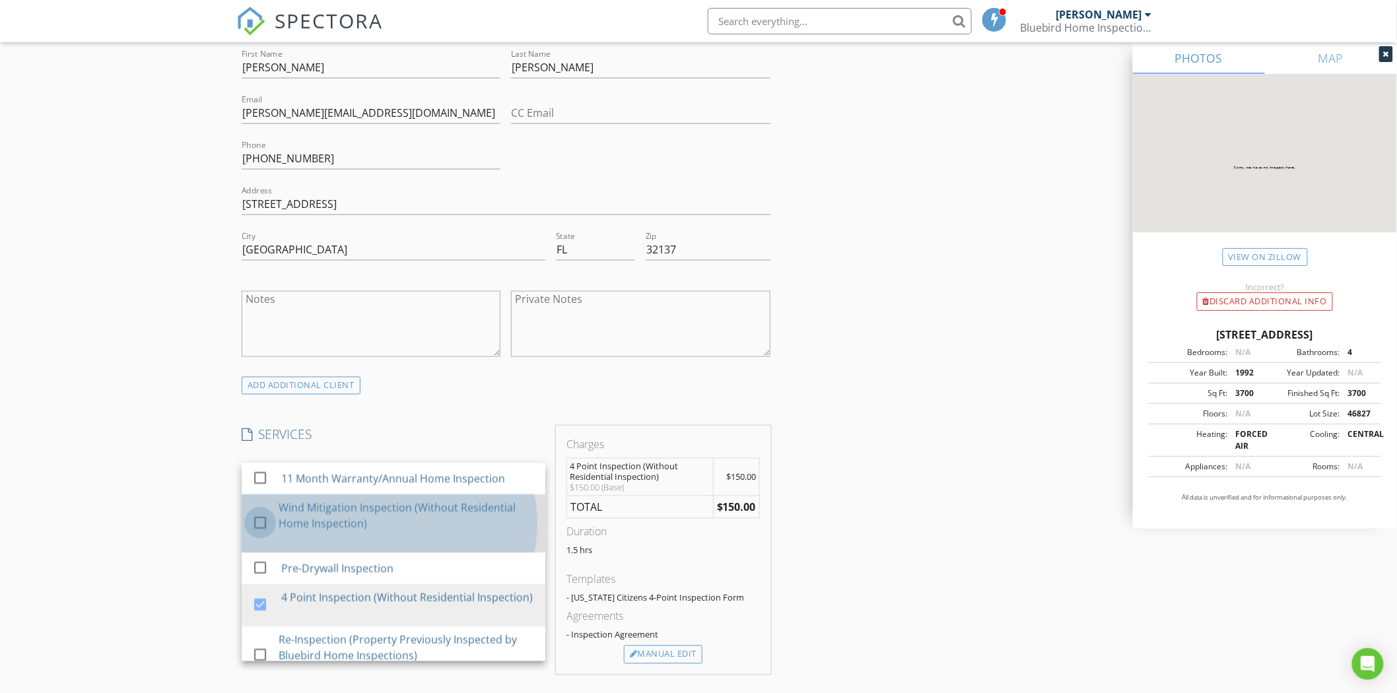
click at [263, 527] on div at bounding box center [260, 523] width 22 height 22
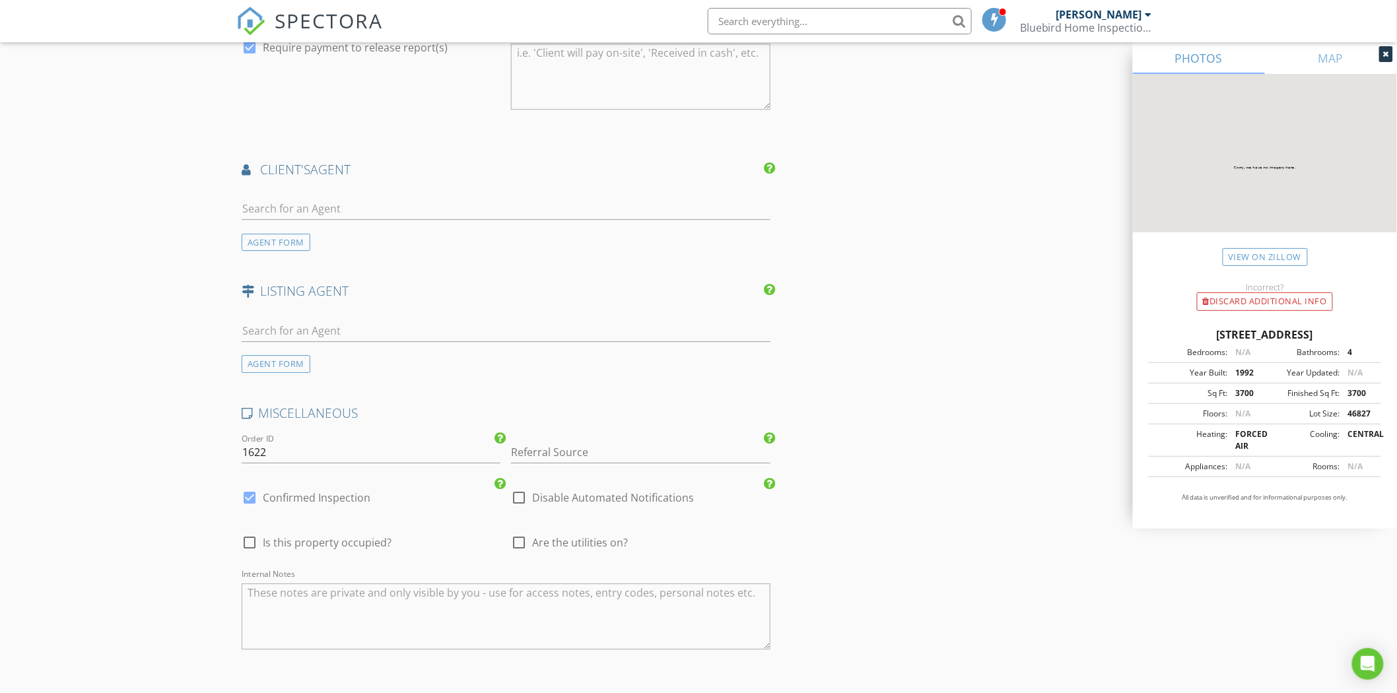
scroll to position [1613, 0]
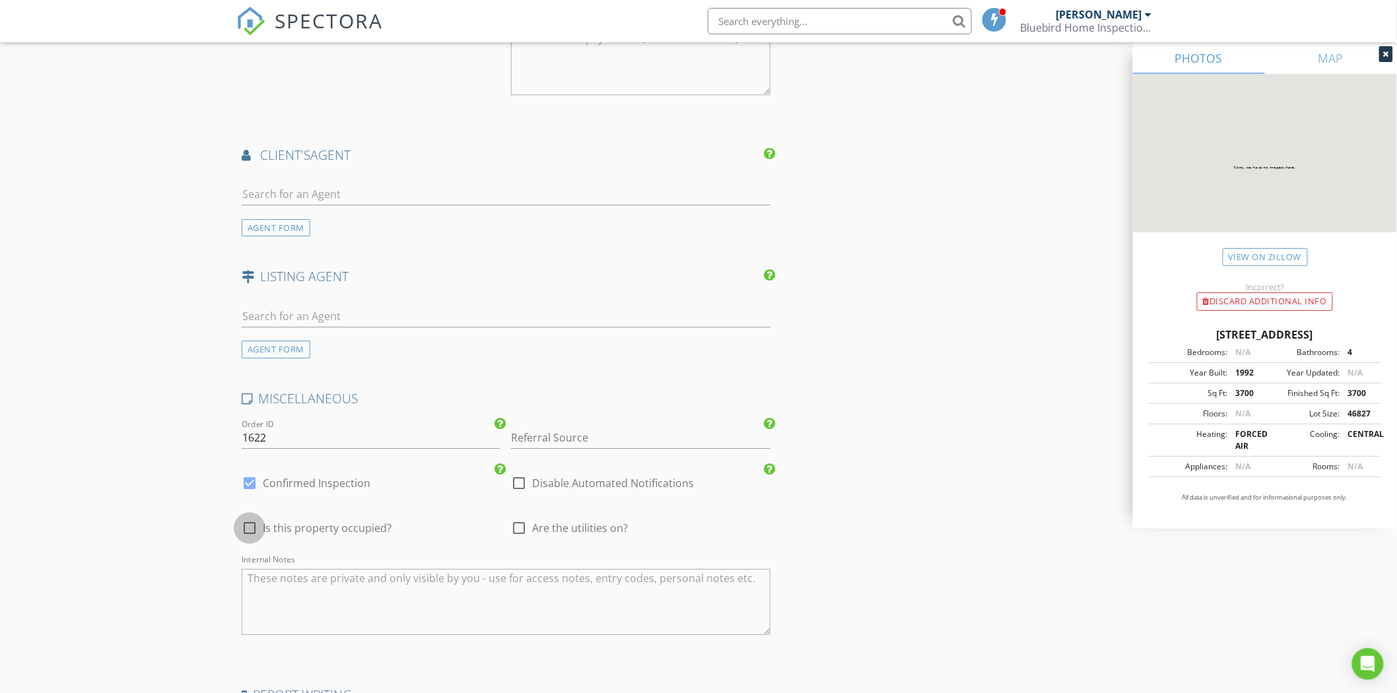
click at [250, 525] on div at bounding box center [249, 528] width 22 height 22
checkbox input "true"
click at [520, 528] on div at bounding box center [519, 528] width 22 height 22
checkbox input "true"
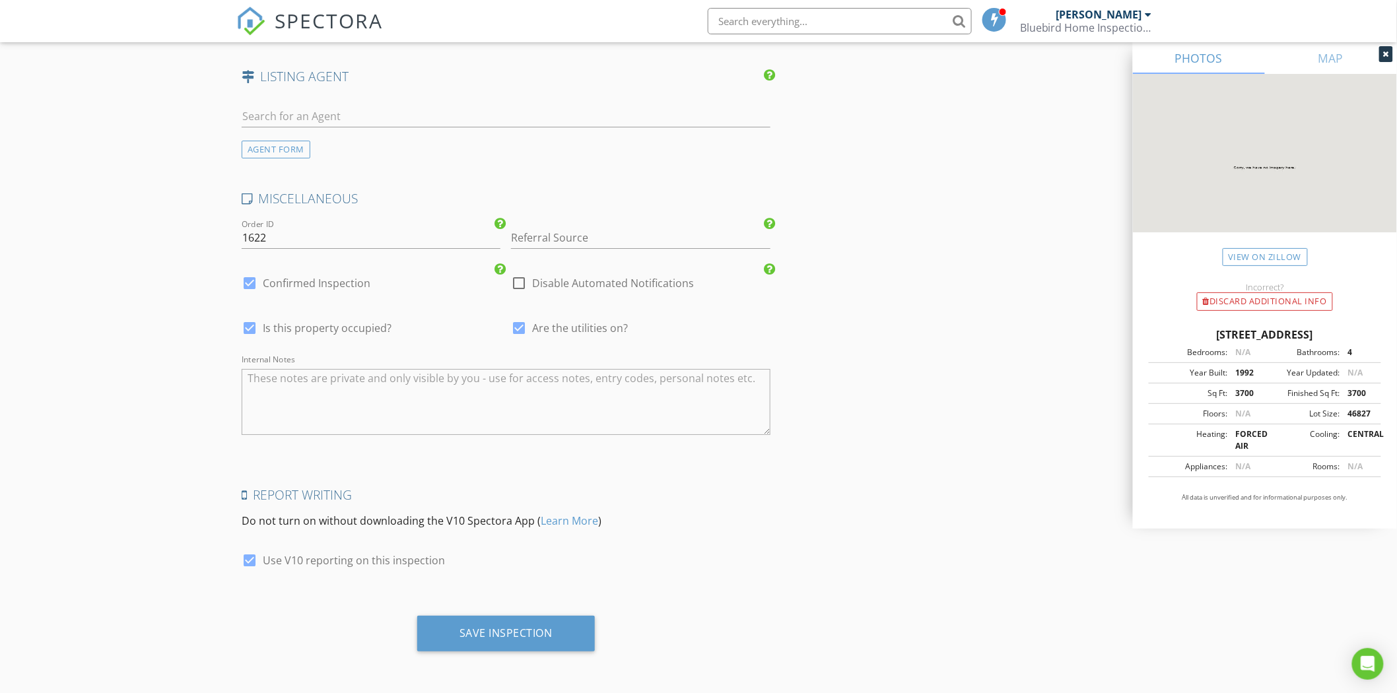
scroll to position [1814, 0]
click at [525, 632] on div "Save Inspection" at bounding box center [505, 632] width 93 height 13
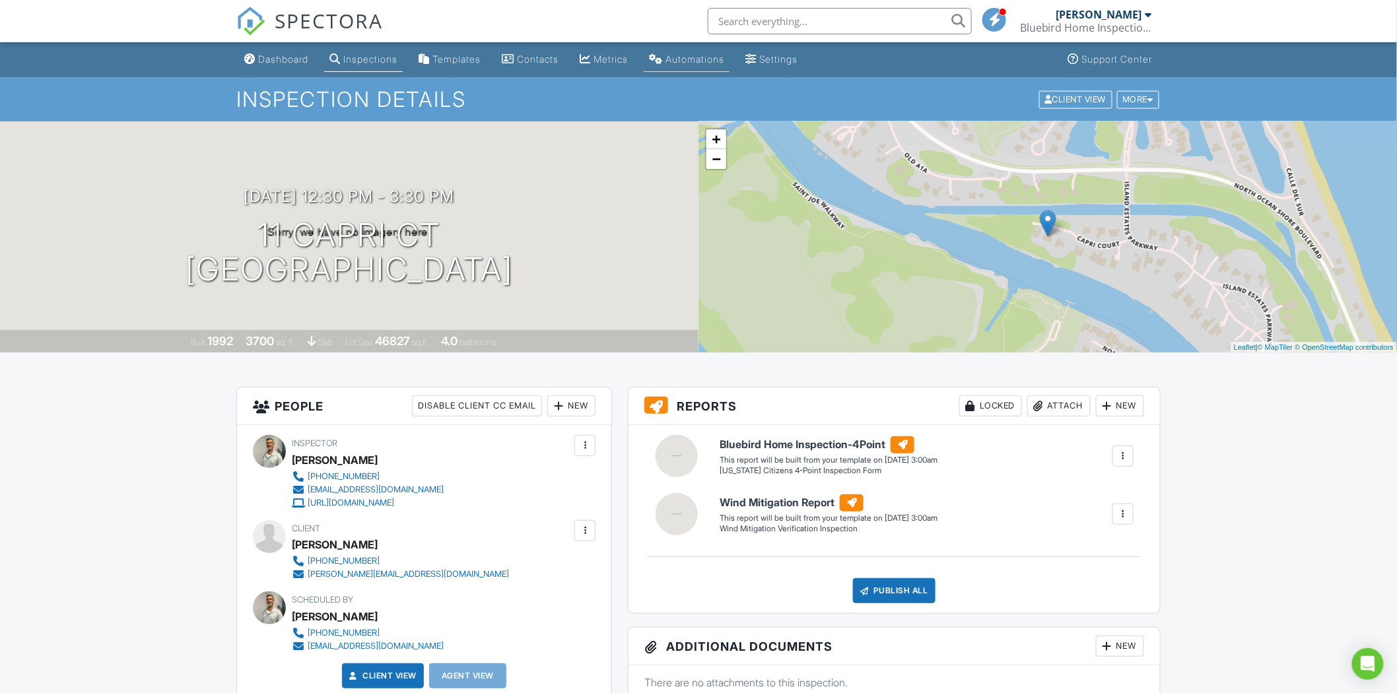
click at [704, 61] on div "Automations" at bounding box center [694, 58] width 59 height 11
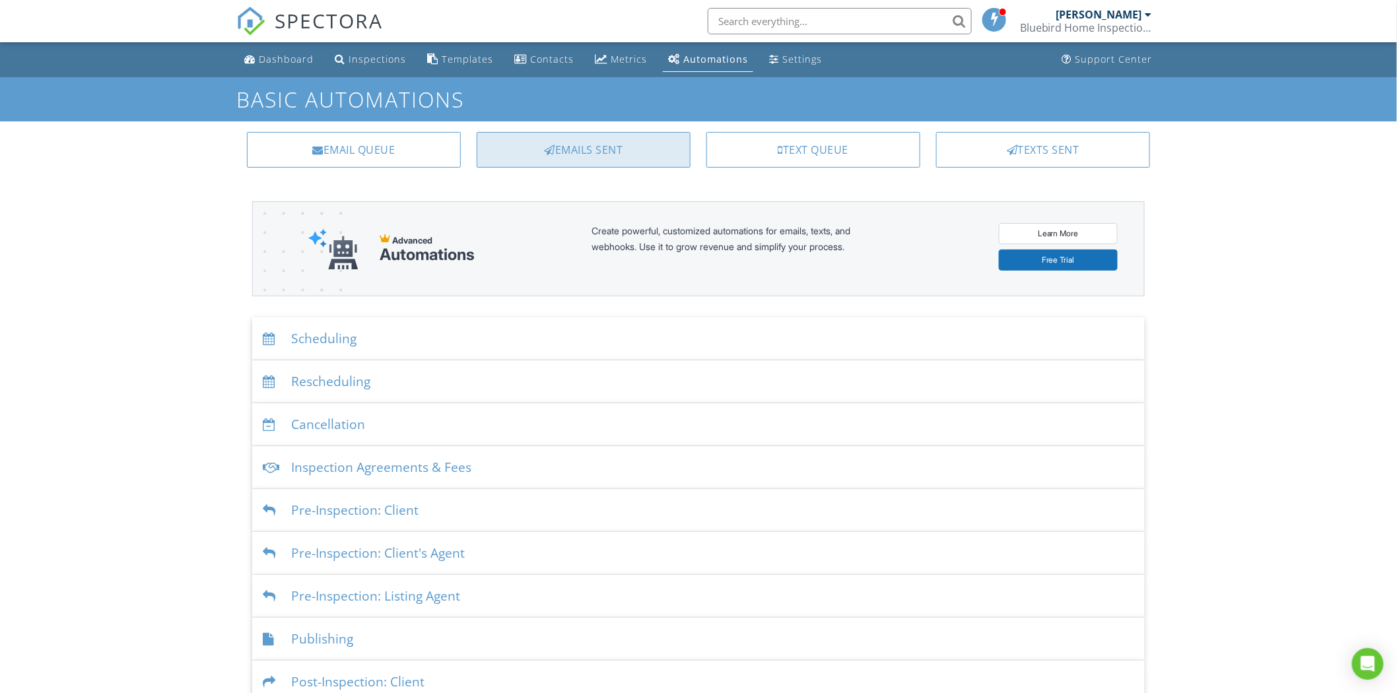
click at [657, 145] on div "Emails Sent" at bounding box center [584, 150] width 214 height 36
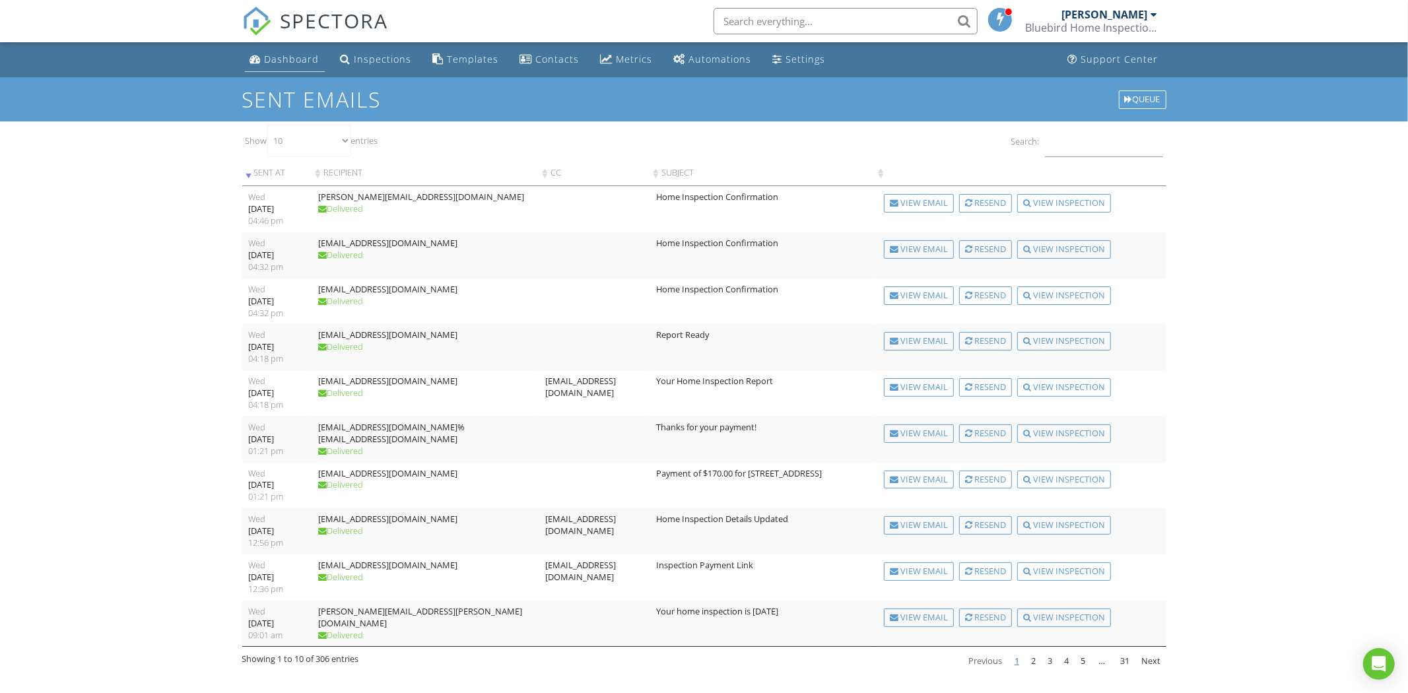
click at [271, 57] on div "Dashboard" at bounding box center [292, 59] width 55 height 13
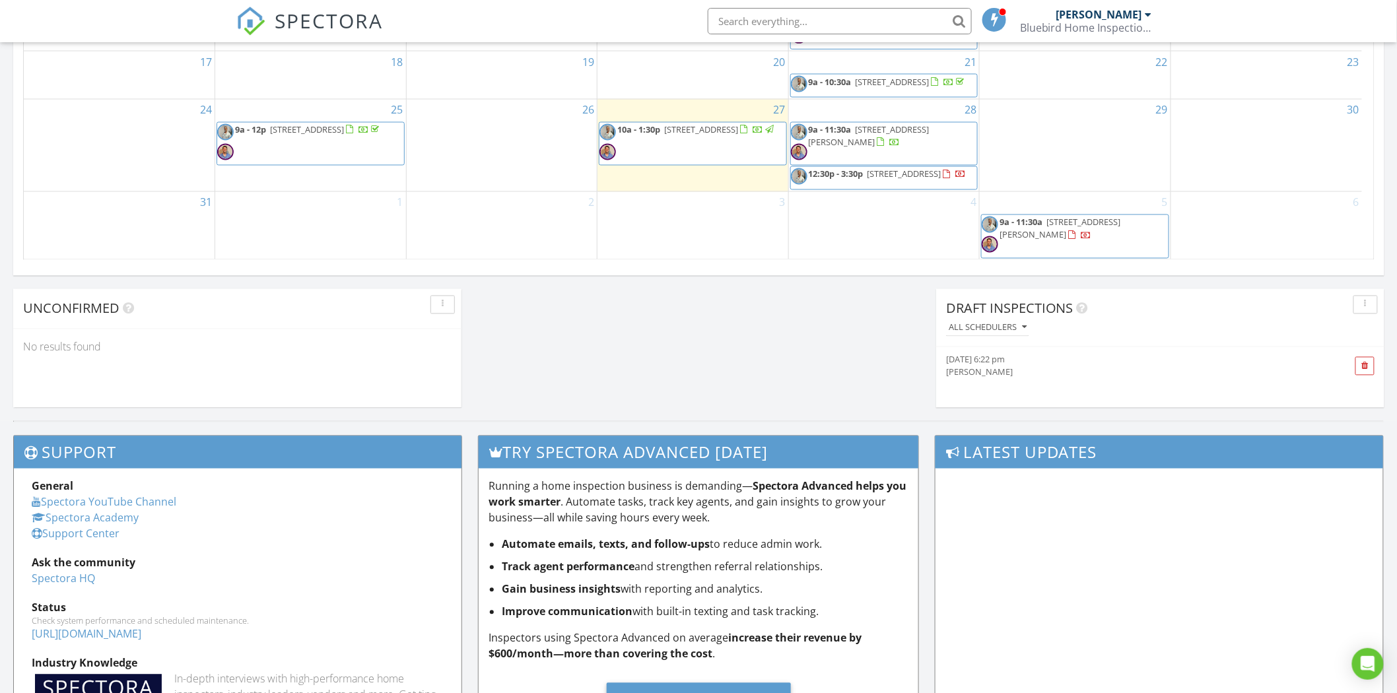
scroll to position [953, 0]
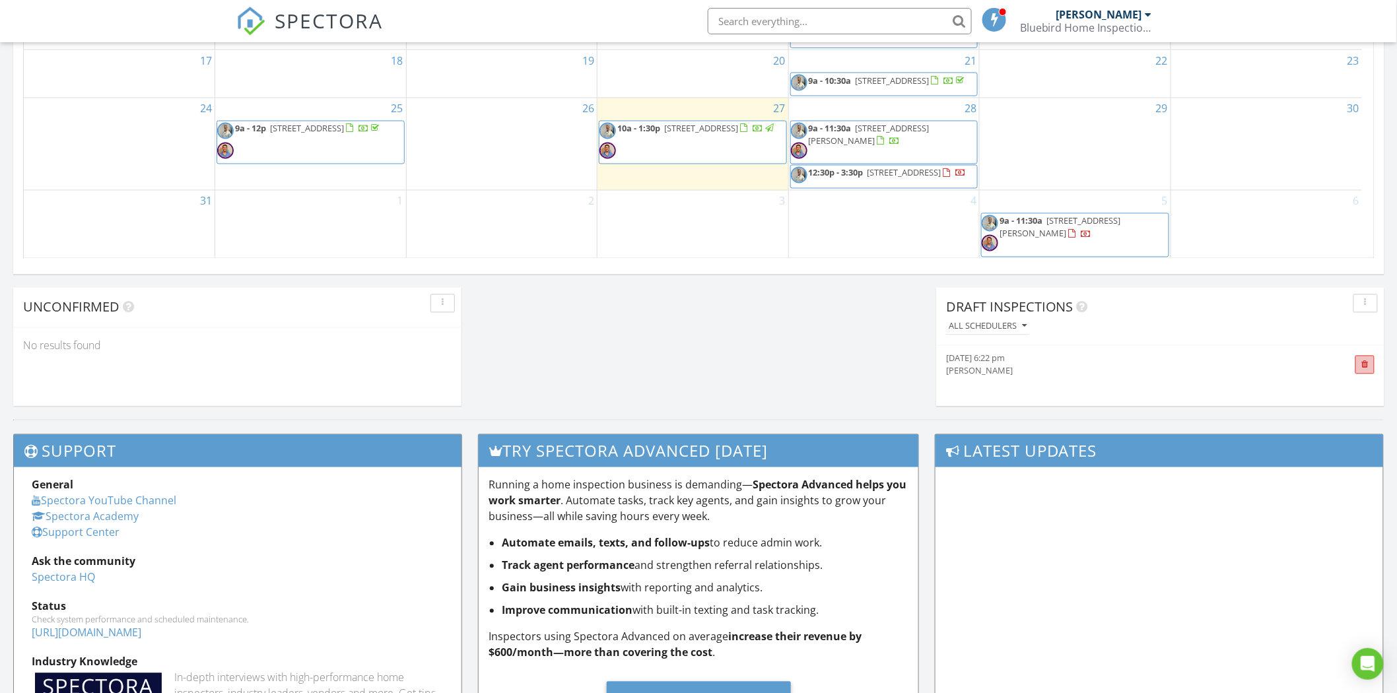
click at [1364, 366] on span at bounding box center [1364, 365] width 7 height 9
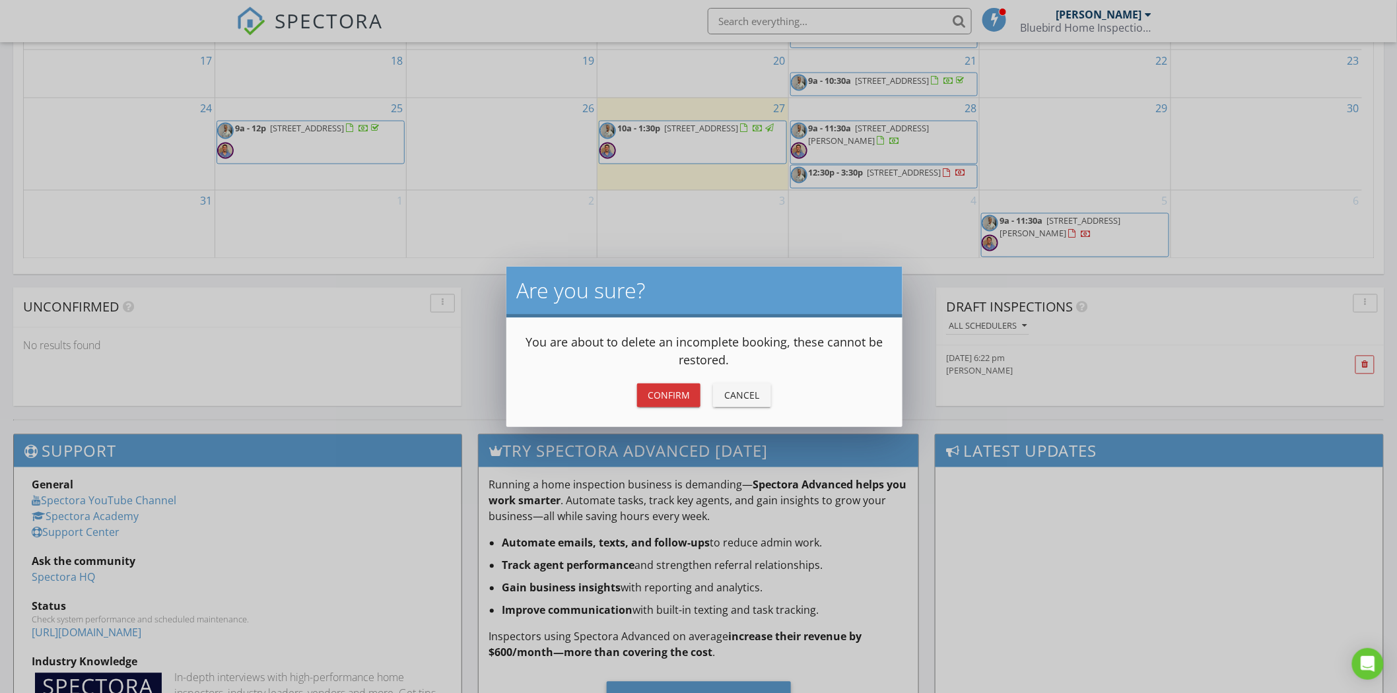
click at [677, 393] on div "Confirm" at bounding box center [669, 395] width 42 height 14
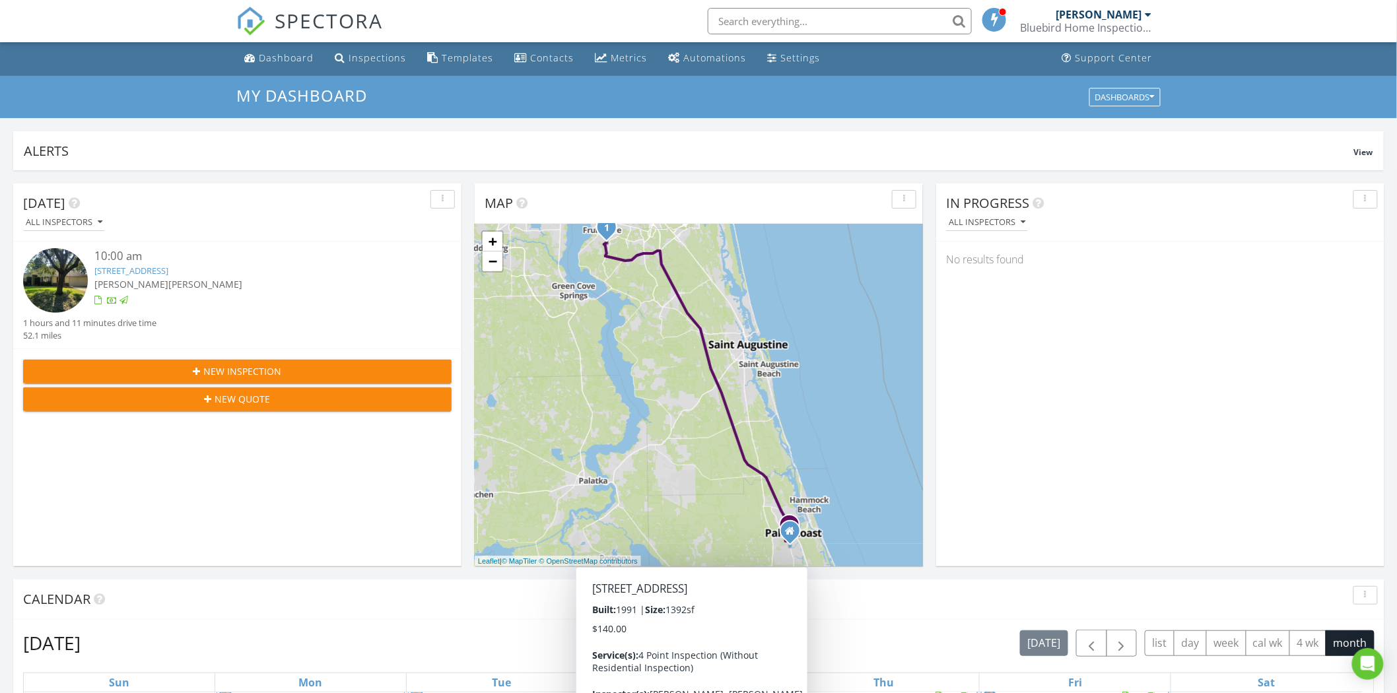
scroll to position [0, 0]
